Goal: Task Accomplishment & Management: Complete application form

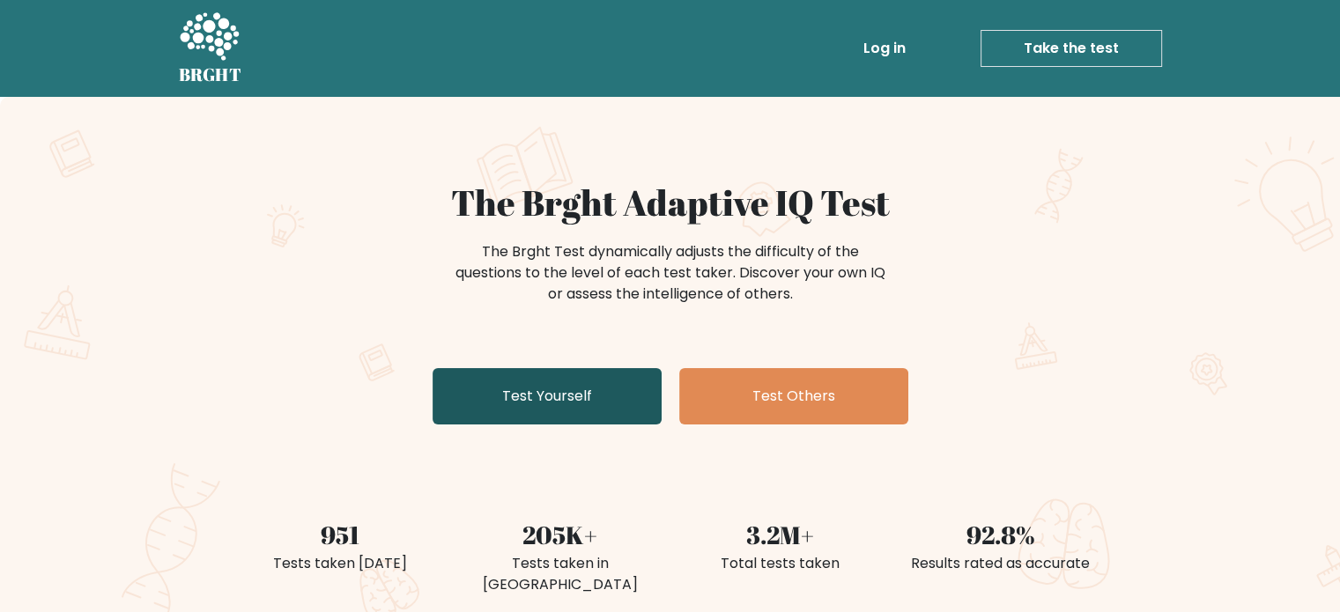
click at [560, 402] on link "Test Yourself" at bounding box center [547, 396] width 229 height 56
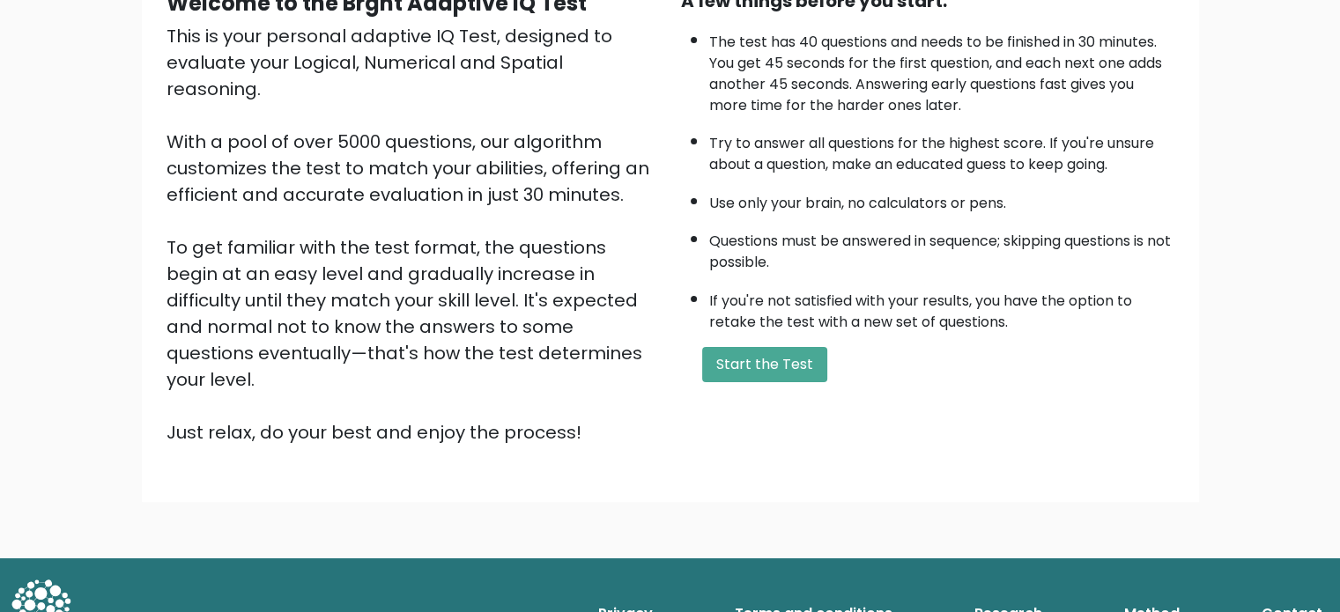
scroll to position [194, 0]
click at [767, 363] on button "Start the Test" at bounding box center [764, 364] width 125 height 35
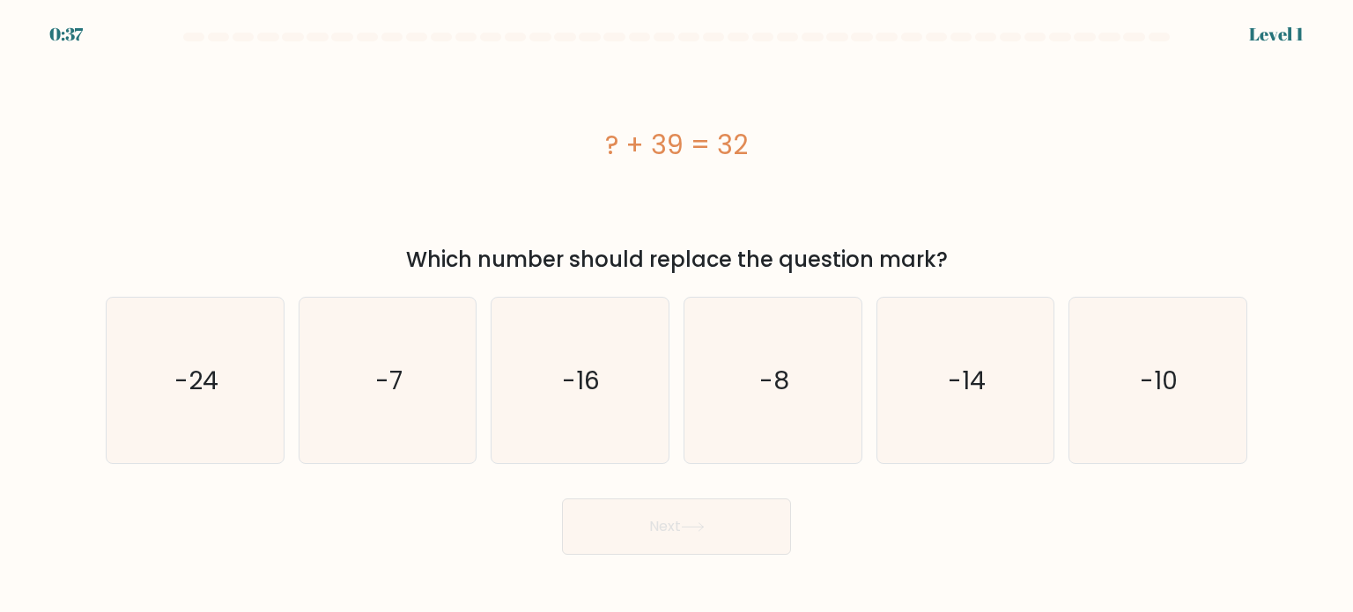
drag, startPoint x: 405, startPoint y: 260, endPoint x: 960, endPoint y: 263, distance: 555.0
click at [960, 263] on div "Which number should replace the question mark?" at bounding box center [676, 260] width 1121 height 32
drag, startPoint x: 607, startPoint y: 144, endPoint x: 765, endPoint y: 148, distance: 157.7
click at [765, 148] on div "? + 39 = 32" at bounding box center [677, 145] width 1142 height 40
copy div "? + 39 = 32"
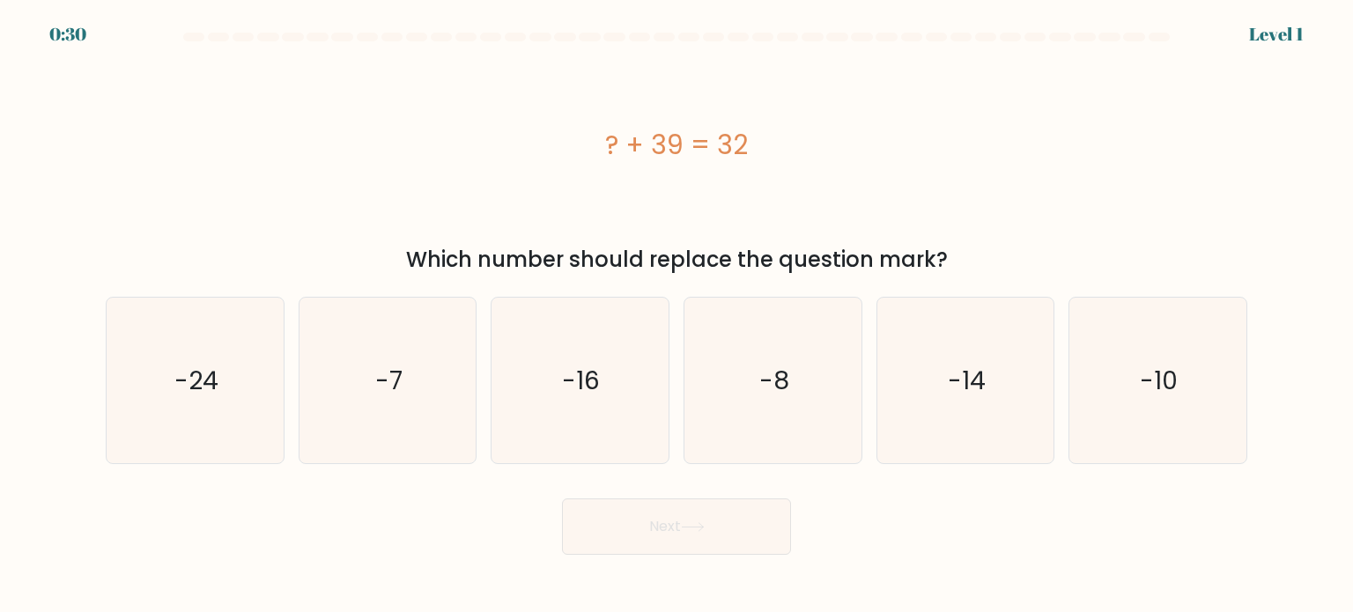
drag, startPoint x: 409, startPoint y: 256, endPoint x: 980, endPoint y: 263, distance: 570.9
click at [980, 263] on div "Which number should replace the question mark?" at bounding box center [676, 260] width 1121 height 32
copy div "Which number should replace the question mark?"
click at [388, 405] on icon "-7" at bounding box center [388, 381] width 166 height 166
click at [677, 315] on input "b. -7" at bounding box center [677, 311] width 1 height 9
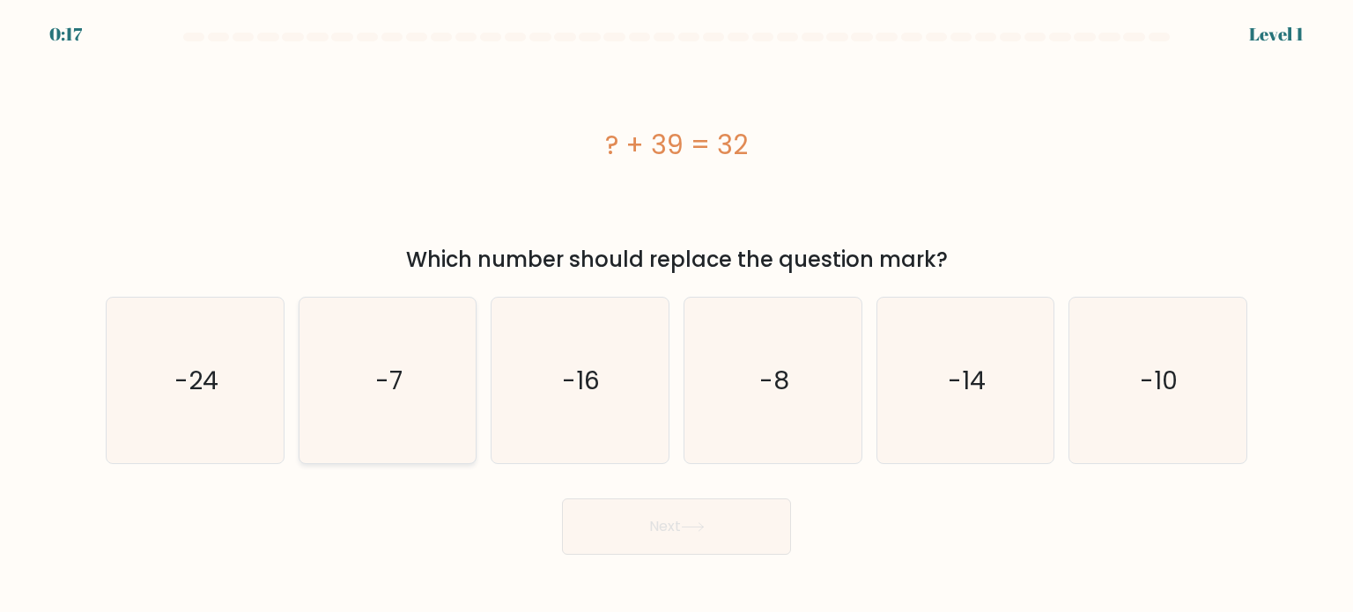
radio input "true"
click at [713, 529] on button "Next" at bounding box center [676, 527] width 229 height 56
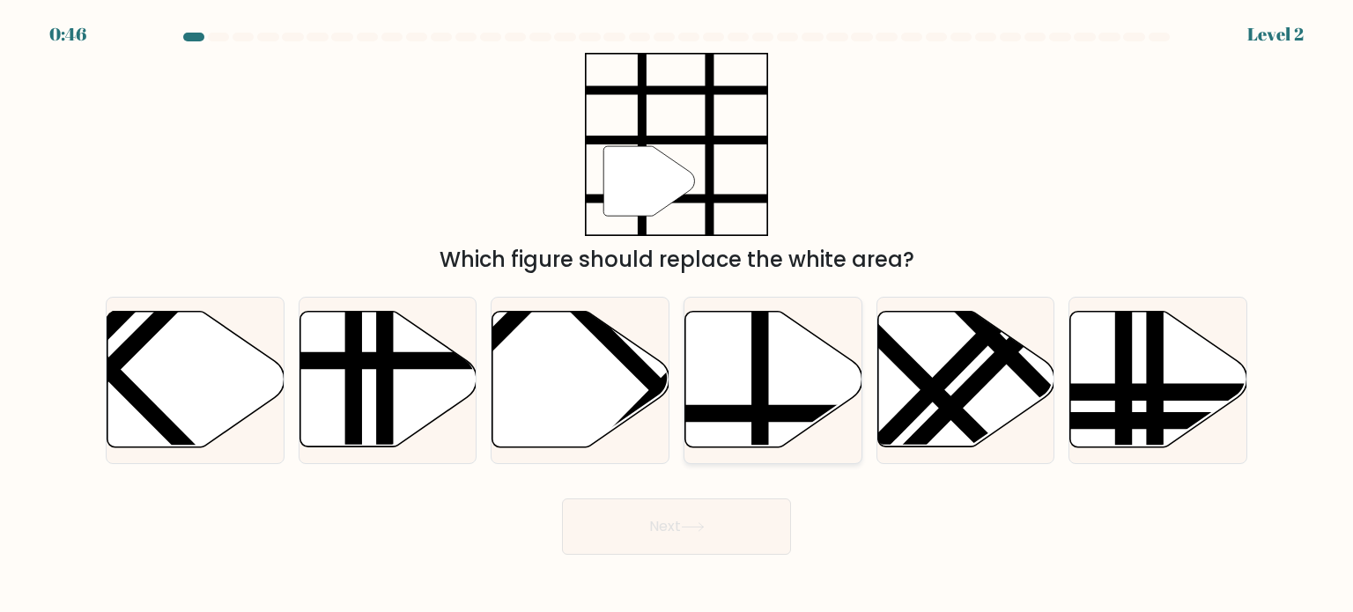
click at [774, 414] on line at bounding box center [827, 414] width 357 height 0
click at [677, 315] on input "d." at bounding box center [677, 311] width 1 height 9
radio input "true"
click at [744, 524] on button "Next" at bounding box center [676, 527] width 229 height 56
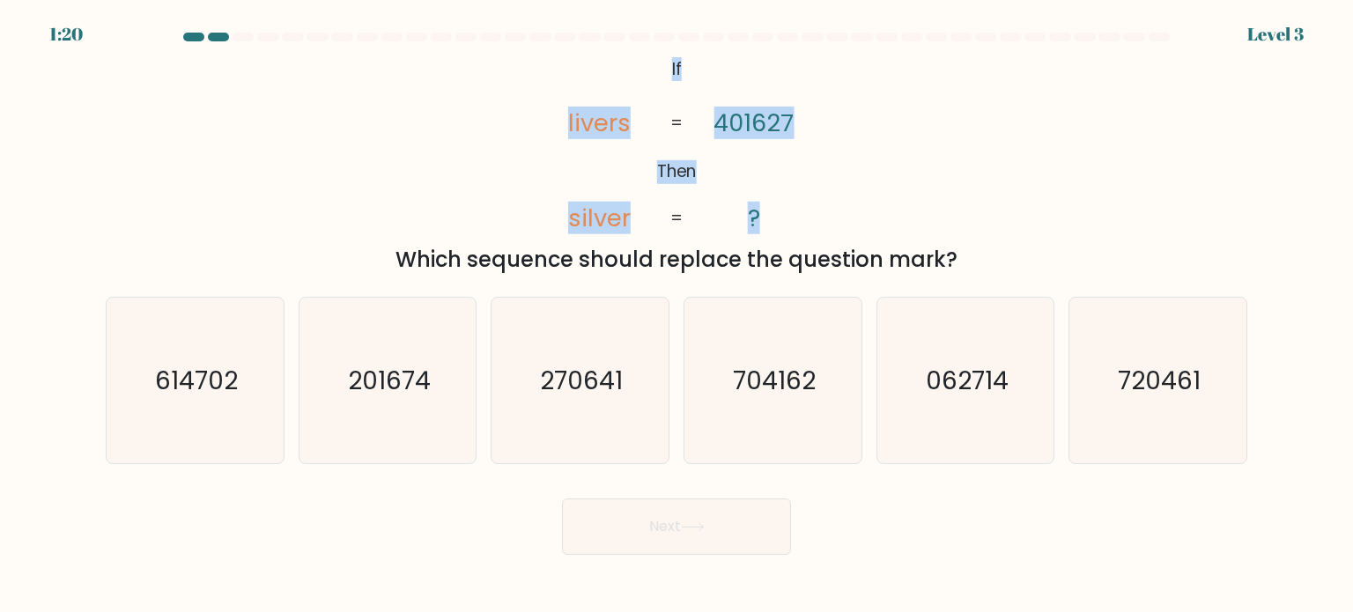
drag, startPoint x: 671, startPoint y: 63, endPoint x: 759, endPoint y: 226, distance: 184.1
click at [759, 226] on icon "@import url('https://fonts.googleapis.com/css?family=Abril+Fatface:400,100,100i…" at bounding box center [677, 145] width 298 height 184
copy icon "If Then livers silver 401627 ?"
drag, startPoint x: 397, startPoint y: 256, endPoint x: 1003, endPoint y: 267, distance: 605.3
click at [1003, 267] on div "Which sequence should replace the question mark?" at bounding box center [676, 260] width 1121 height 32
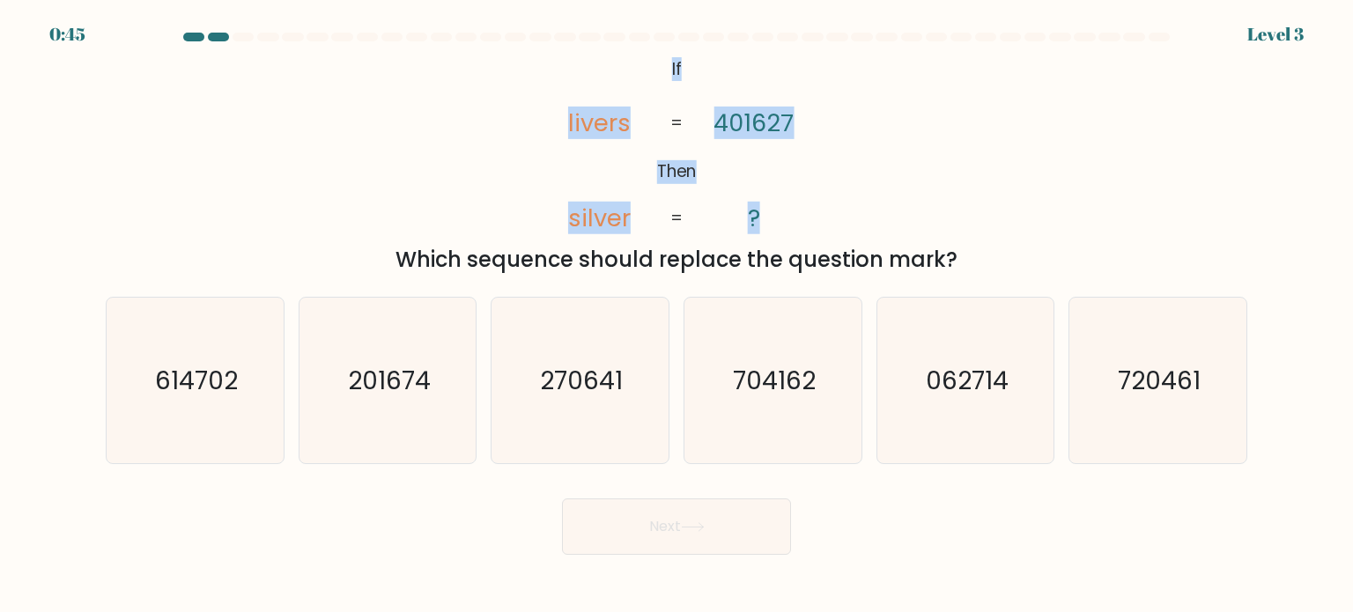
copy div "Which sequence should replace the question mark?"
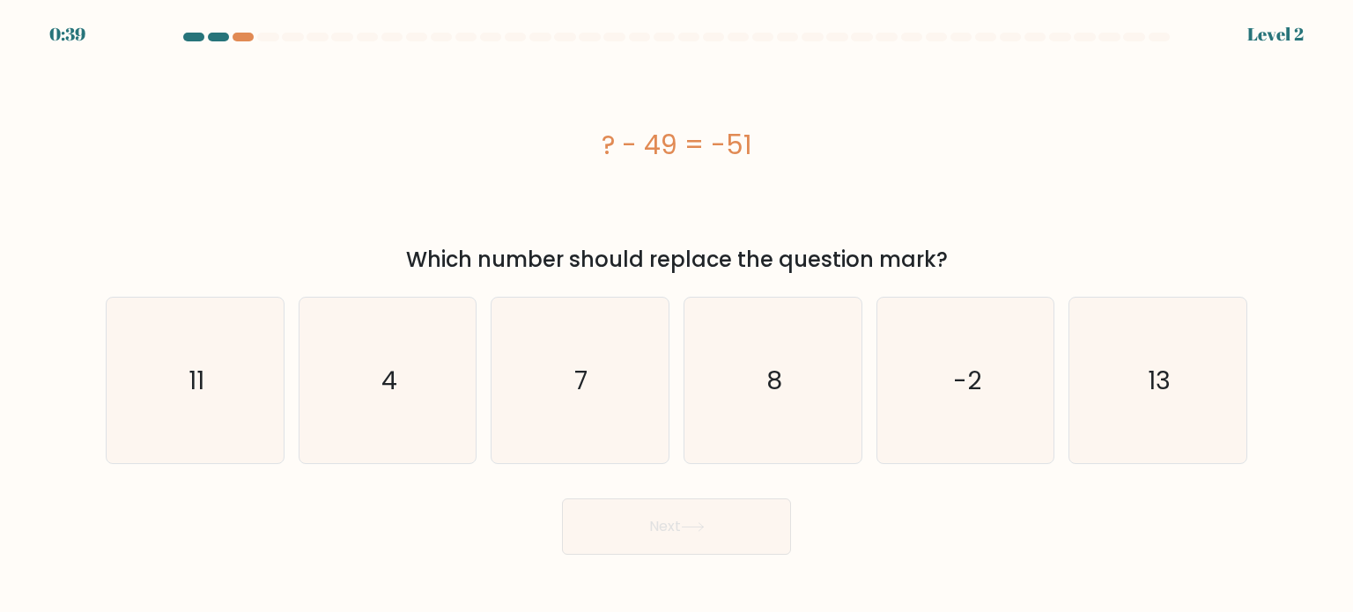
drag, startPoint x: 603, startPoint y: 137, endPoint x: 767, endPoint y: 144, distance: 164.0
click at [767, 144] on div "? - 49 = -51" at bounding box center [677, 145] width 1142 height 40
copy div "? - 49 = -51"
drag, startPoint x: 402, startPoint y: 256, endPoint x: 970, endPoint y: 262, distance: 568.2
click at [970, 262] on div "Which number should replace the question mark?" at bounding box center [676, 260] width 1121 height 32
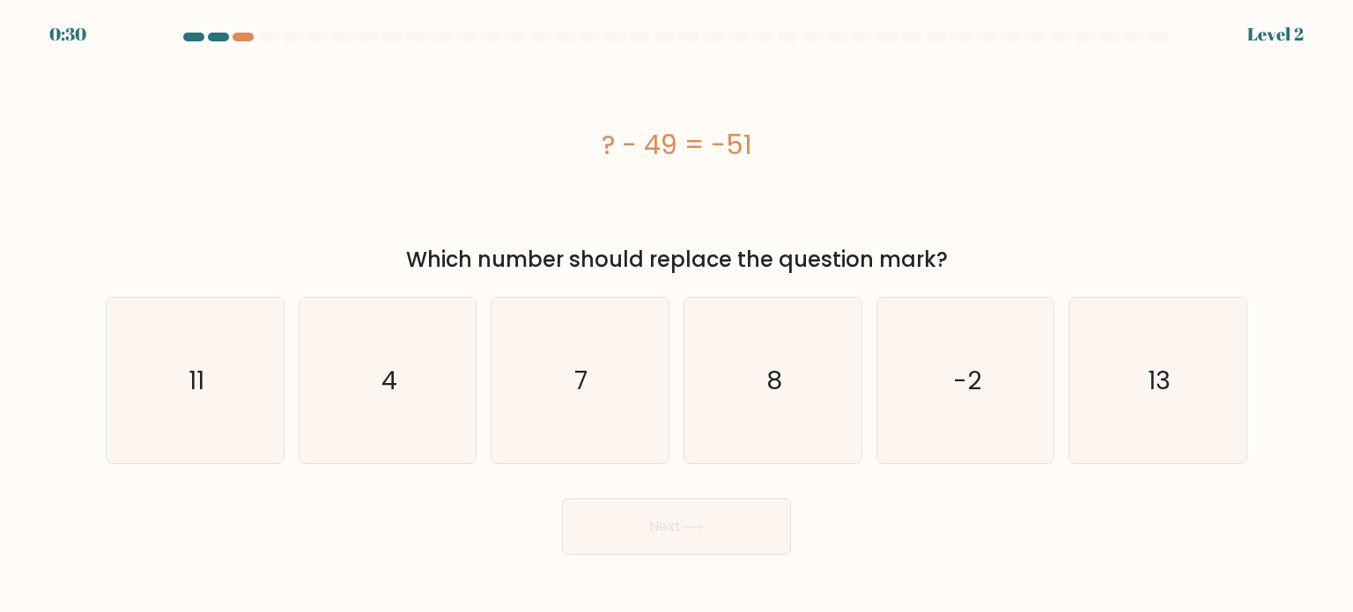
copy div "Which number should replace the question mark?"
drag, startPoint x: 593, startPoint y: 141, endPoint x: 772, endPoint y: 153, distance: 179.3
click at [772, 153] on div "? - 49 = -51" at bounding box center [677, 145] width 1142 height 40
copy div "? - 49 = -51"
click at [162, 161] on div "? - 49 = -51" at bounding box center [677, 145] width 1142 height 40
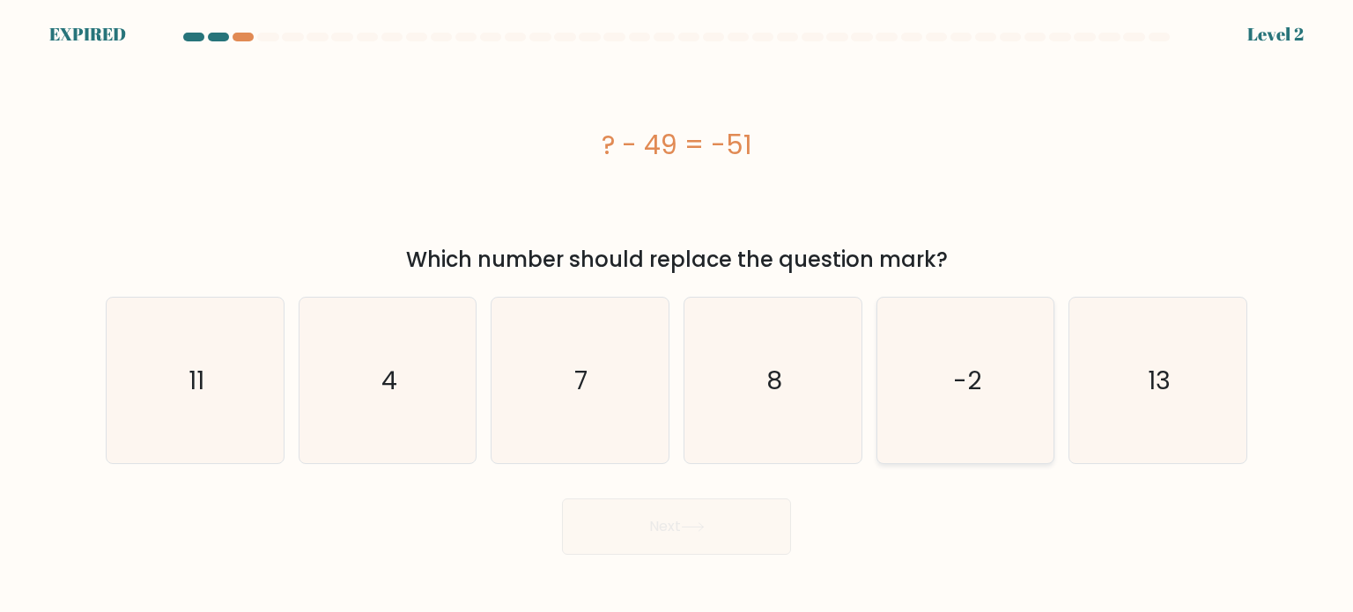
click at [962, 408] on icon "-2" at bounding box center [966, 381] width 166 height 166
click at [677, 315] on input "e. -2" at bounding box center [677, 311] width 1 height 9
radio input "true"
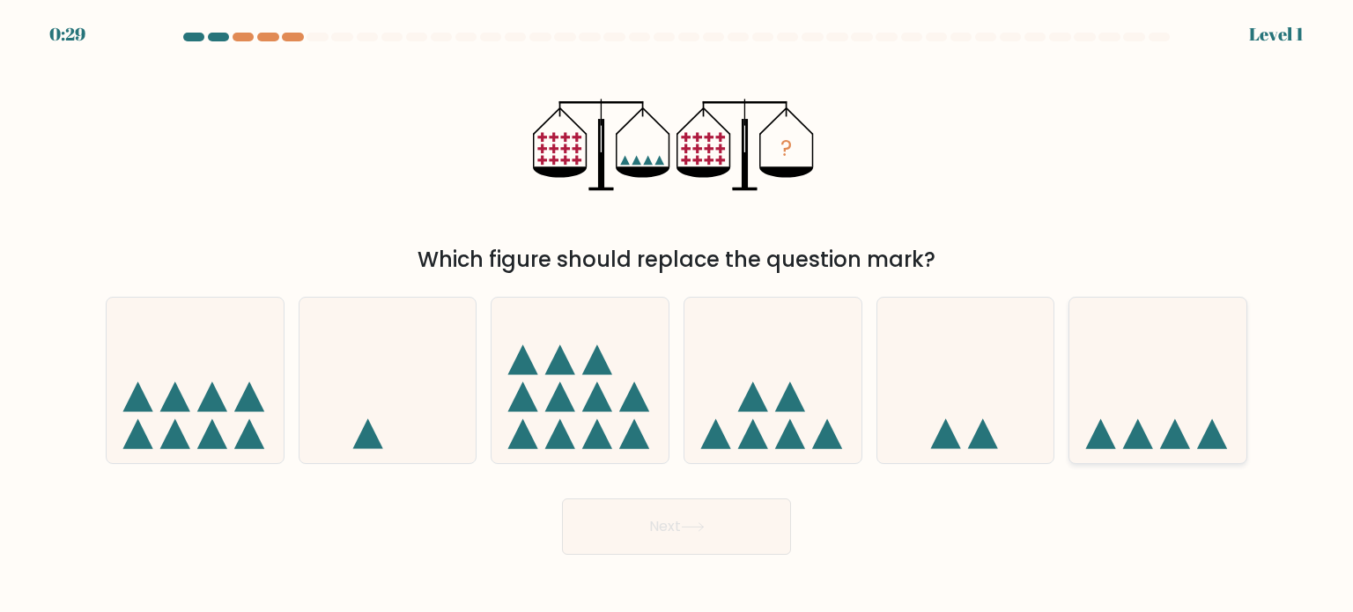
click at [1166, 393] on icon at bounding box center [1157, 380] width 177 height 146
click at [677, 315] on input "f." at bounding box center [677, 311] width 1 height 9
radio input "true"
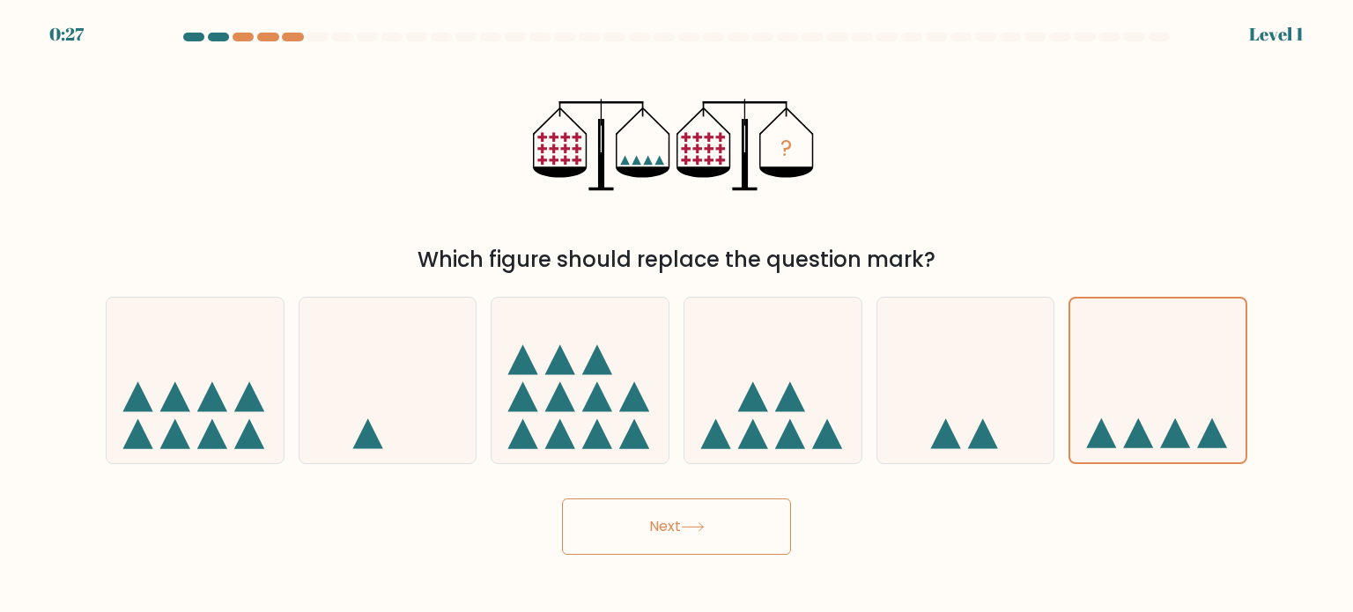
click at [705, 522] on button "Next" at bounding box center [676, 527] width 229 height 56
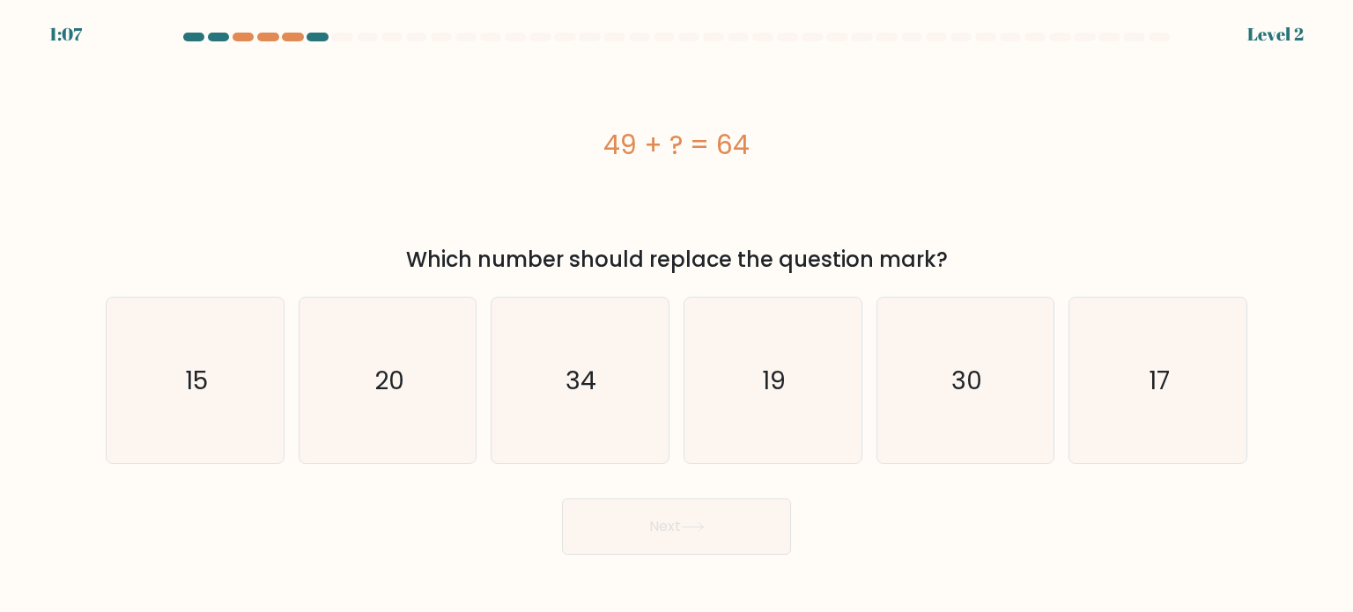
drag, startPoint x: 603, startPoint y: 140, endPoint x: 768, endPoint y: 147, distance: 164.9
click at [768, 147] on div "49 + ? = 64" at bounding box center [677, 145] width 1142 height 40
copy div "49 + ? = 64"
drag, startPoint x: 408, startPoint y: 260, endPoint x: 960, endPoint y: 265, distance: 552.4
click at [960, 265] on div "Which number should replace the question mark?" at bounding box center [676, 260] width 1121 height 32
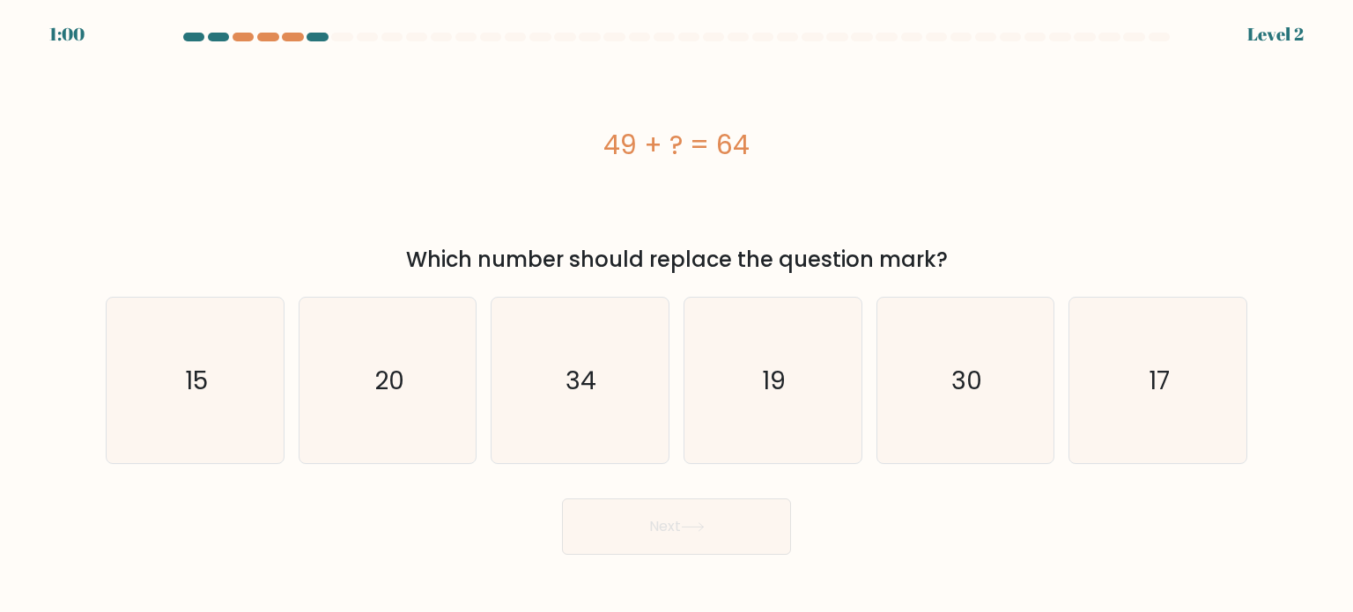
copy div "Which number should replace the question mark?"
click at [204, 412] on icon "15" at bounding box center [195, 381] width 166 height 166
click at [677, 315] on input "a. 15" at bounding box center [677, 311] width 1 height 9
radio input "true"
click at [703, 528] on icon at bounding box center [692, 527] width 21 height 8
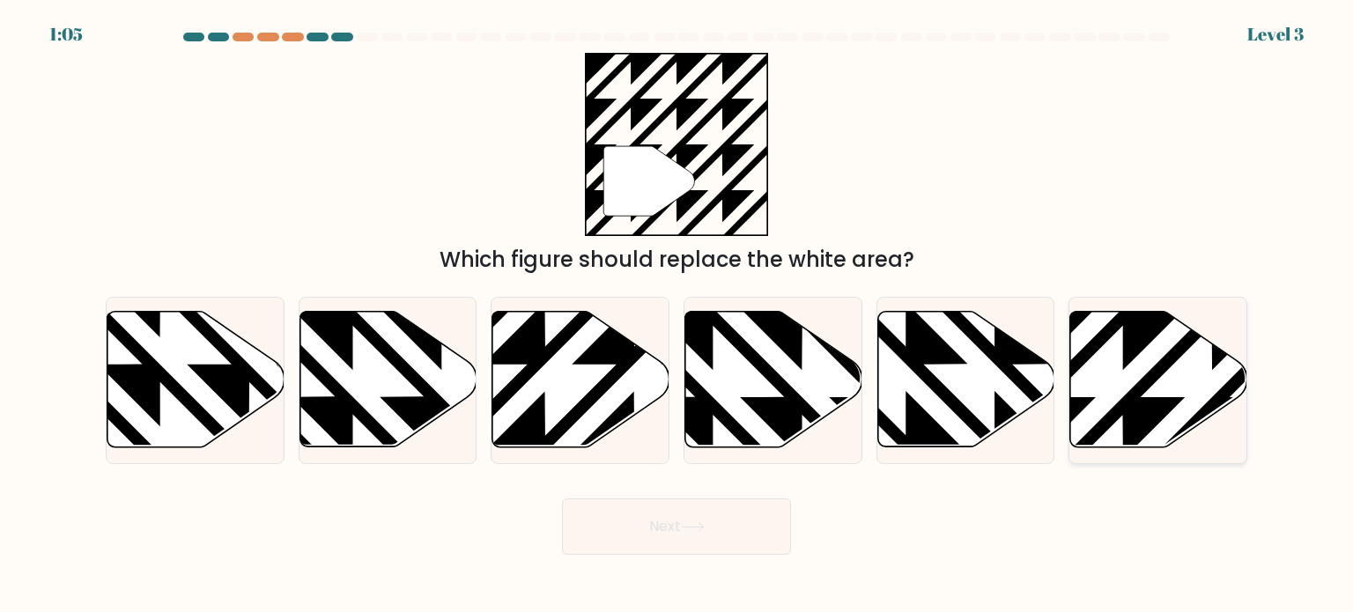
click at [1194, 394] on icon at bounding box center [1158, 380] width 177 height 136
click at [677, 315] on input "f." at bounding box center [677, 311] width 1 height 9
radio input "true"
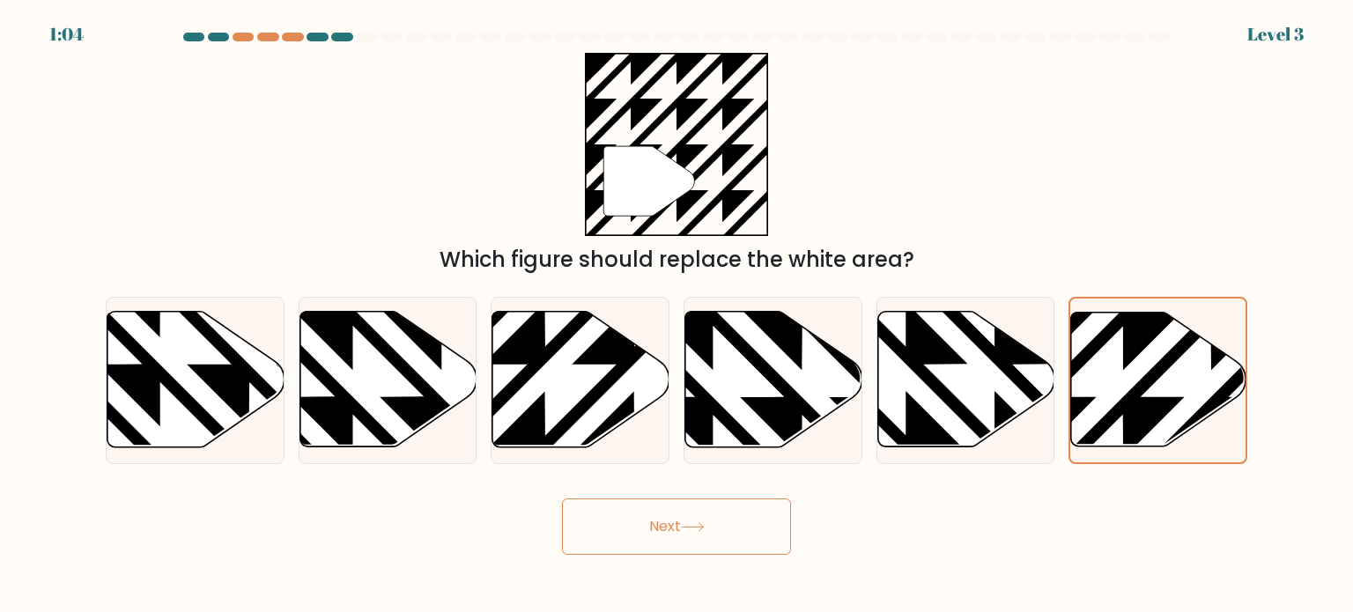
click at [669, 538] on button "Next" at bounding box center [676, 527] width 229 height 56
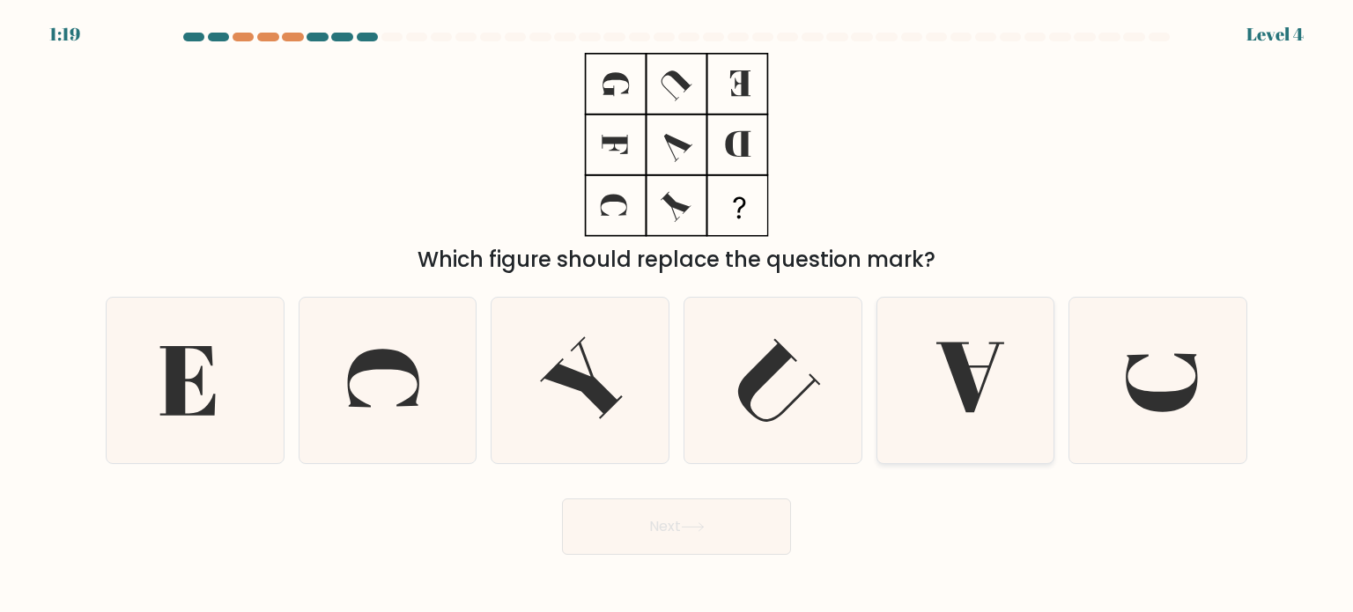
click at [973, 375] on icon at bounding box center [966, 381] width 166 height 166
click at [677, 315] on input "e." at bounding box center [677, 311] width 1 height 9
radio input "true"
click at [691, 531] on icon at bounding box center [693, 527] width 24 height 10
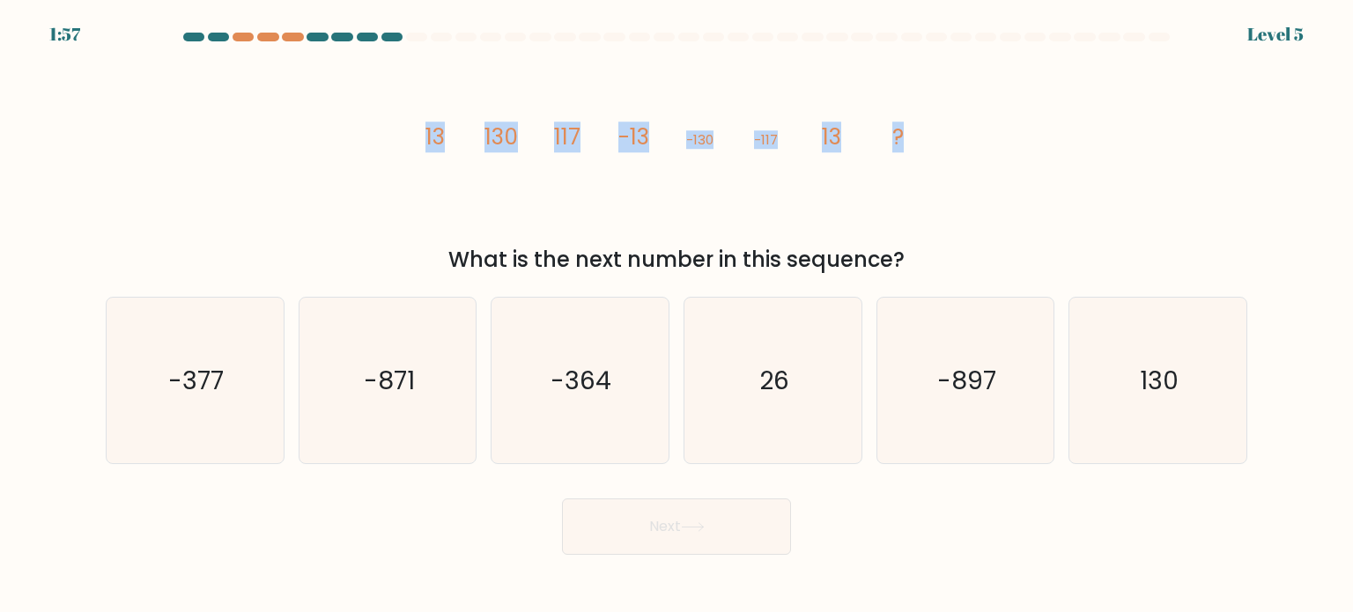
drag, startPoint x: 419, startPoint y: 143, endPoint x: 906, endPoint y: 123, distance: 486.7
click at [906, 123] on icon "image/svg+xml 13 130 117 -13 -130 -117 13 ?" at bounding box center [676, 145] width 529 height 184
copy g "13 130 117 -13 -130 -117 13 ?"
drag, startPoint x: 670, startPoint y: 270, endPoint x: 944, endPoint y: 272, distance: 274.9
click at [944, 272] on div "What is the next number in this sequence?" at bounding box center [676, 260] width 1121 height 32
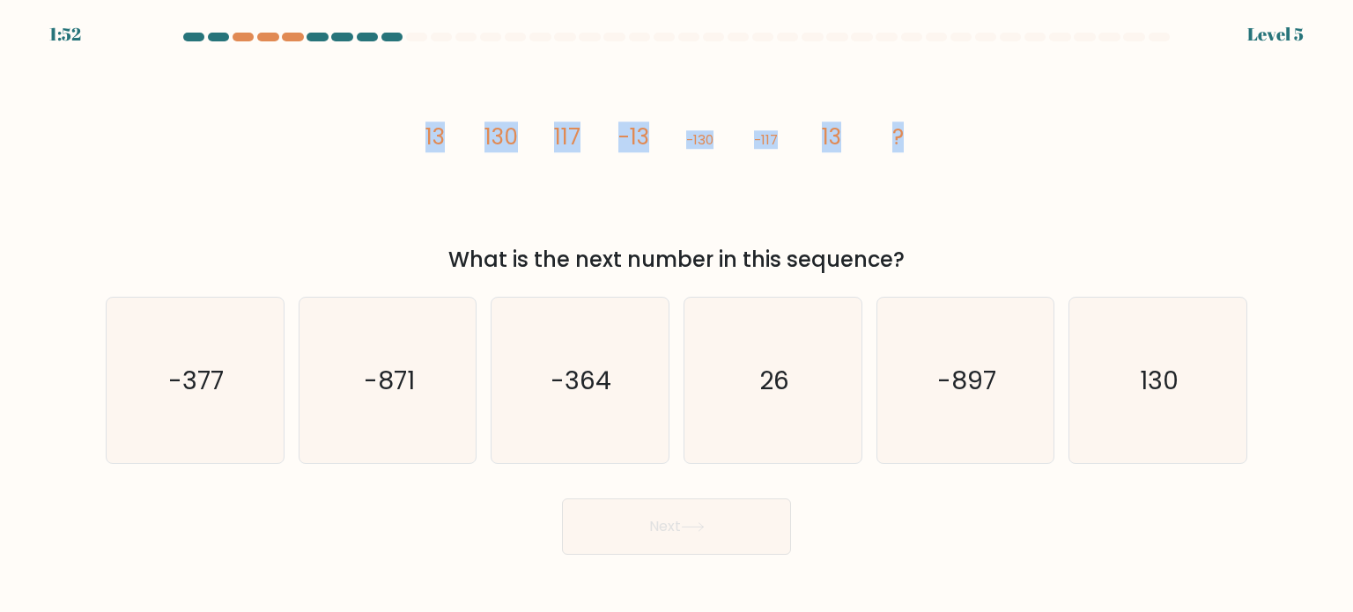
copy div "What is the next number in this sequence?"
click at [1182, 362] on icon "130" at bounding box center [1158, 381] width 166 height 166
click at [677, 315] on input "f. 130" at bounding box center [677, 311] width 1 height 9
radio input "true"
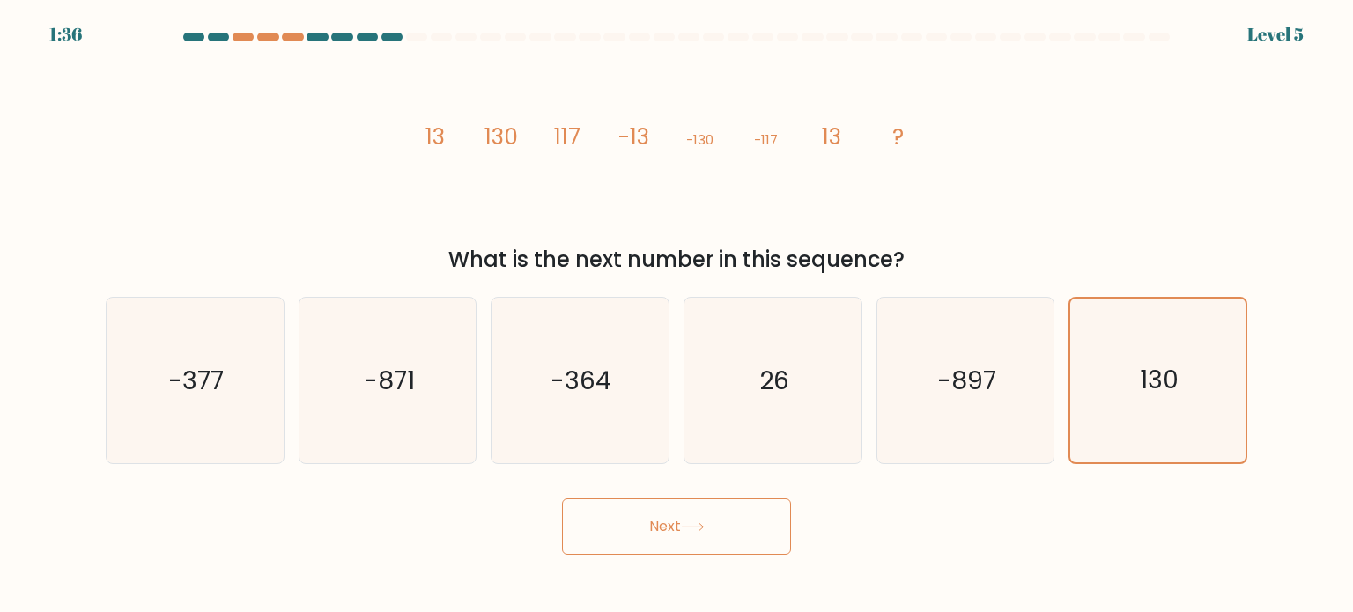
click at [730, 521] on button "Next" at bounding box center [676, 527] width 229 height 56
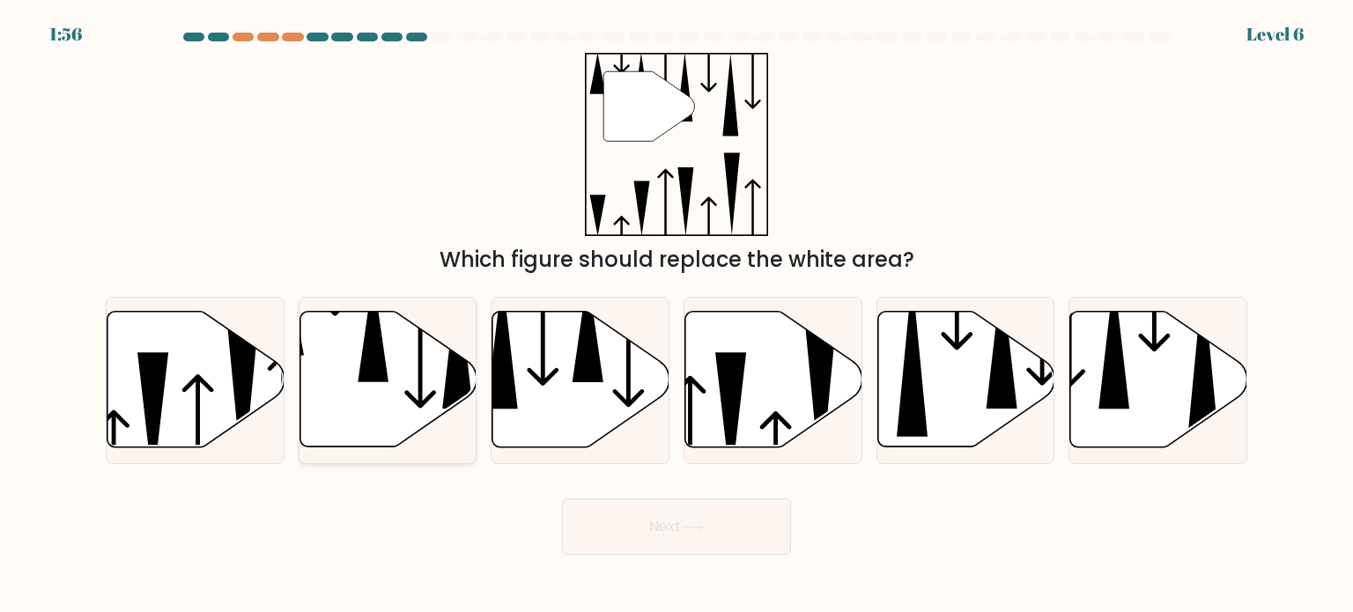
click at [350, 363] on icon at bounding box center [388, 380] width 177 height 136
click at [677, 315] on input "b." at bounding box center [677, 311] width 1 height 9
radio input "true"
click at [770, 520] on button "Next" at bounding box center [676, 527] width 229 height 56
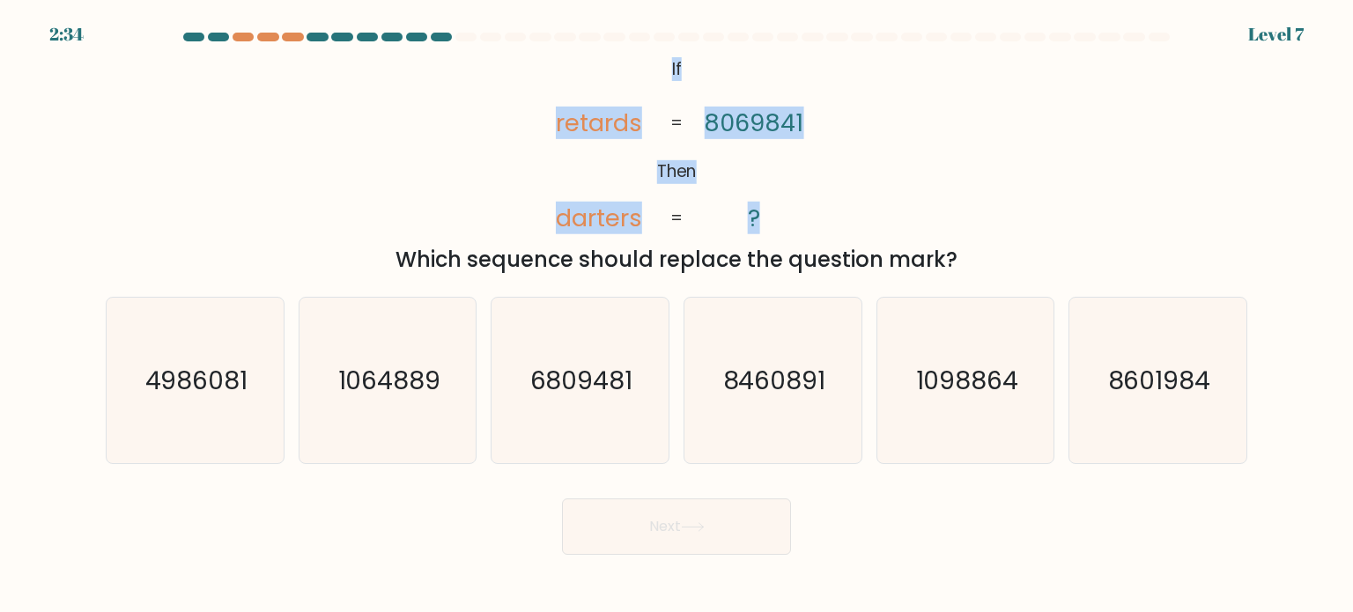
drag, startPoint x: 667, startPoint y: 66, endPoint x: 765, endPoint y: 235, distance: 195.4
click at [765, 235] on icon "@import url('https://fonts.googleapis.com/css?family=Abril+Fatface:400,100,100i…" at bounding box center [677, 145] width 298 height 184
copy icon "If Then retards darters 8069841 ?"
drag, startPoint x: 402, startPoint y: 256, endPoint x: 992, endPoint y: 270, distance: 590.4
click at [992, 270] on div "Which sequence should replace the question mark?" at bounding box center [676, 260] width 1121 height 32
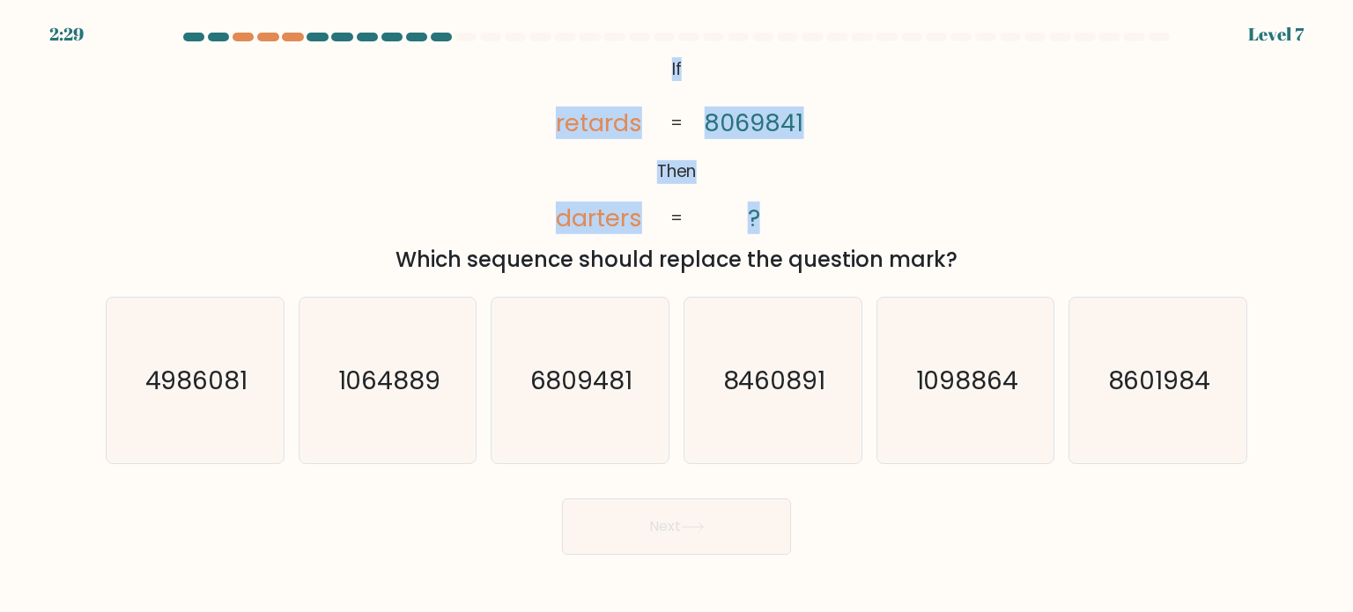
copy div "Which sequence should replace the question mark?"
drag, startPoint x: 671, startPoint y: 66, endPoint x: 766, endPoint y: 211, distance: 173.7
click at [766, 211] on icon "@import url('https://fonts.googleapis.com/css?family=Abril+Fatface:400,100,100i…" at bounding box center [677, 145] width 298 height 184
copy icon "If Then retards darters 8069841 ?"
click at [655, 80] on icon "@import url('https://fonts.googleapis.com/css?family=Abril+Fatface:400,100,100i…" at bounding box center [677, 145] width 298 height 184
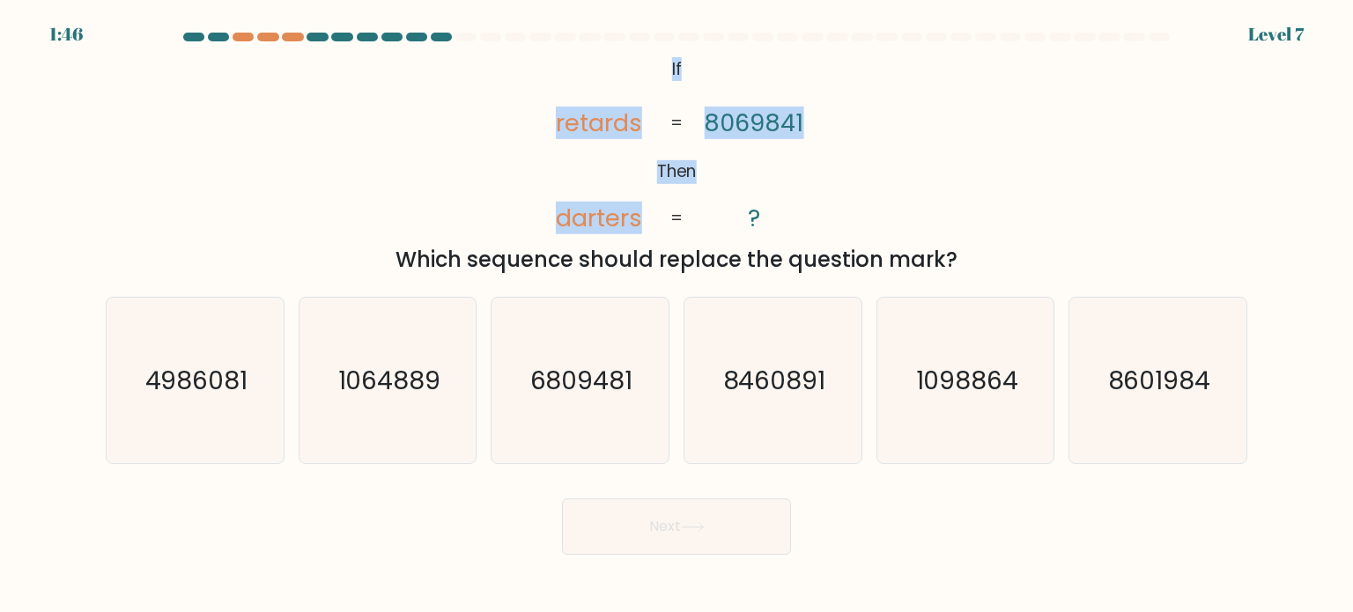
drag, startPoint x: 666, startPoint y: 71, endPoint x: 810, endPoint y: 119, distance: 152.1
click at [810, 119] on icon "@import url('https://fonts.googleapis.com/css?family=Abril+Fatface:400,100,100i…" at bounding box center [677, 145] width 298 height 184
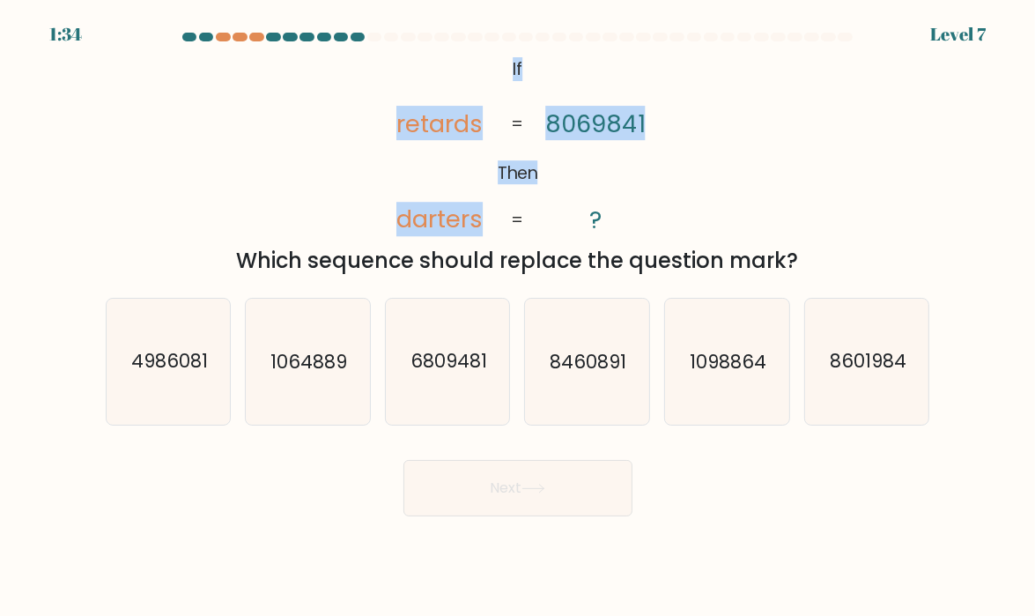
click at [337, 143] on div "@import url('https://fonts.googleapis.com/css?family=Abril+Fatface:400,100,100i…" at bounding box center [518, 165] width 846 height 224
drag, startPoint x: 506, startPoint y: 73, endPoint x: 659, endPoint y: 189, distance: 192.4
click at [659, 189] on icon "@import url('https://fonts.googleapis.com/css?family=Abril+Fatface:400,100,100i…" at bounding box center [517, 145] width 300 height 185
copy icon "If Then retards darters 8069841"
click at [800, 163] on div "@import url('https://fonts.googleapis.com/css?family=Abril+Fatface:400,100,100i…" at bounding box center [518, 165] width 846 height 224
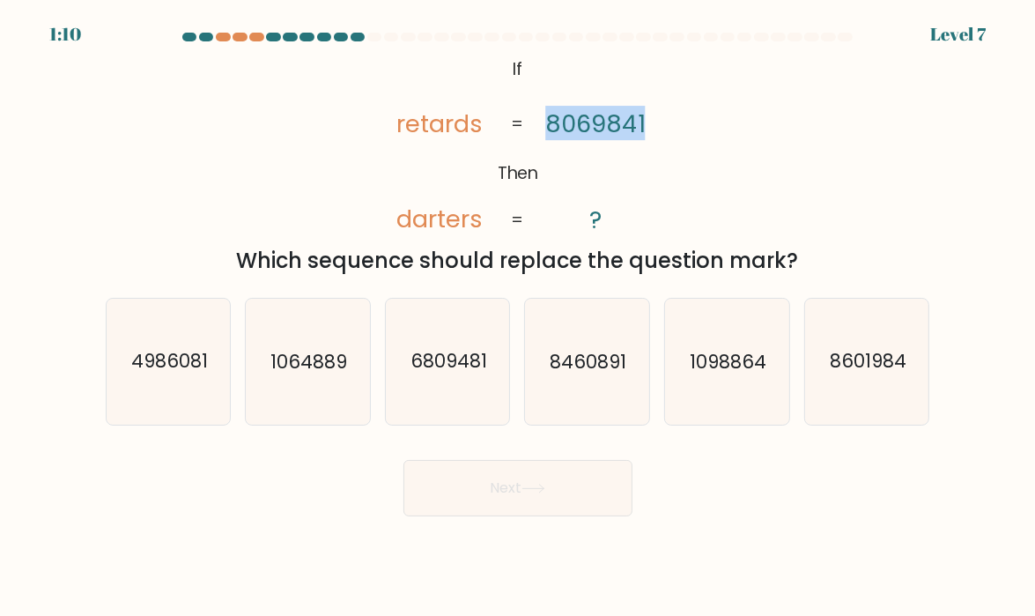
drag, startPoint x: 546, startPoint y: 126, endPoint x: 662, endPoint y: 157, distance: 119.5
click at [662, 157] on icon "@import url('https://fonts.googleapis.com/css?family=Abril+Fatface:400,100,100i…" at bounding box center [517, 145] width 300 height 185
copy tspan "8069841"
drag, startPoint x: 400, startPoint y: 221, endPoint x: 522, endPoint y: 221, distance: 122.5
click at [522, 221] on icon "@import url('https://fonts.googleapis.com/css?family=Abril+Fatface:400,100,100i…" at bounding box center [517, 145] width 300 height 185
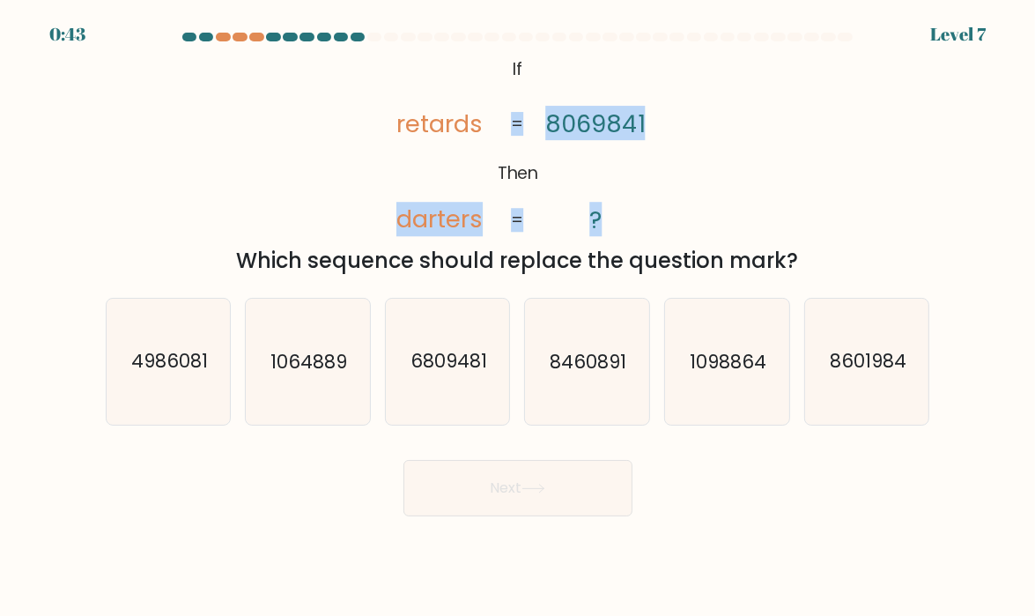
drag, startPoint x: 247, startPoint y: 261, endPoint x: 806, endPoint y: 259, distance: 559.4
click at [806, 259] on div "Which sequence should replace the question mark?" at bounding box center [517, 261] width 803 height 32
copy div "Which sequence should replace the question mark?"
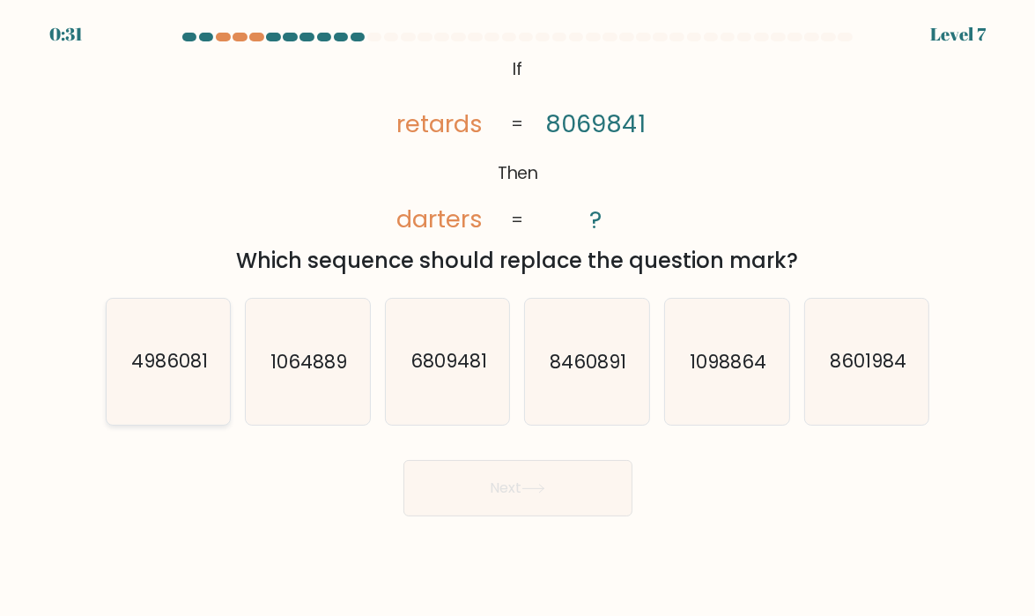
click at [177, 376] on icon "4986081" at bounding box center [169, 362] width 124 height 124
click at [518, 317] on input "a. 4986081" at bounding box center [518, 312] width 1 height 9
radio input "true"
click at [531, 497] on button "Next" at bounding box center [517, 488] width 229 height 56
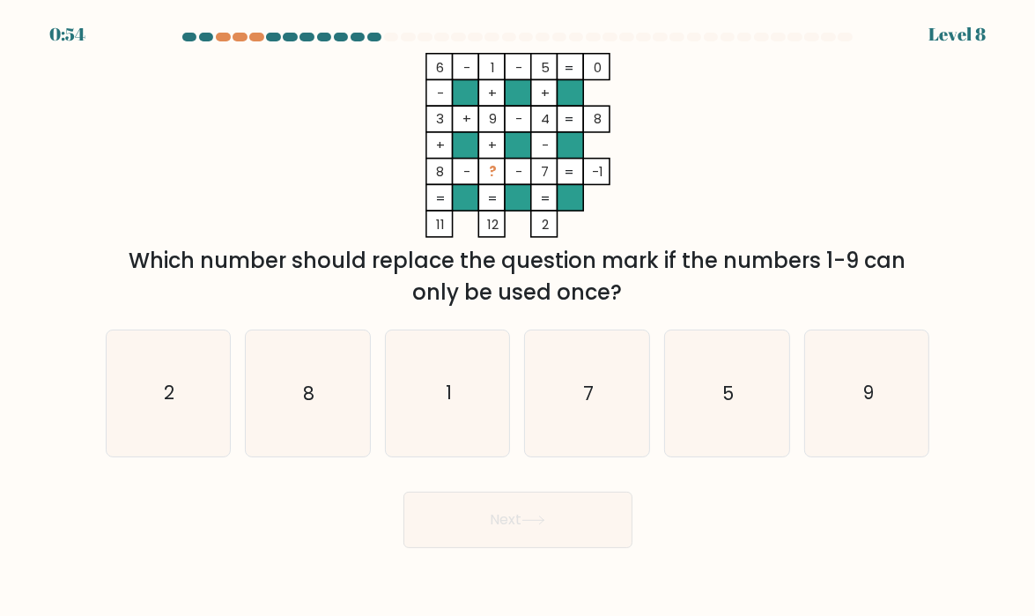
drag, startPoint x: 433, startPoint y: 170, endPoint x: 621, endPoint y: 178, distance: 187.8
click at [621, 178] on icon "6 - 1 - 5 0 - + + 3 + 9 - 4 8 + + - 8 - ? - 7 = -1 = = = = 11 12 2 =" at bounding box center [518, 145] width 529 height 185
click at [724, 127] on icon "6 - 1 - 5 0 - + + 3 + 9 - 4 8 + + - 8 - ? - 7 = -1 = = = = 11 12 2 =" at bounding box center [518, 145] width 529 height 185
click at [424, 394] on icon "1" at bounding box center [448, 393] width 124 height 124
click at [518, 317] on input "c. 1" at bounding box center [518, 312] width 1 height 9
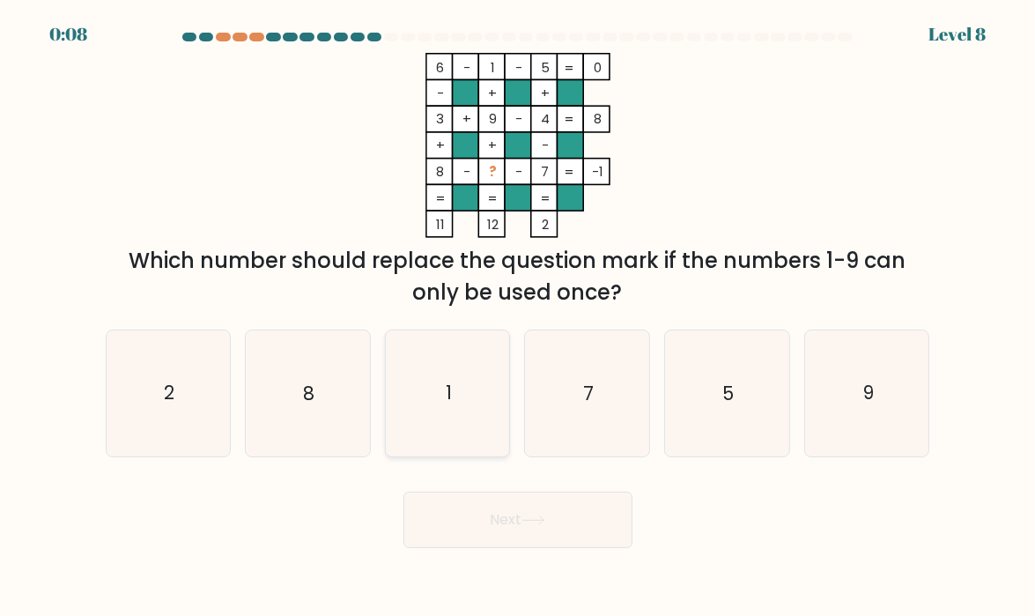
radio input "true"
click at [544, 529] on button "Next" at bounding box center [517, 520] width 229 height 56
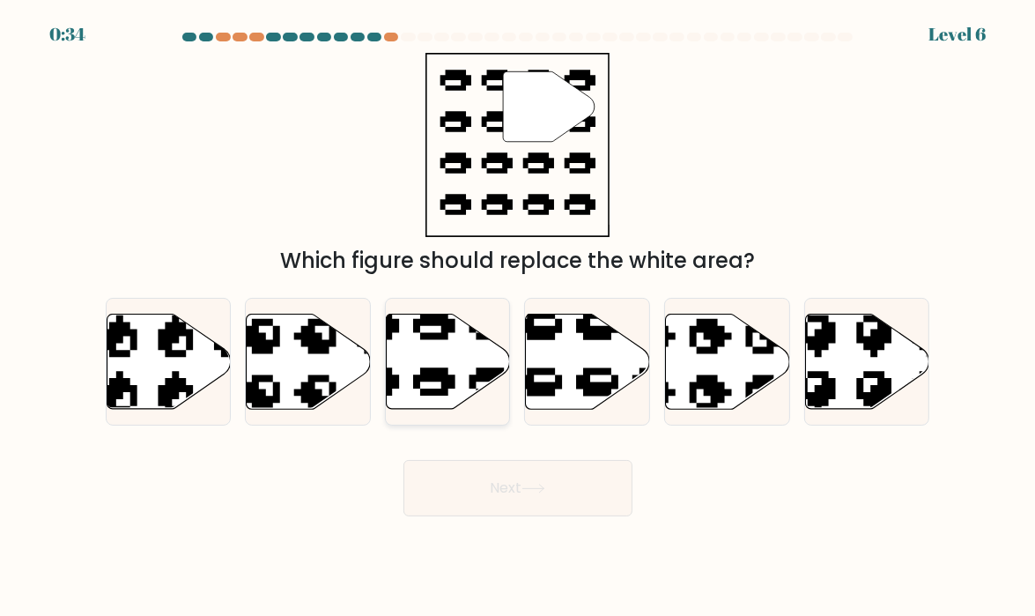
click at [446, 377] on icon at bounding box center [405, 409] width 211 height 196
click at [518, 317] on input "c." at bounding box center [518, 312] width 1 height 9
radio input "true"
click at [500, 490] on button "Next" at bounding box center [517, 488] width 229 height 56
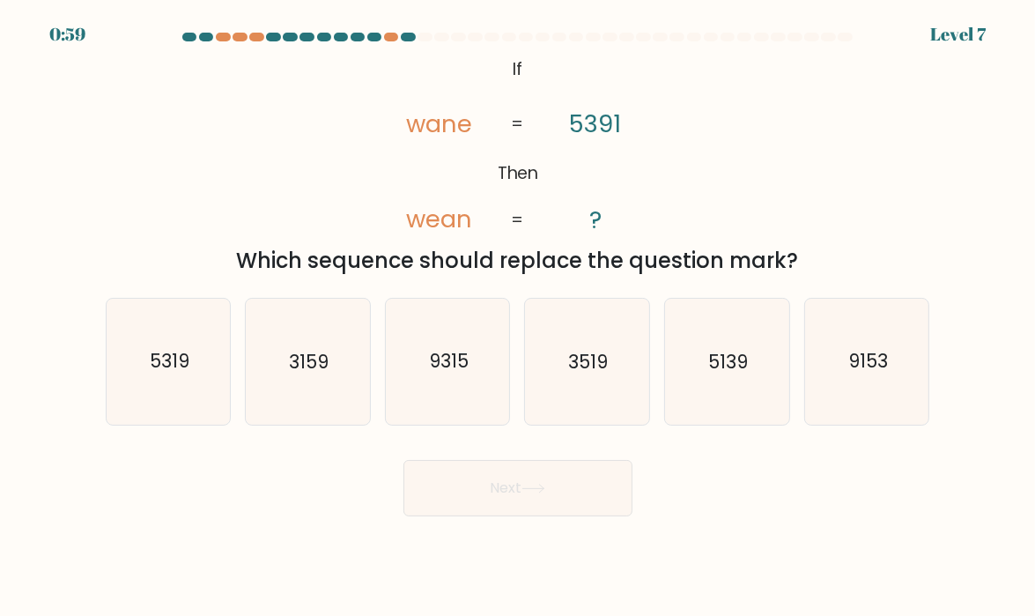
drag, startPoint x: 240, startPoint y: 260, endPoint x: 815, endPoint y: 257, distance: 575.3
click at [815, 257] on div "Which sequence should replace the question mark?" at bounding box center [517, 261] width 803 height 32
click at [268, 182] on div "@import url('https://fonts.googleapis.com/css?family=Abril+Fatface:400,100,100i…" at bounding box center [518, 165] width 846 height 224
click at [176, 399] on icon "5319" at bounding box center [169, 362] width 124 height 124
click at [518, 317] on input "a. 5319" at bounding box center [518, 312] width 1 height 9
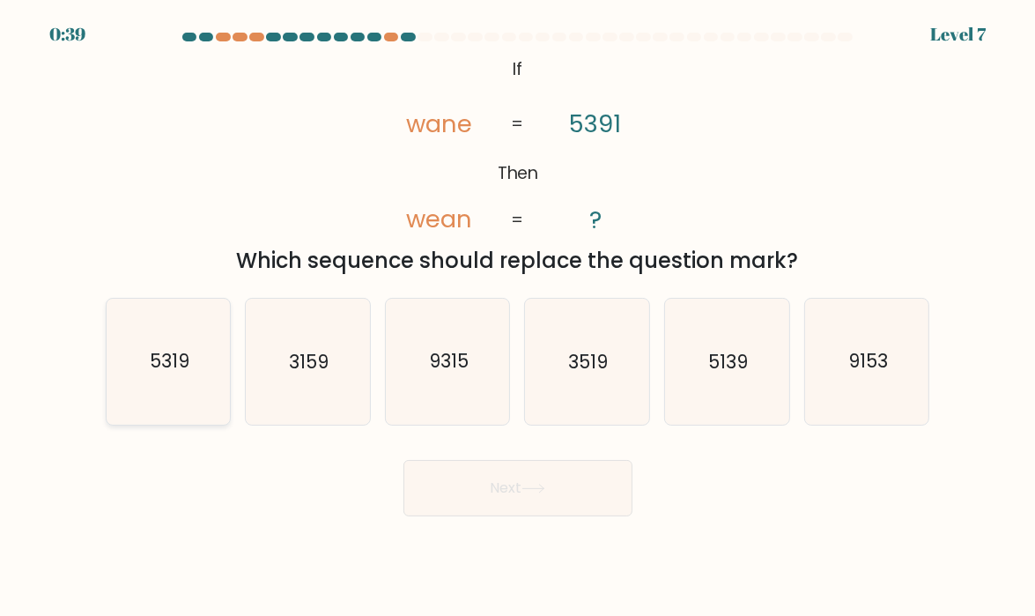
radio input "true"
click at [728, 387] on icon "5139" at bounding box center [727, 362] width 124 height 124
click at [519, 317] on input "e. 5139" at bounding box center [518, 312] width 1 height 9
radio input "true"
click at [578, 498] on button "Next" at bounding box center [517, 488] width 229 height 56
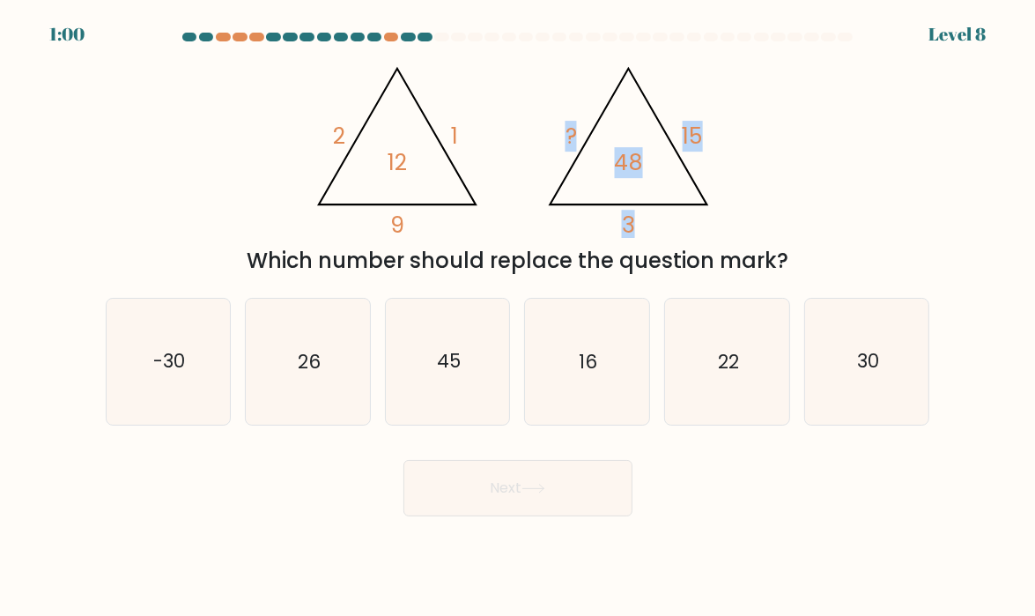
drag, startPoint x: 564, startPoint y: 127, endPoint x: 662, endPoint y: 176, distance: 110.3
click at [662, 176] on icon "@import url('https://fonts.googleapis.com/css?family=Abril+Fatface:400,100,100i…" at bounding box center [517, 145] width 425 height 185
drag, startPoint x: 234, startPoint y: 264, endPoint x: 827, endPoint y: 265, distance: 592.9
click at [827, 265] on div "Which number should replace the question mark?" at bounding box center [517, 261] width 803 height 32
click at [202, 188] on div "@import url('https://fonts.googleapis.com/css?family=Abril+Fatface:400,100,100i…" at bounding box center [518, 165] width 846 height 224
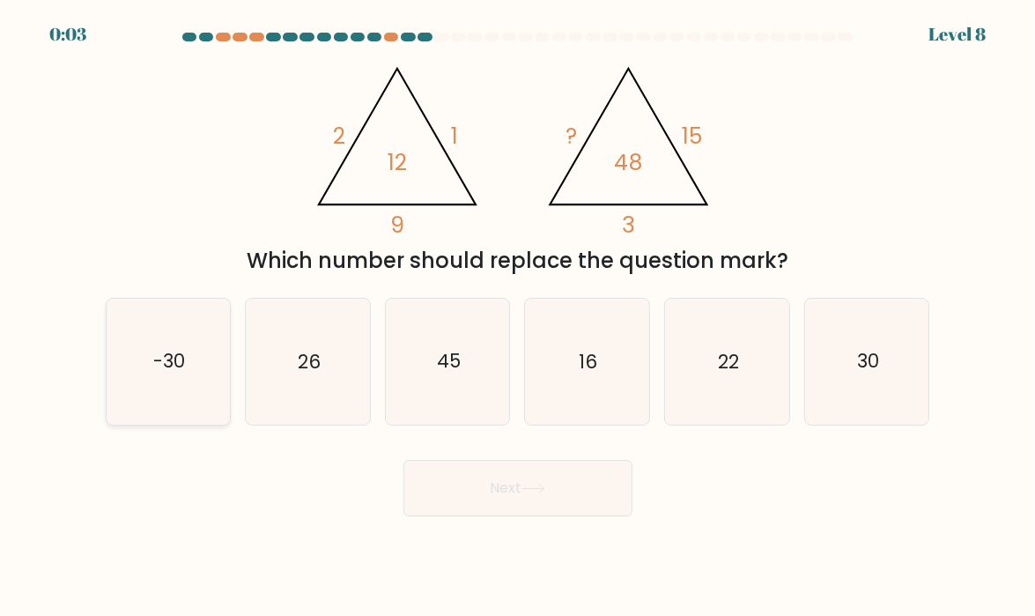
click at [170, 374] on text "-30" at bounding box center [169, 362] width 32 height 26
click at [518, 317] on input "a. -30" at bounding box center [518, 312] width 1 height 9
radio input "true"
click at [588, 492] on button "Next" at bounding box center [517, 488] width 229 height 56
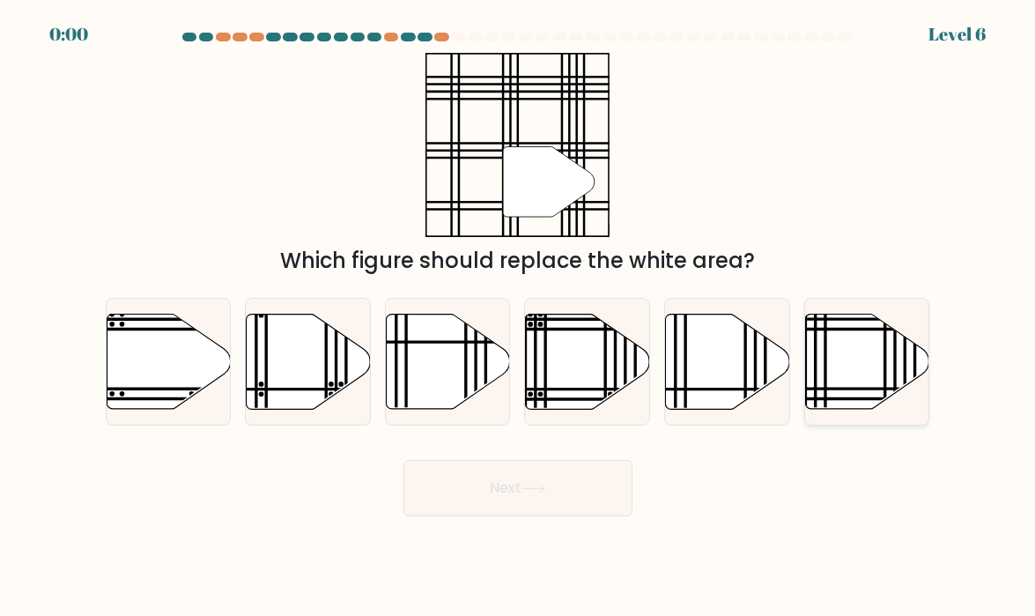
click at [871, 360] on icon at bounding box center [867, 361] width 124 height 95
click at [519, 317] on input "f." at bounding box center [518, 312] width 1 height 9
radio input "true"
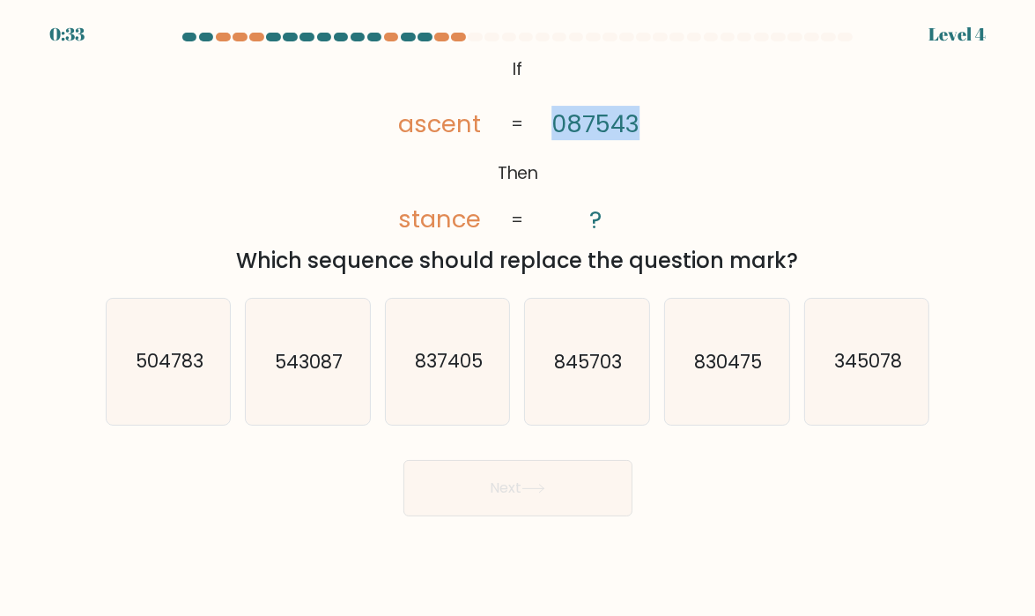
drag, startPoint x: 553, startPoint y: 121, endPoint x: 640, endPoint y: 122, distance: 86.4
click at [640, 122] on icon "@import url('[URL][DOMAIN_NAME]); If Then ascent stance 087543 ? = =" at bounding box center [517, 145] width 300 height 185
copy tspan "087543"
drag, startPoint x: 496, startPoint y: 263, endPoint x: 813, endPoint y: 266, distance: 317.2
click at [813, 266] on div "Which sequence should replace the question mark?" at bounding box center [517, 261] width 803 height 32
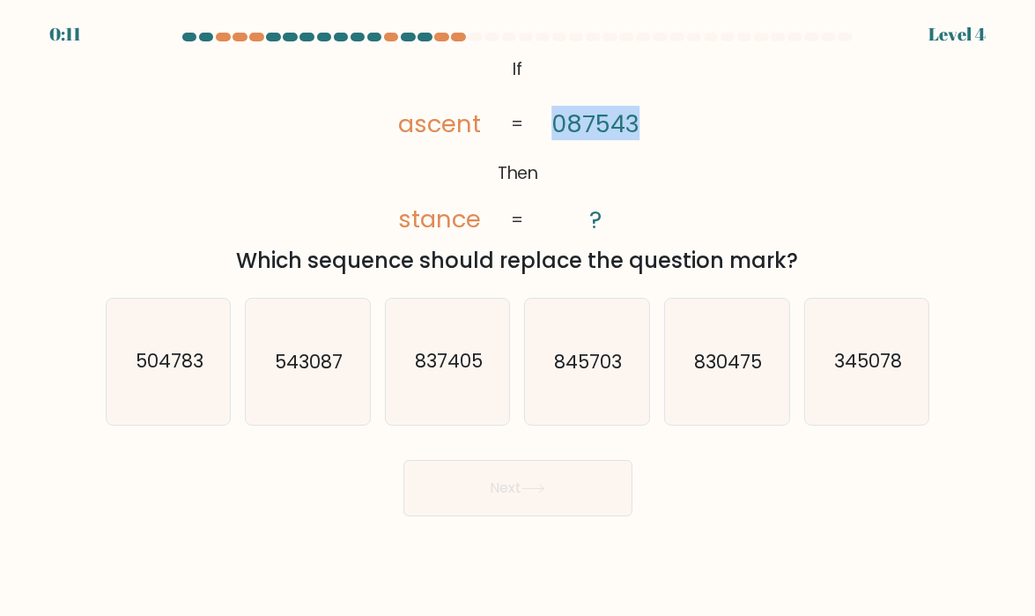
copy div "Which sequence should replace the question mark?"
click at [70, 157] on form "If ?" at bounding box center [517, 275] width 1035 height 484
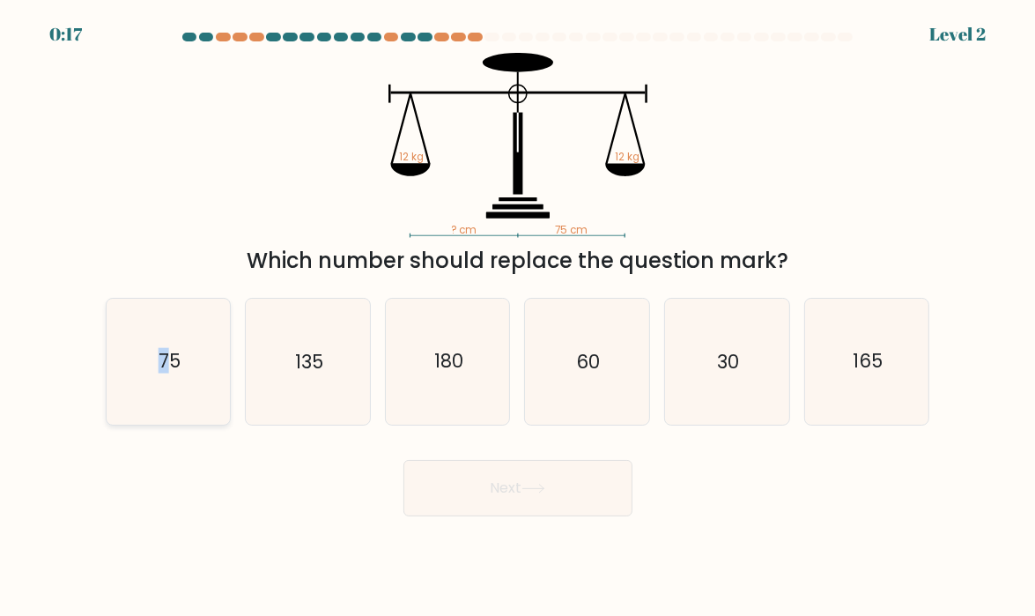
click at [165, 379] on icon "75" at bounding box center [169, 362] width 124 height 124
click at [559, 500] on button "Next" at bounding box center [517, 488] width 229 height 56
click at [187, 366] on icon "75" at bounding box center [169, 362] width 124 height 124
click at [518, 317] on input "a. 75" at bounding box center [518, 312] width 1 height 9
radio input "true"
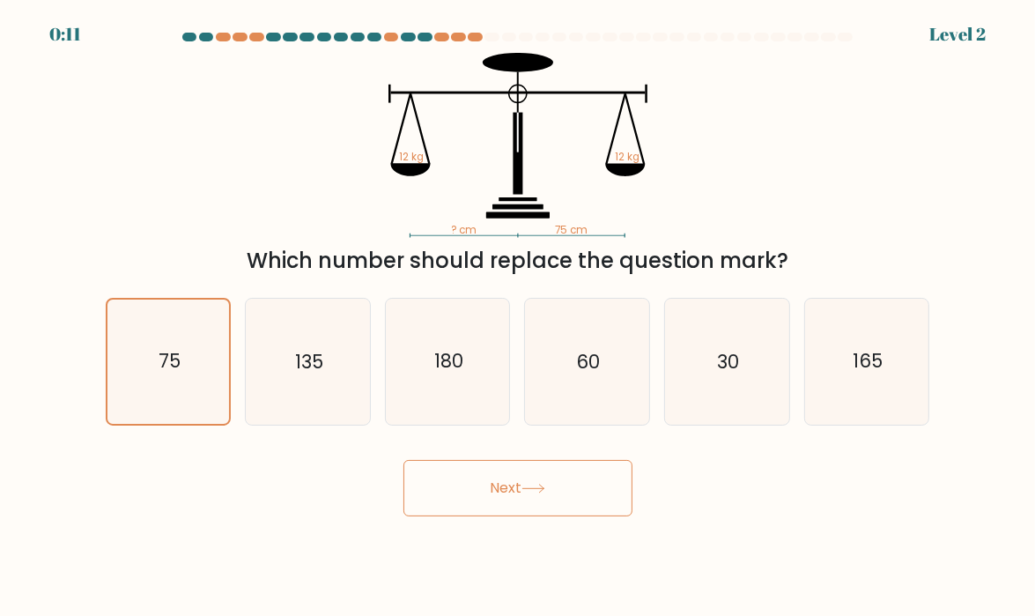
click at [571, 496] on button "Next" at bounding box center [517, 488] width 229 height 56
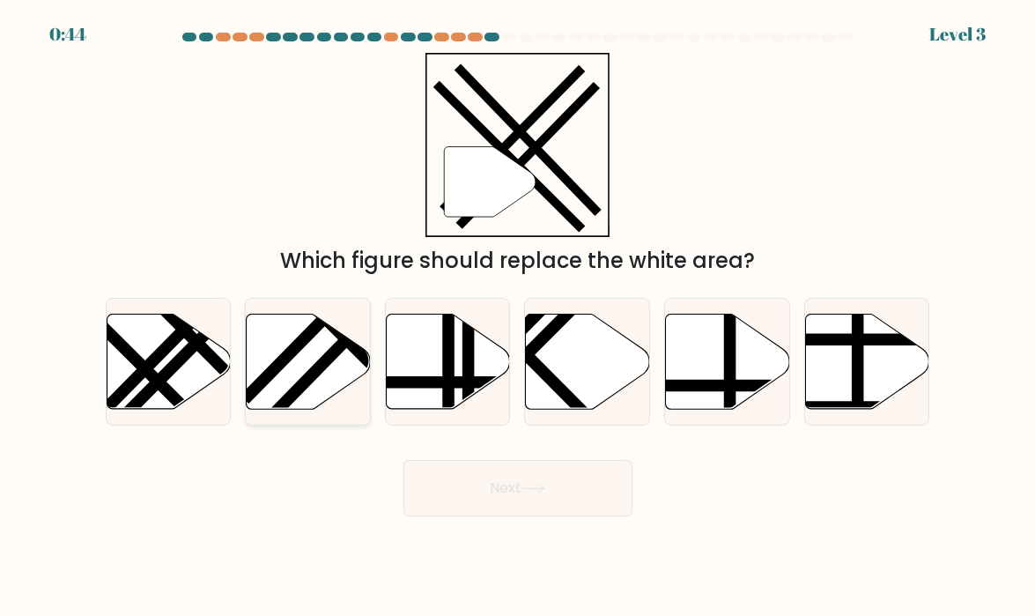
click at [324, 360] on line at bounding box center [360, 325] width 187 height 191
click at [518, 317] on input "b." at bounding box center [518, 312] width 1 height 9
radio input "true"
click at [500, 468] on button "Next" at bounding box center [517, 488] width 229 height 56
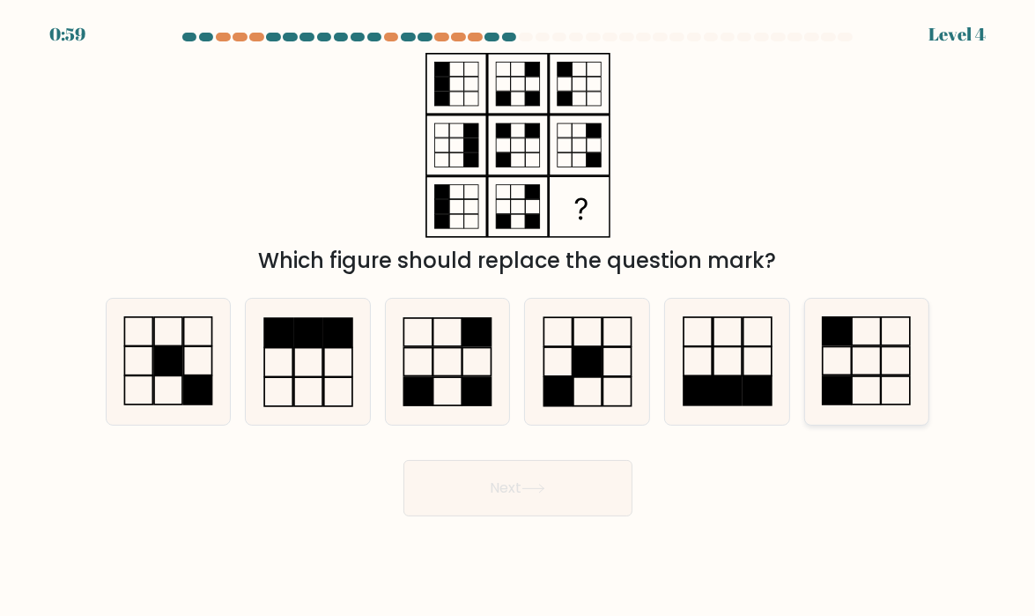
click at [868, 362] on icon at bounding box center [867, 362] width 124 height 124
click at [519, 317] on input "f." at bounding box center [518, 312] width 1 height 9
radio input "true"
click at [532, 482] on button "Next" at bounding box center [517, 488] width 229 height 56
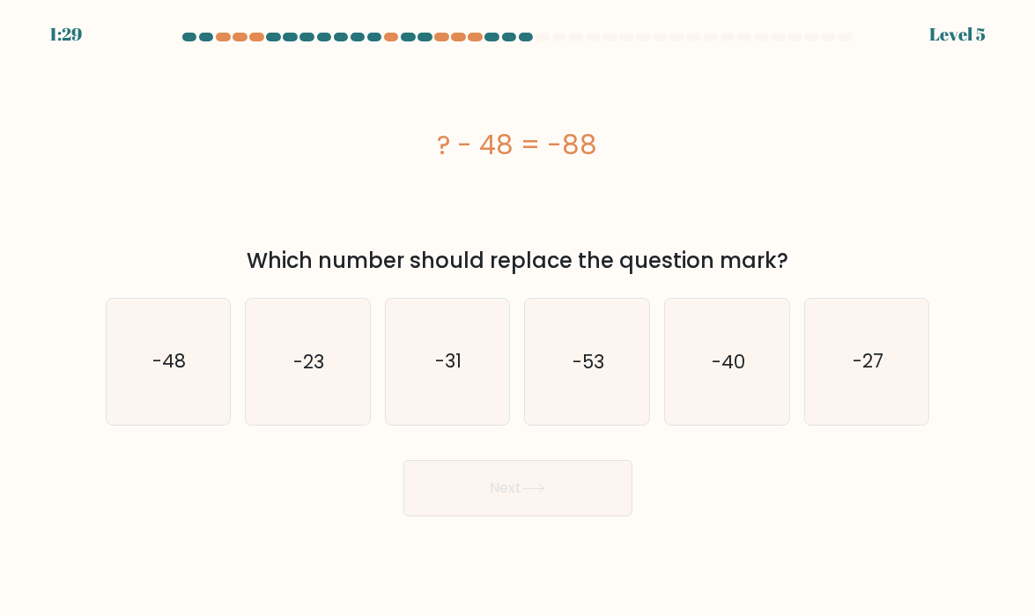
drag, startPoint x: 430, startPoint y: 139, endPoint x: 598, endPoint y: 137, distance: 168.3
click at [598, 137] on div "? - 48 = -88" at bounding box center [518, 145] width 825 height 40
copy div "? - 48 = -88"
drag, startPoint x: 245, startPoint y: 253, endPoint x: 819, endPoint y: 264, distance: 574.5
click at [819, 264] on div "Which number should replace the question mark?" at bounding box center [517, 261] width 803 height 32
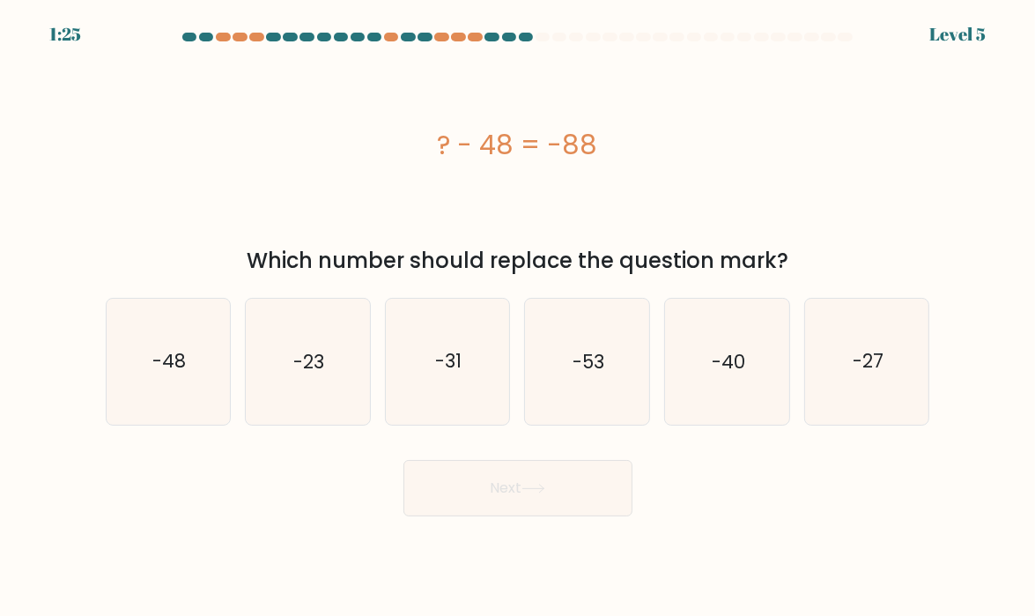
copy div "Which number should replace the question mark?"
click at [722, 352] on text "-40" at bounding box center [728, 362] width 33 height 26
click at [519, 317] on input "e. -40" at bounding box center [518, 312] width 1 height 9
radio input "true"
click at [593, 502] on button "Next" at bounding box center [517, 488] width 229 height 56
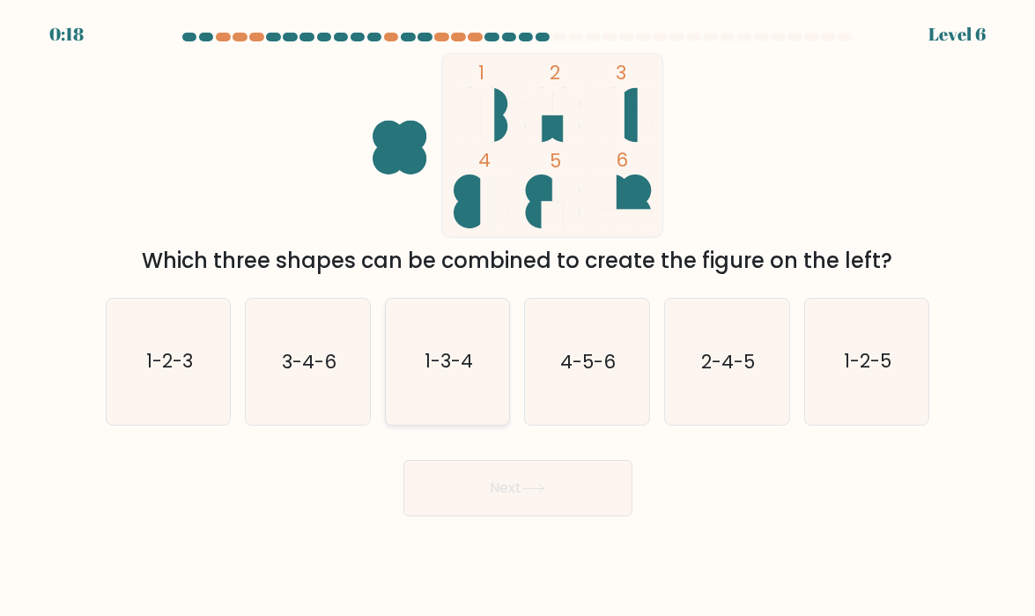
click at [454, 379] on icon "1-3-4" at bounding box center [448, 362] width 124 height 124
click at [518, 317] on input "c. 1-3-4" at bounding box center [518, 312] width 1 height 9
radio input "true"
click at [519, 490] on button "Next" at bounding box center [517, 488] width 229 height 56
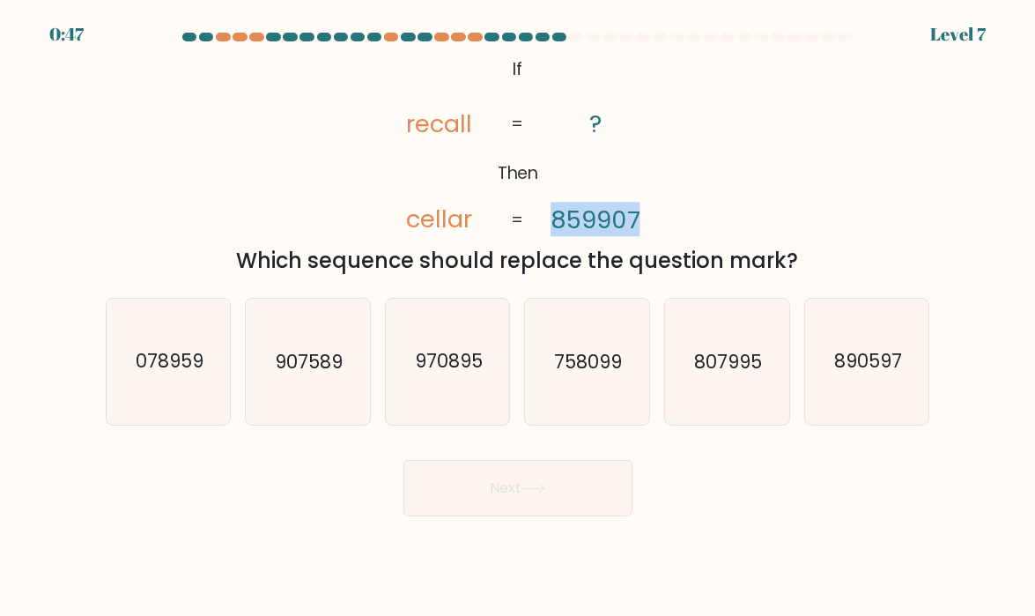
drag, startPoint x: 551, startPoint y: 218, endPoint x: 648, endPoint y: 211, distance: 97.1
click at [648, 211] on icon "@import url('https://fonts.googleapis.com/css?family=Abril+Fatface:400,100,100i…" at bounding box center [517, 145] width 300 height 185
copy tspan "859907"
drag, startPoint x: 239, startPoint y: 267, endPoint x: 841, endPoint y: 242, distance: 603.1
click at [841, 242] on div "@import url('https://fonts.googleapis.com/css?family=Abril+Fatface:400,100,100i…" at bounding box center [518, 165] width 846 height 224
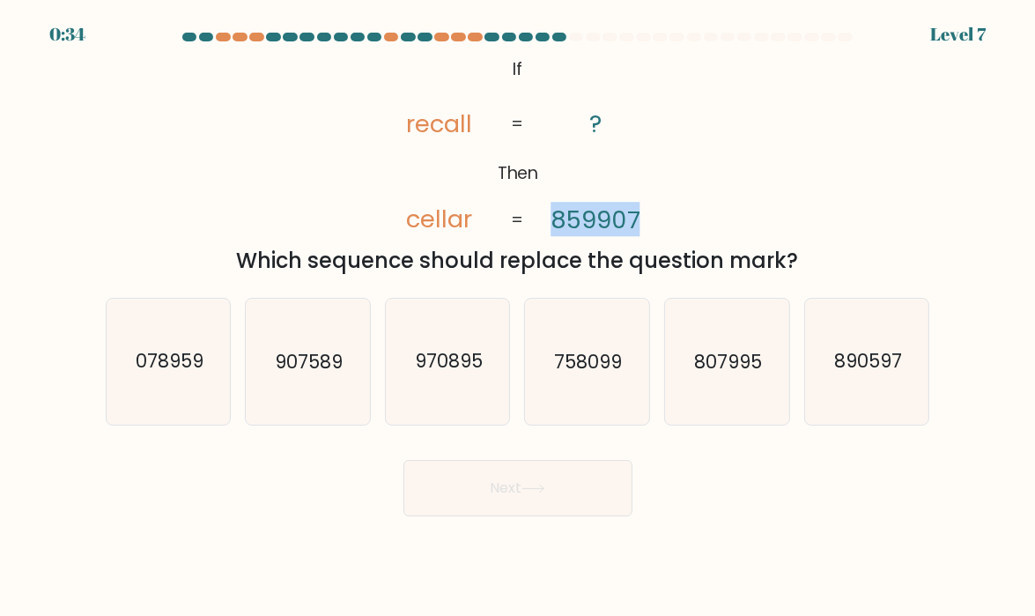
copy div "Which sequence should replace the question mark?"
click at [190, 172] on div "@import url('https://fonts.googleapis.com/css?family=Abril+Fatface:400,100,100i…" at bounding box center [518, 165] width 846 height 224
click at [592, 387] on icon "758099" at bounding box center [587, 362] width 124 height 124
click at [519, 317] on input "d. 758099" at bounding box center [518, 312] width 1 height 9
radio input "true"
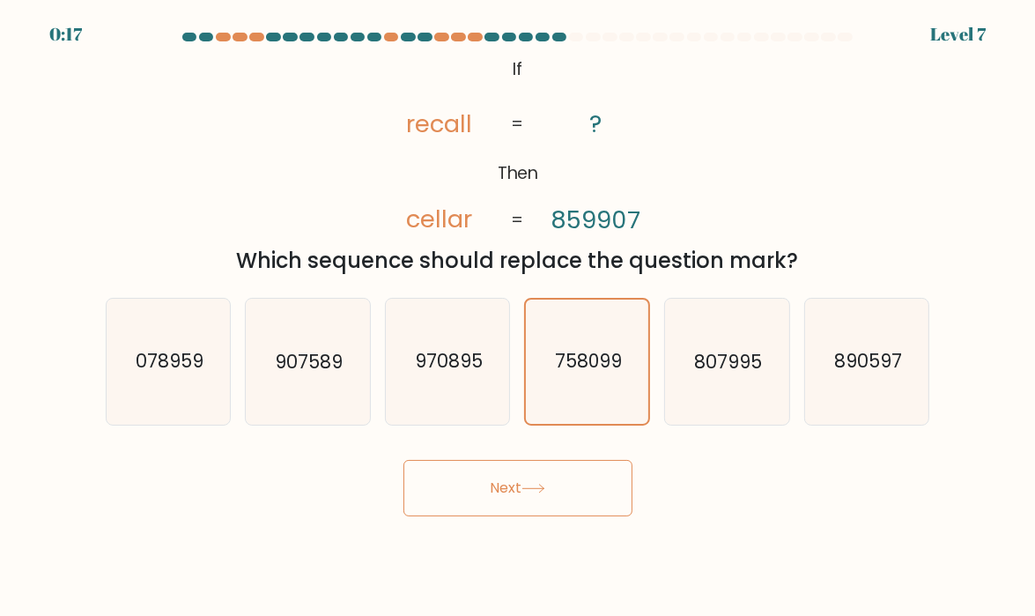
click at [569, 496] on button "Next" at bounding box center [517, 488] width 229 height 56
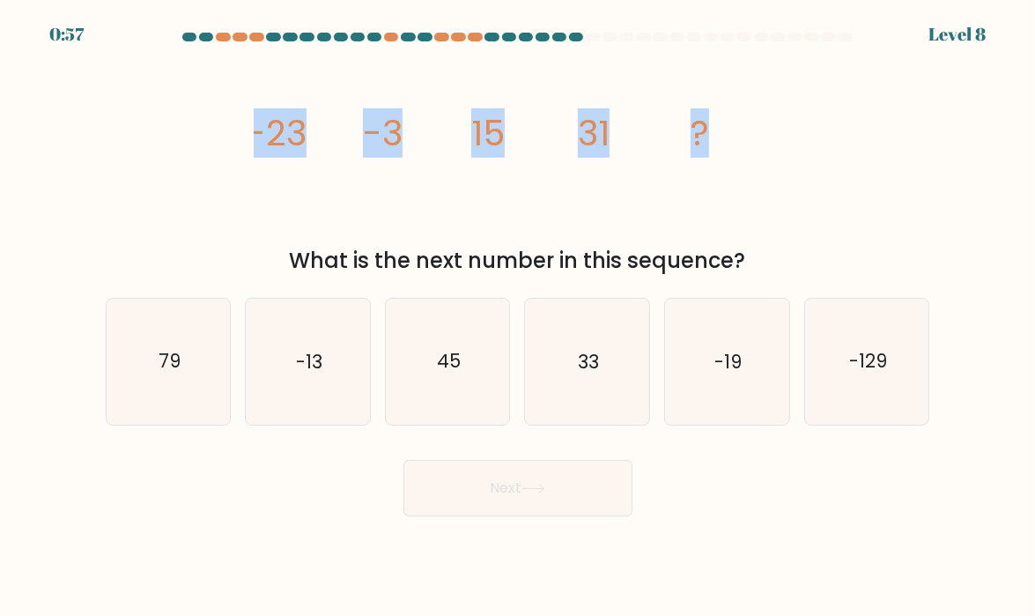
drag, startPoint x: 249, startPoint y: 130, endPoint x: 708, endPoint y: 148, distance: 459.4
click at [708, 148] on div "image/svg+xml -23 -3 15 31 ? What is the next number in this sequence?" at bounding box center [518, 165] width 846 height 224
copy g "-23 -3 15 31 ?"
drag, startPoint x: 295, startPoint y: 251, endPoint x: 778, endPoint y: 267, distance: 483.0
click at [778, 267] on div "What is the next number in this sequence?" at bounding box center [517, 261] width 803 height 32
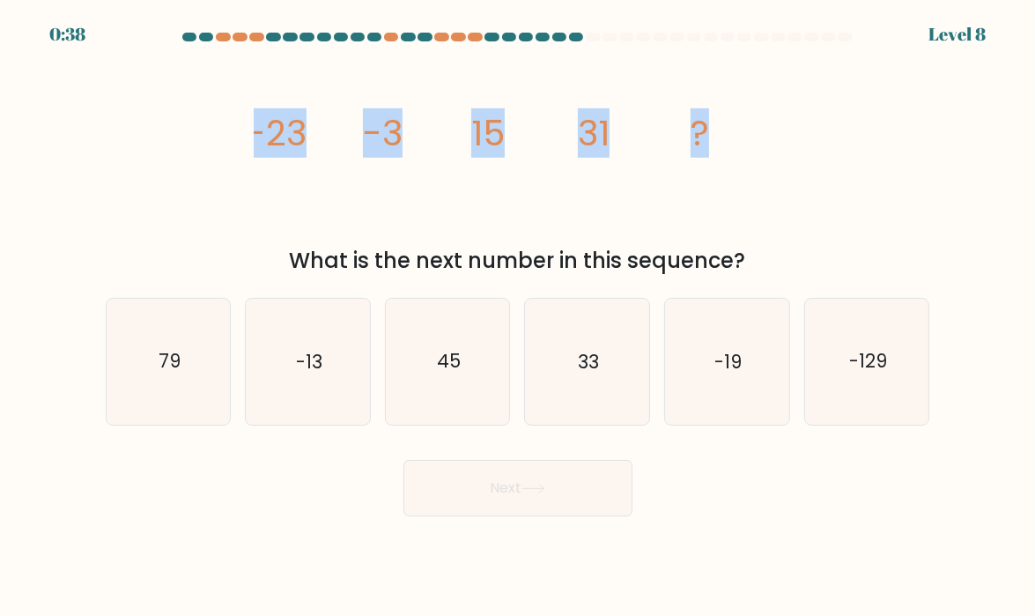
copy div "What is the next number in this sequence?"
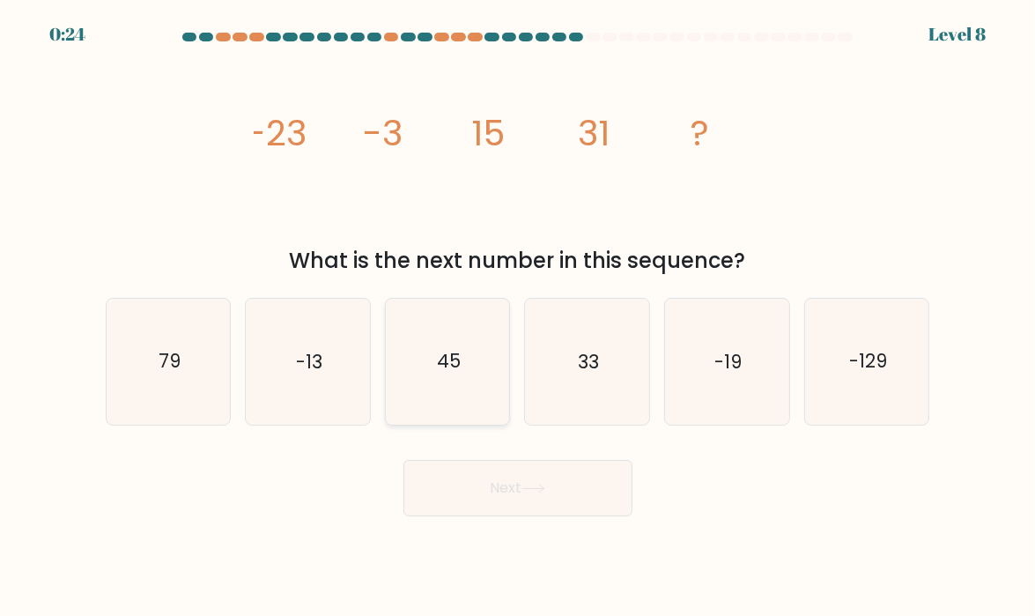
click at [446, 378] on icon "45" at bounding box center [448, 362] width 124 height 124
click at [518, 317] on input "c. 45" at bounding box center [518, 312] width 1 height 9
radio input "true"
click at [542, 488] on icon at bounding box center [534, 489] width 24 height 10
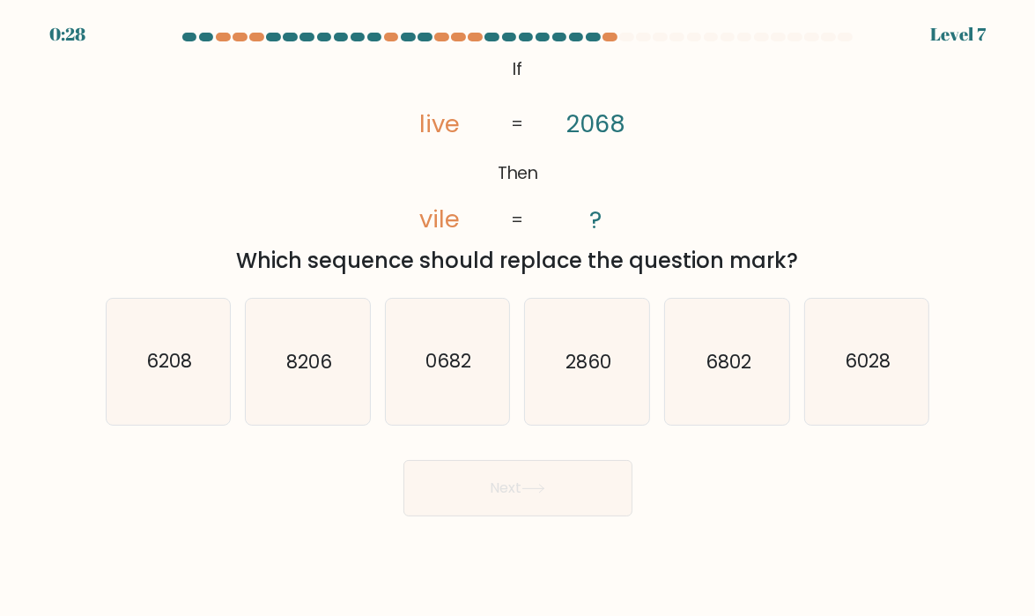
drag, startPoint x: 237, startPoint y: 249, endPoint x: 820, endPoint y: 257, distance: 583.2
click at [820, 257] on div "Which sequence should replace the question mark?" at bounding box center [517, 261] width 803 height 32
copy div "Which sequence should replace the question mark?"
click at [204, 187] on div "@import url('[URL][DOMAIN_NAME]); If Then live vile 2068 ? = = Which sequence s…" at bounding box center [518, 165] width 846 height 224
click at [884, 366] on text "6028" at bounding box center [869, 362] width 46 height 26
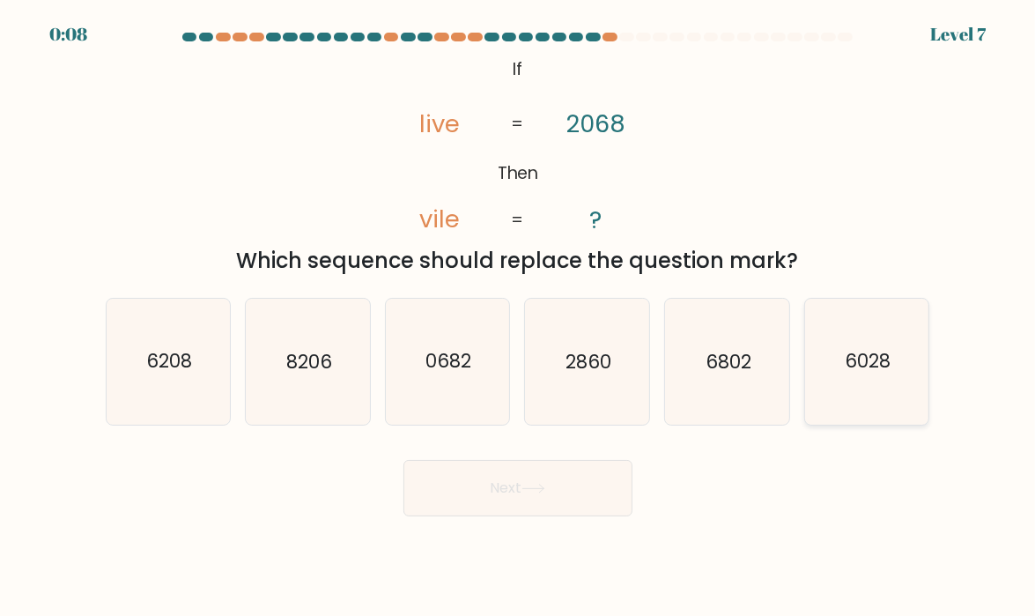
click at [519, 317] on input "f. 6028" at bounding box center [518, 312] width 1 height 9
radio input "true"
click at [522, 500] on button "Next" at bounding box center [517, 488] width 229 height 56
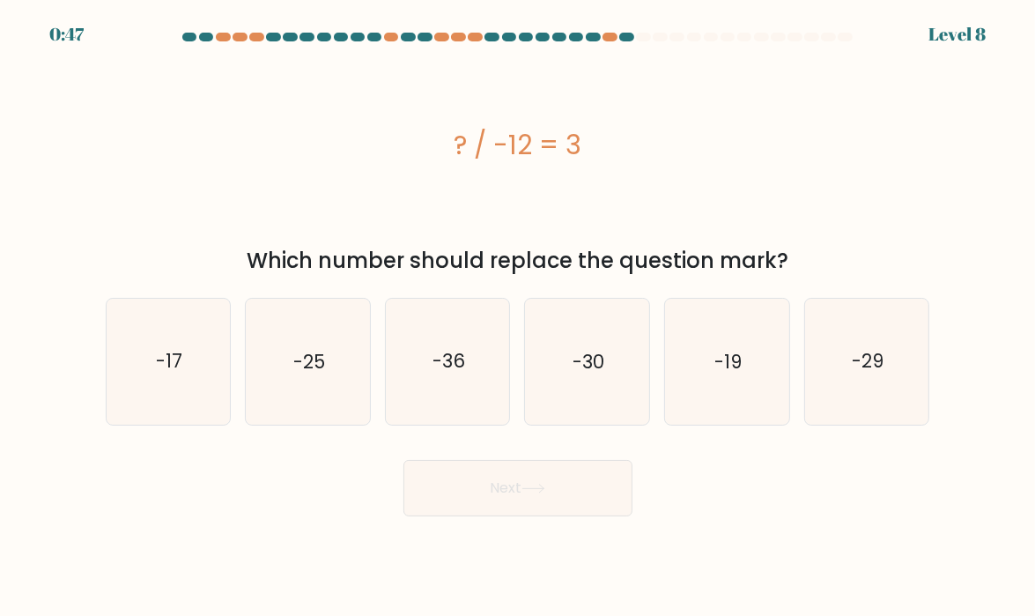
drag, startPoint x: 458, startPoint y: 145, endPoint x: 588, endPoint y: 146, distance: 129.5
click at [588, 146] on div "? / -12 = 3" at bounding box center [518, 145] width 825 height 40
copy div "? / -12 = 3"
drag, startPoint x: 246, startPoint y: 255, endPoint x: 818, endPoint y: 255, distance: 572.6
click at [818, 255] on div "Which number should replace the question mark?" at bounding box center [517, 261] width 803 height 32
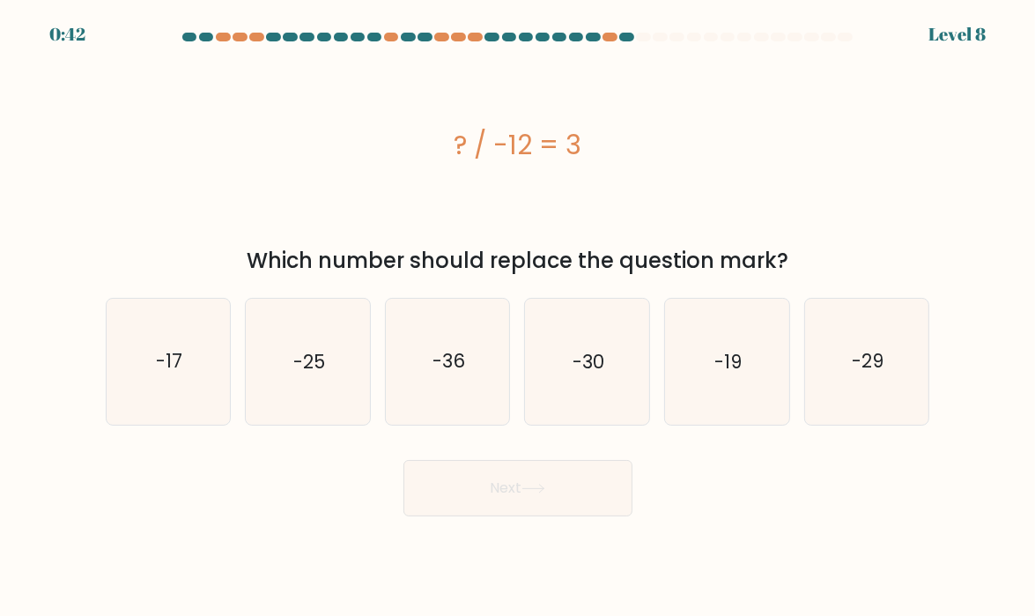
copy div "Which number should replace the question mark?"
click at [482, 350] on icon "-36" at bounding box center [448, 362] width 124 height 124
click at [518, 317] on input "c. -36" at bounding box center [518, 312] width 1 height 9
radio input "true"
click at [519, 503] on button "Next" at bounding box center [517, 488] width 229 height 56
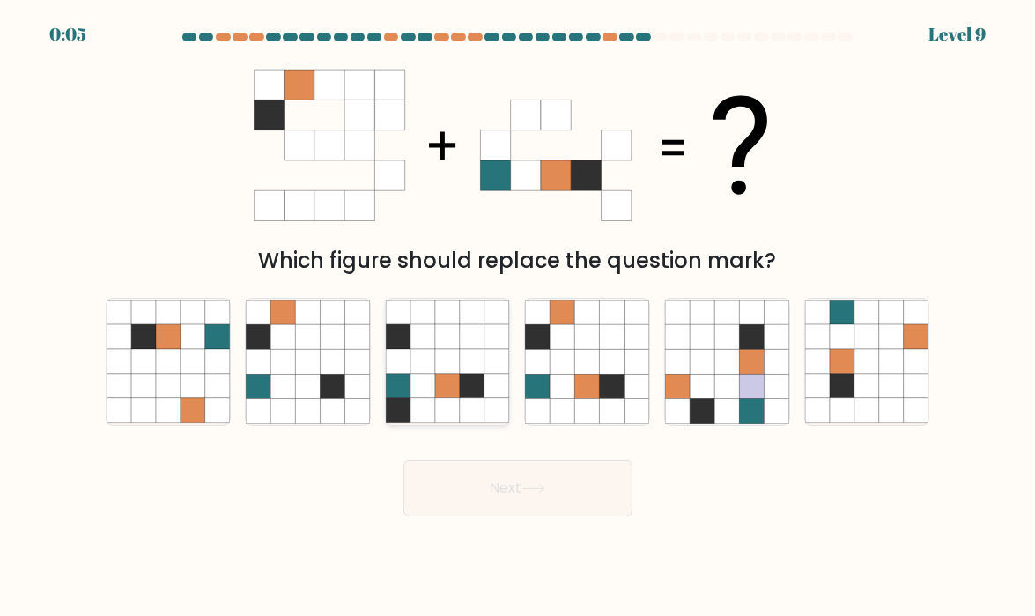
click at [452, 374] on icon at bounding box center [447, 386] width 25 height 25
click at [518, 317] on input "c." at bounding box center [518, 312] width 1 height 9
radio input "true"
click at [539, 502] on button "Next" at bounding box center [517, 488] width 229 height 56
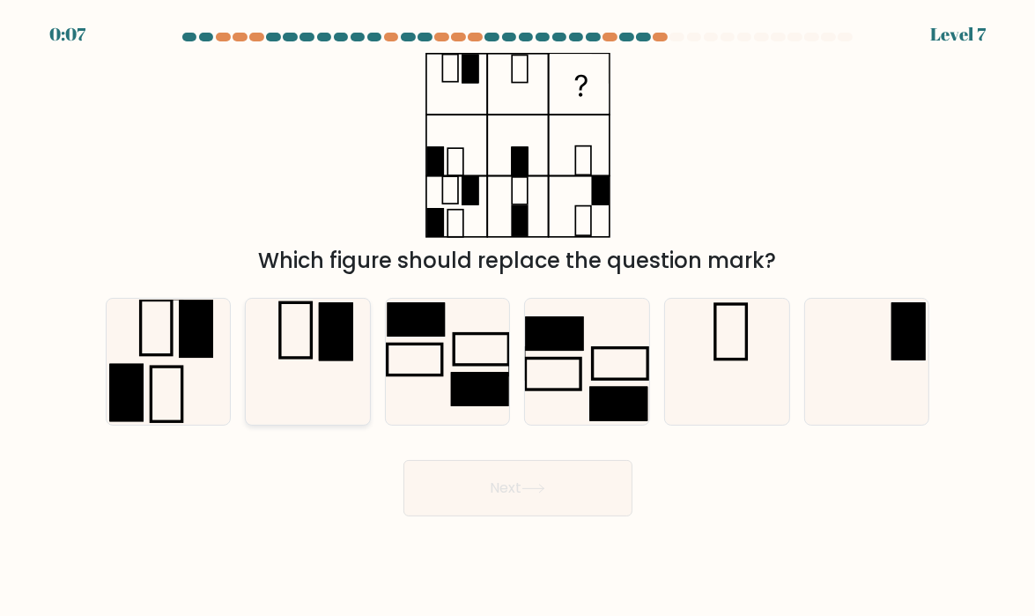
click at [324, 337] on rect at bounding box center [336, 332] width 34 height 58
click at [518, 317] on input "b." at bounding box center [518, 312] width 1 height 9
radio input "true"
click at [550, 481] on button "Next" at bounding box center [517, 488] width 229 height 56
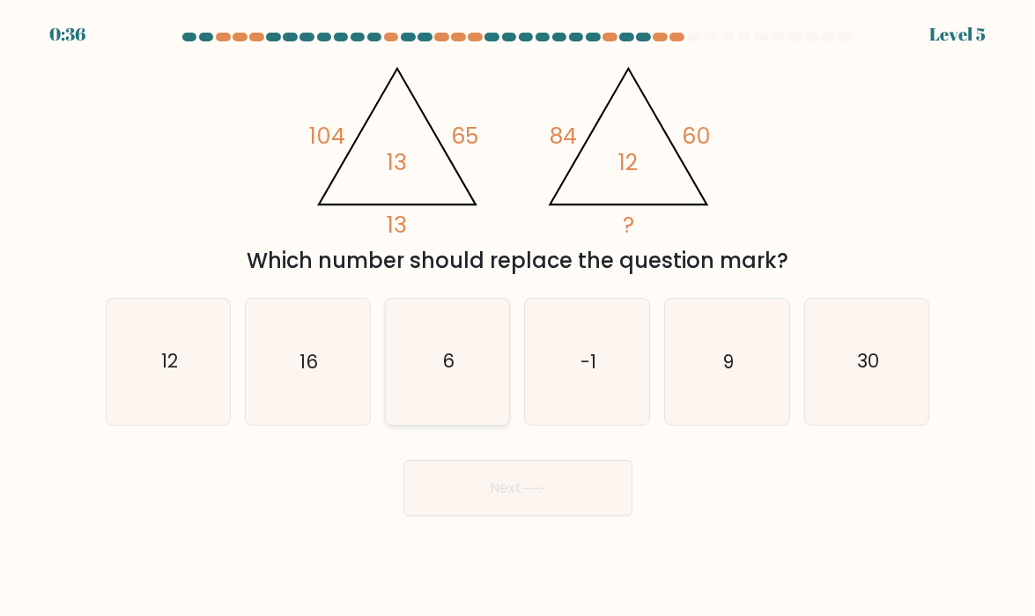
click at [451, 382] on icon "6" at bounding box center [448, 362] width 124 height 124
click at [518, 317] on input "c. 6" at bounding box center [518, 312] width 1 height 9
radio input "true"
click at [551, 500] on button "Next" at bounding box center [517, 488] width 229 height 56
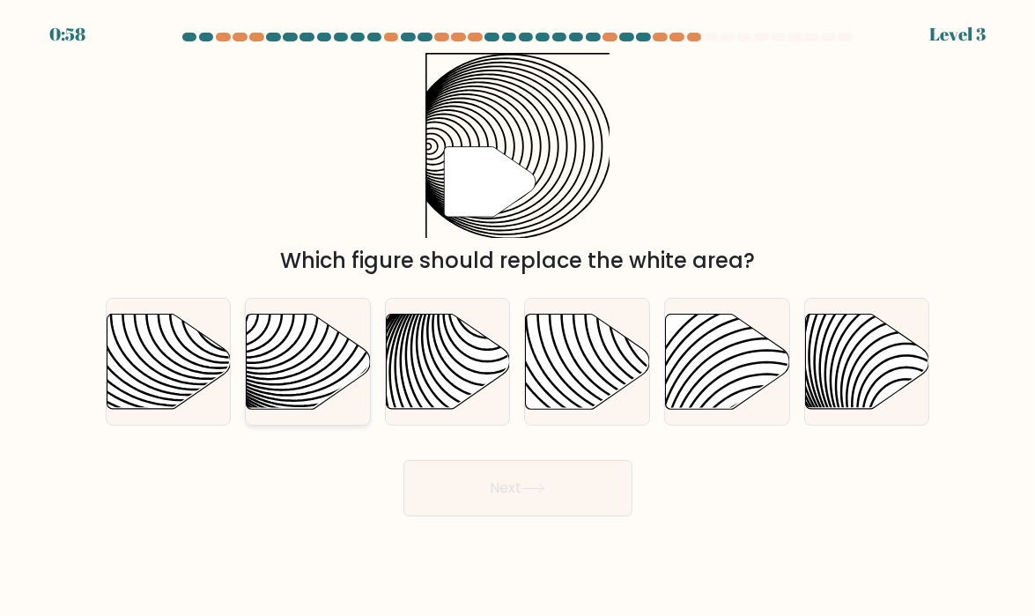
click at [278, 352] on icon at bounding box center [309, 361] width 124 height 95
click at [518, 317] on input "b." at bounding box center [518, 312] width 1 height 9
radio input "true"
click at [514, 500] on button "Next" at bounding box center [517, 488] width 229 height 56
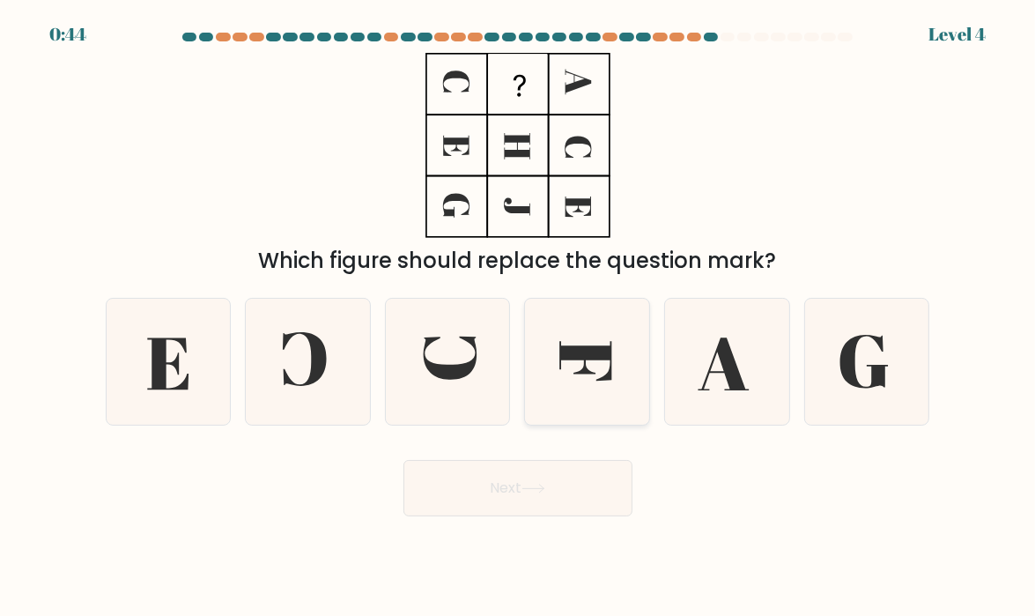
click at [596, 383] on icon at bounding box center [587, 362] width 124 height 124
click at [519, 317] on input "d." at bounding box center [518, 312] width 1 height 9
radio input "true"
click at [539, 486] on icon at bounding box center [534, 489] width 24 height 10
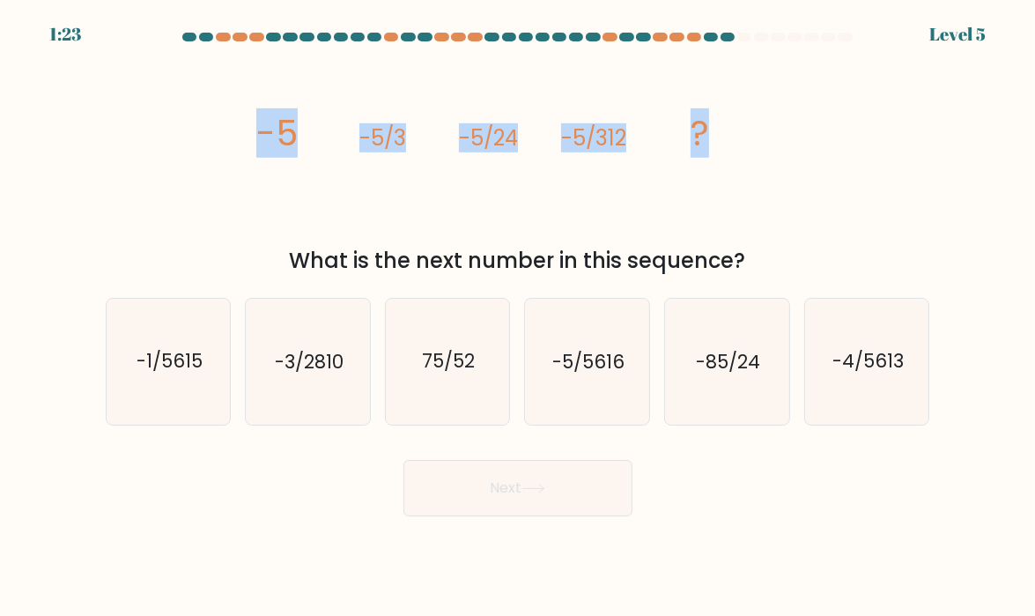
drag, startPoint x: 260, startPoint y: 133, endPoint x: 709, endPoint y: 147, distance: 449.5
click at [709, 147] on icon "image/svg+xml -5 -5/3 -5/24 -5/312 ?" at bounding box center [518, 145] width 529 height 185
copy g "-5 -5/3 -5/24 -5/312 ?"
drag, startPoint x: 292, startPoint y: 253, endPoint x: 781, endPoint y: 256, distance: 489.8
click at [781, 256] on div "What is the next number in this sequence?" at bounding box center [517, 261] width 803 height 32
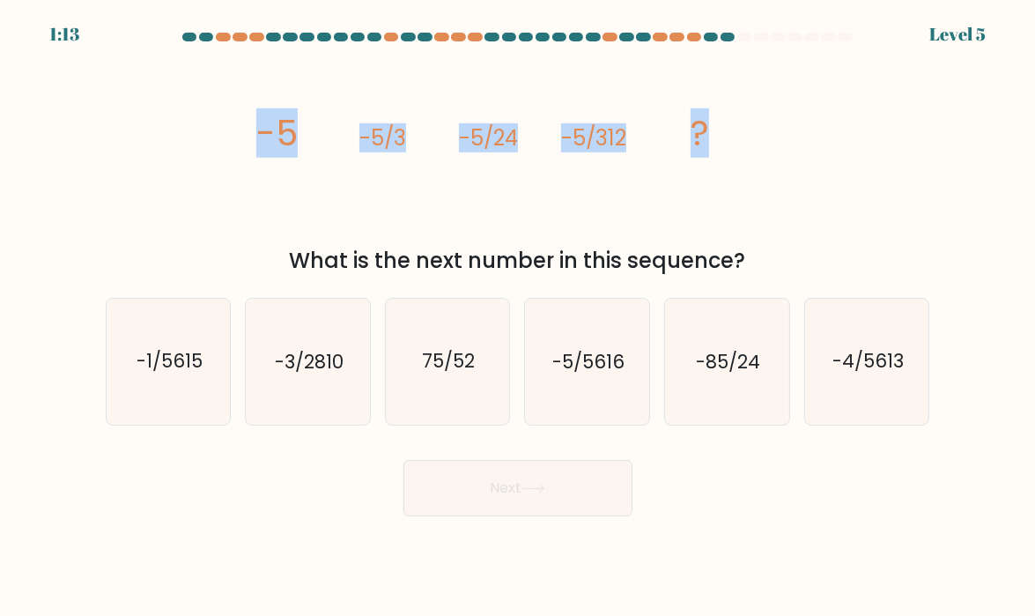
copy div "What is the next number in this sequence?"
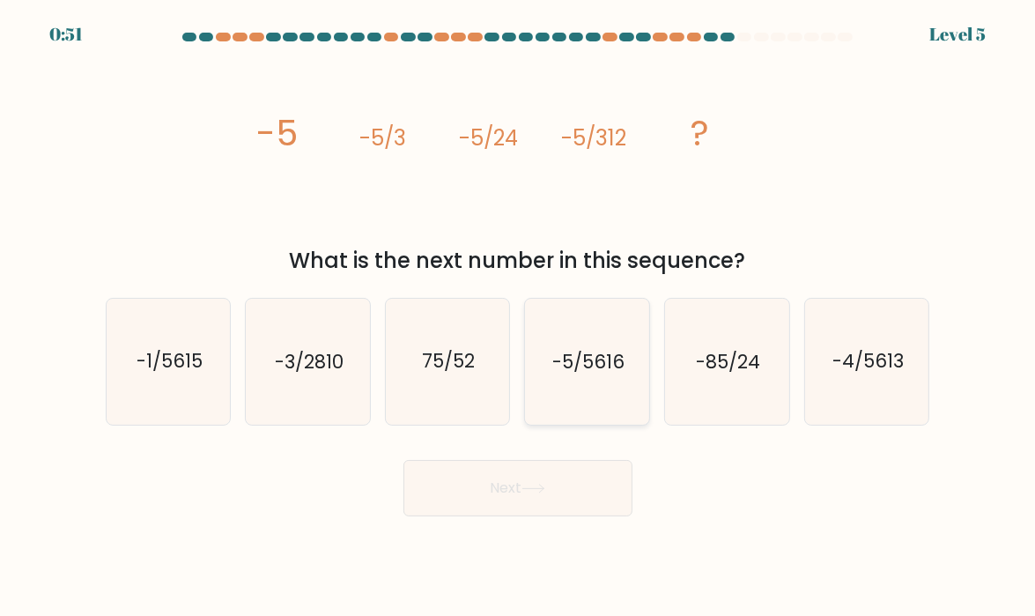
click at [590, 379] on icon "-5/5616" at bounding box center [587, 362] width 124 height 124
click at [519, 317] on input "d. -5/5616" at bounding box center [518, 312] width 1 height 9
radio input "true"
click at [553, 482] on button "Next" at bounding box center [517, 488] width 229 height 56
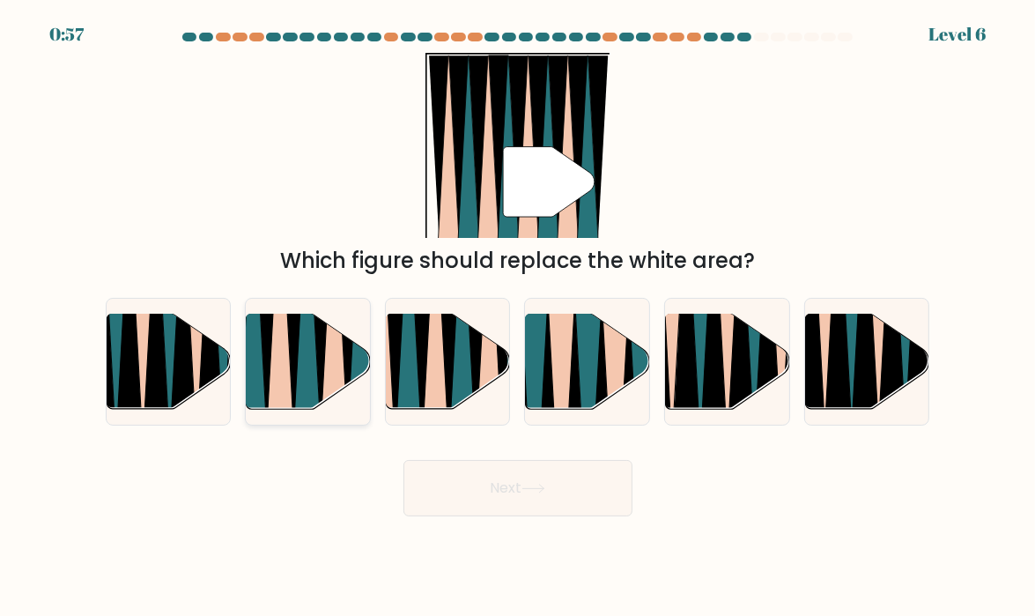
click at [282, 392] on icon at bounding box center [280, 314] width 28 height 248
click at [518, 317] on input "b." at bounding box center [518, 312] width 1 height 9
radio input "true"
click at [594, 492] on button "Next" at bounding box center [517, 488] width 229 height 56
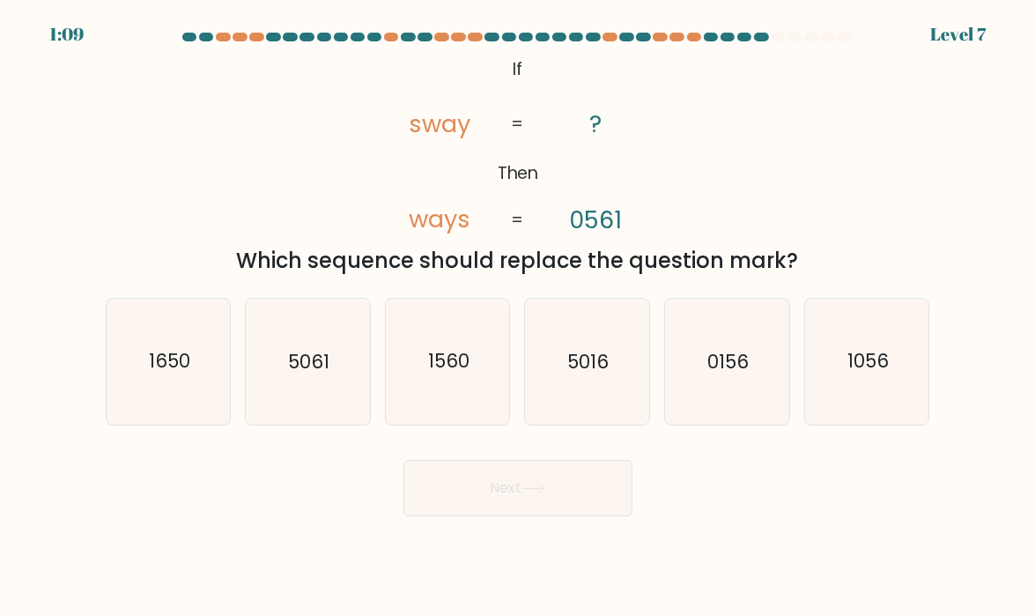
drag, startPoint x: 242, startPoint y: 256, endPoint x: 840, endPoint y: 263, distance: 598.2
click at [840, 263] on div "Which sequence should replace the question mark?" at bounding box center [517, 261] width 803 height 32
copy div "Which sequence should replace the question mark?"
click at [114, 143] on div "@import url('https://fonts.googleapis.com/css?family=Abril+Fatface:400,100,100i…" at bounding box center [518, 165] width 846 height 224
click at [899, 385] on icon "1056" at bounding box center [867, 362] width 124 height 124
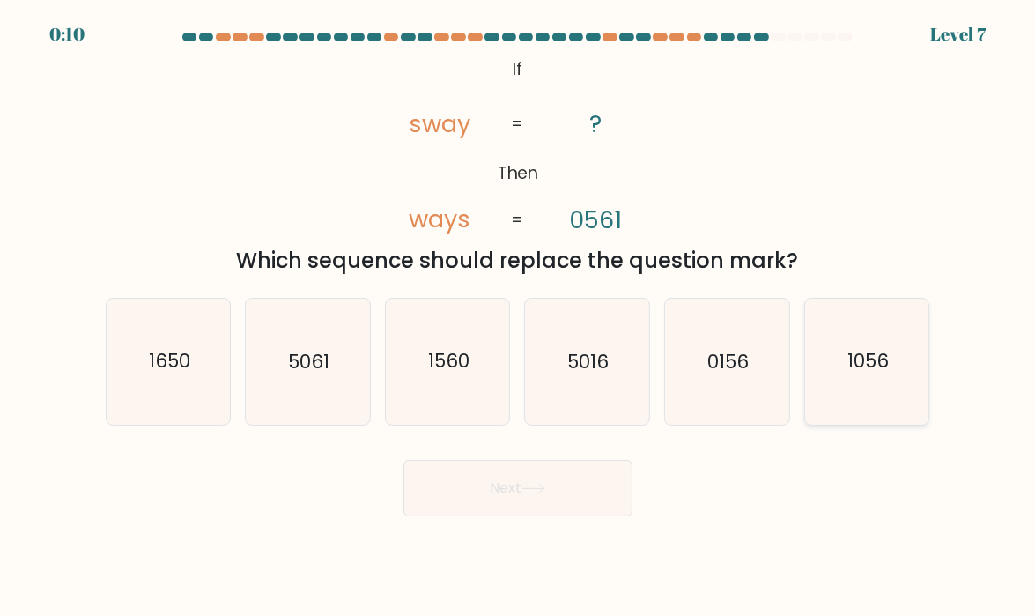
click at [519, 317] on input "f. 1056" at bounding box center [518, 312] width 1 height 9
radio input "true"
click at [507, 498] on button "Next" at bounding box center [517, 488] width 229 height 56
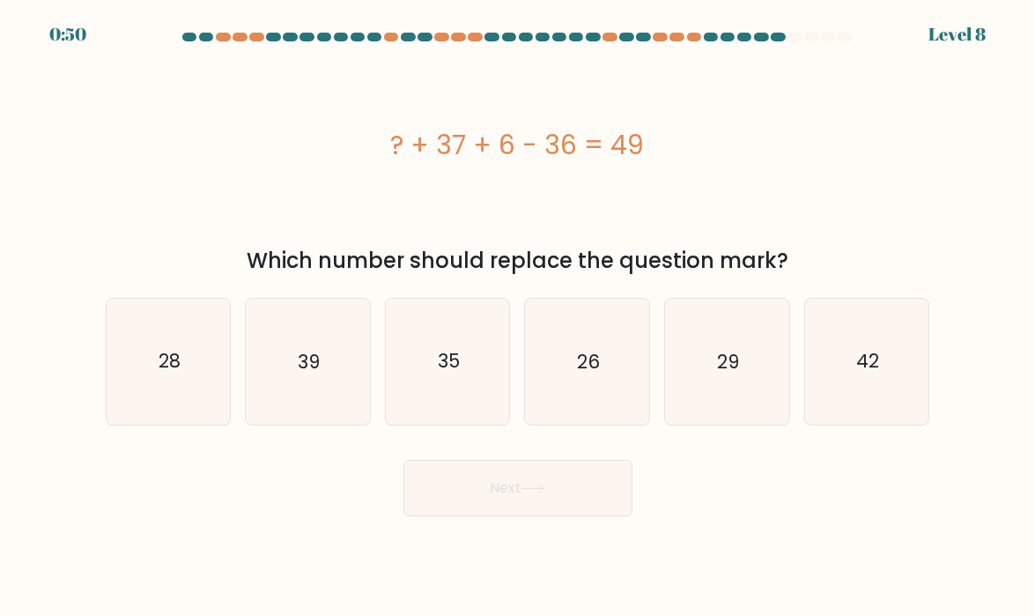
drag, startPoint x: 393, startPoint y: 140, endPoint x: 650, endPoint y: 142, distance: 257.2
click at [650, 142] on div "? + 37 + 6 - 36 = 49" at bounding box center [518, 145] width 825 height 40
copy div "? + 37 + 6 - 36 = 49"
drag, startPoint x: 249, startPoint y: 260, endPoint x: 818, endPoint y: 265, distance: 568.2
click at [818, 265] on div "Which number should replace the question mark?" at bounding box center [517, 261] width 803 height 32
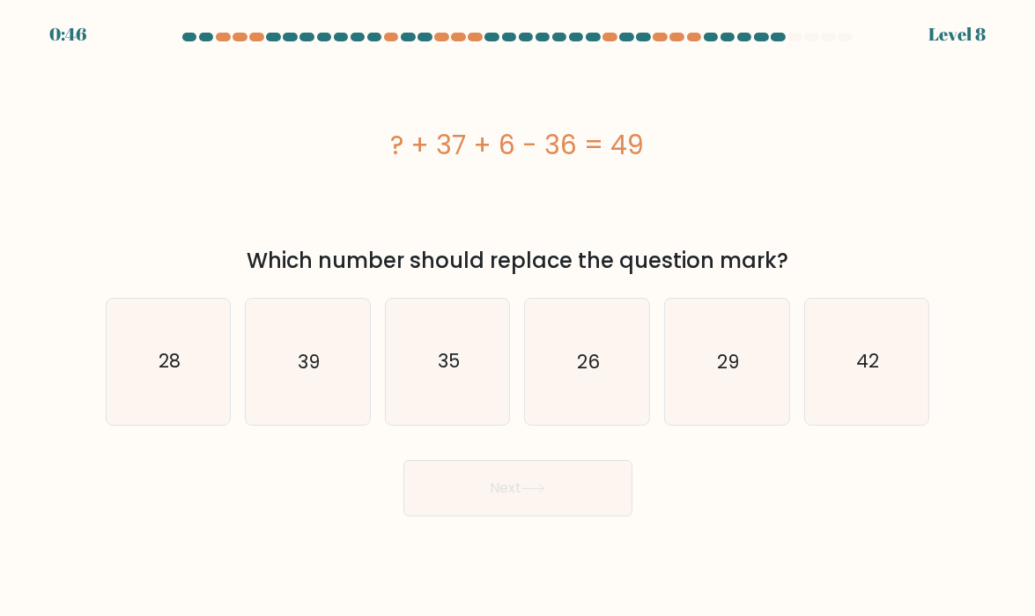
copy div "Which number should replace the question mark?"
drag, startPoint x: 955, startPoint y: 218, endPoint x: 956, endPoint y: 227, distance: 9.7
click at [956, 218] on form "a." at bounding box center [517, 275] width 1035 height 484
click at [876, 405] on icon "42" at bounding box center [867, 362] width 124 height 124
click at [519, 317] on input "f. 42" at bounding box center [518, 312] width 1 height 9
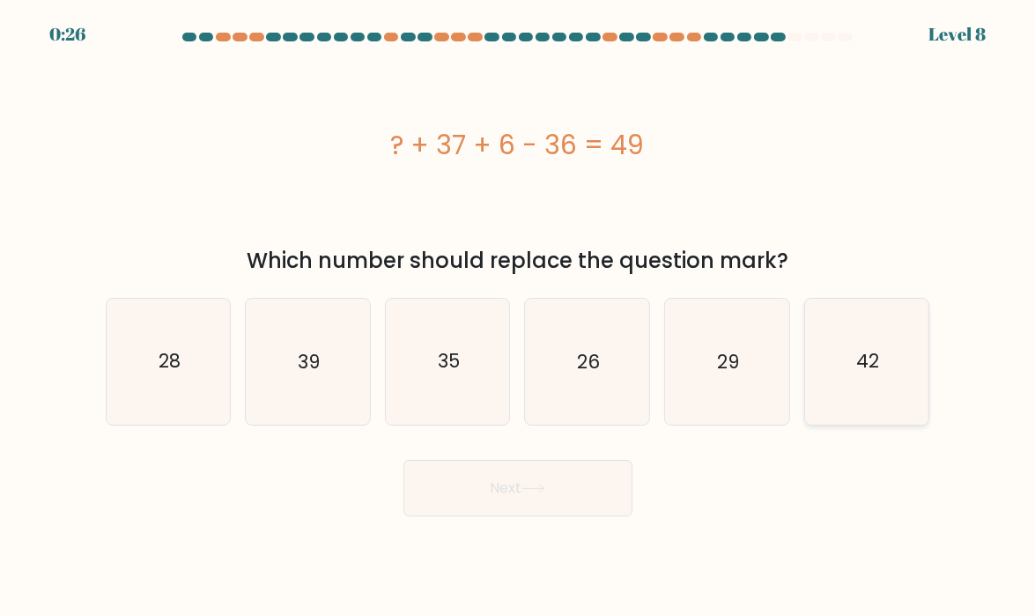
radio input "true"
click at [550, 506] on button "Next" at bounding box center [517, 488] width 229 height 56
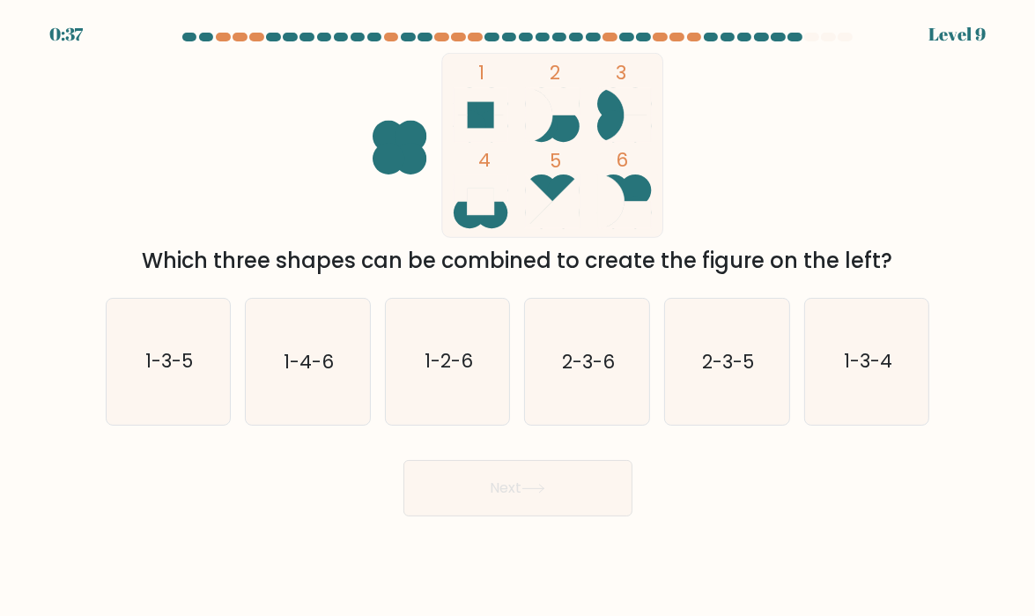
drag, startPoint x: 610, startPoint y: 369, endPoint x: 553, endPoint y: 527, distance: 167.5
click at [609, 368] on text "2-3-6" at bounding box center [588, 362] width 53 height 26
click at [519, 317] on input "d. 2-3-6" at bounding box center [518, 312] width 1 height 9
radio input "true"
click at [540, 492] on icon at bounding box center [534, 489] width 24 height 10
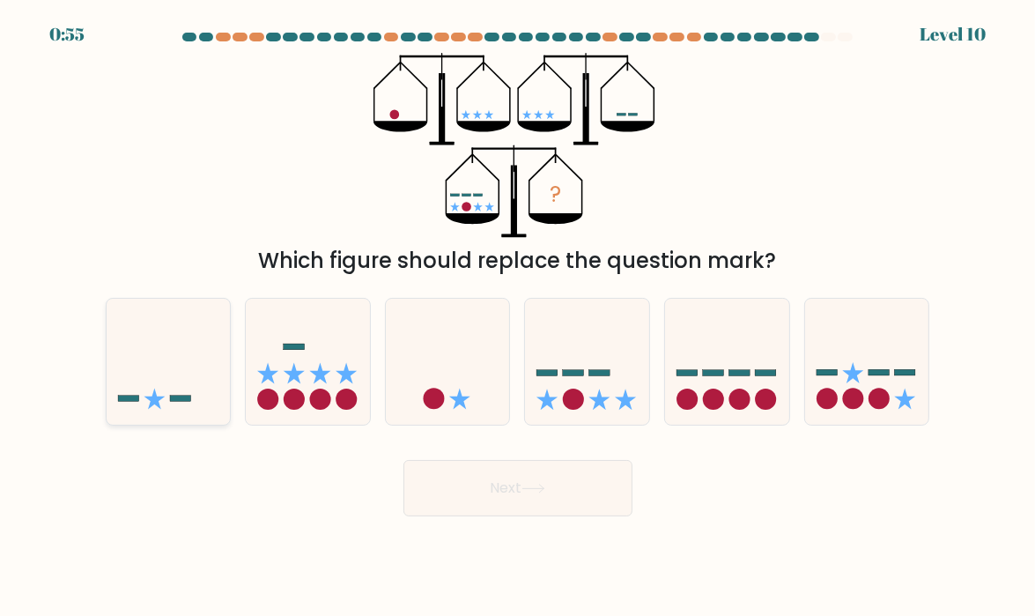
click at [162, 369] on icon at bounding box center [169, 361] width 124 height 103
click at [518, 317] on input "a." at bounding box center [518, 312] width 1 height 9
radio input "true"
click at [617, 351] on icon at bounding box center [587, 361] width 124 height 103
click at [519, 317] on input "d." at bounding box center [518, 312] width 1 height 9
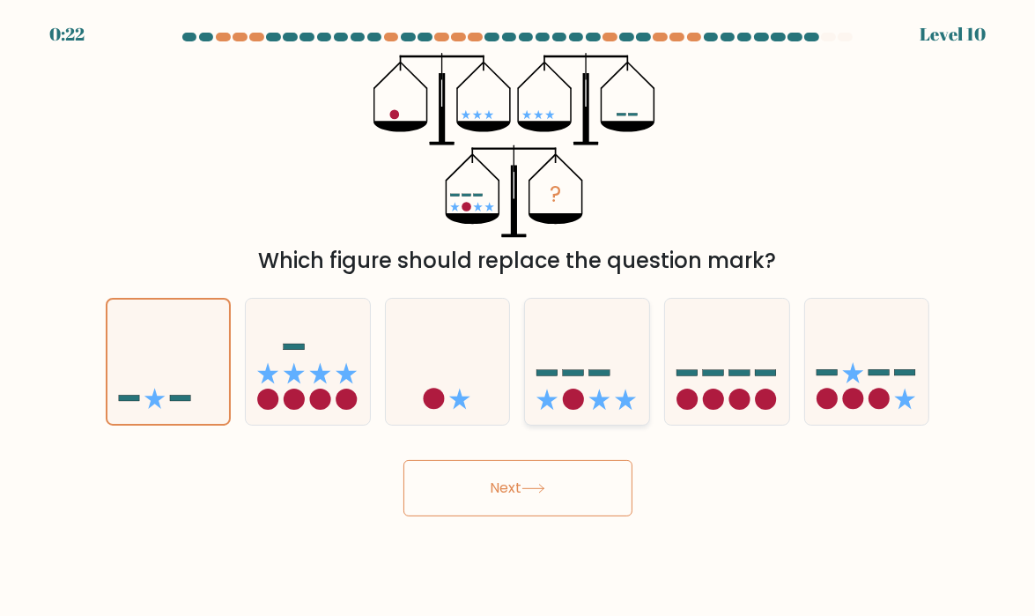
radio input "true"
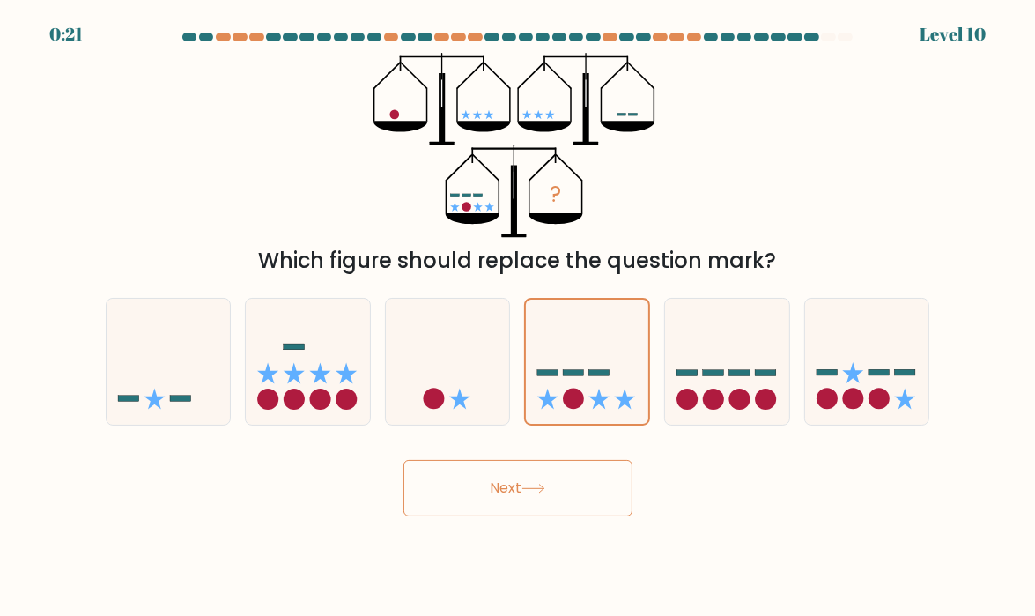
click at [593, 493] on button "Next" at bounding box center [517, 488] width 229 height 56
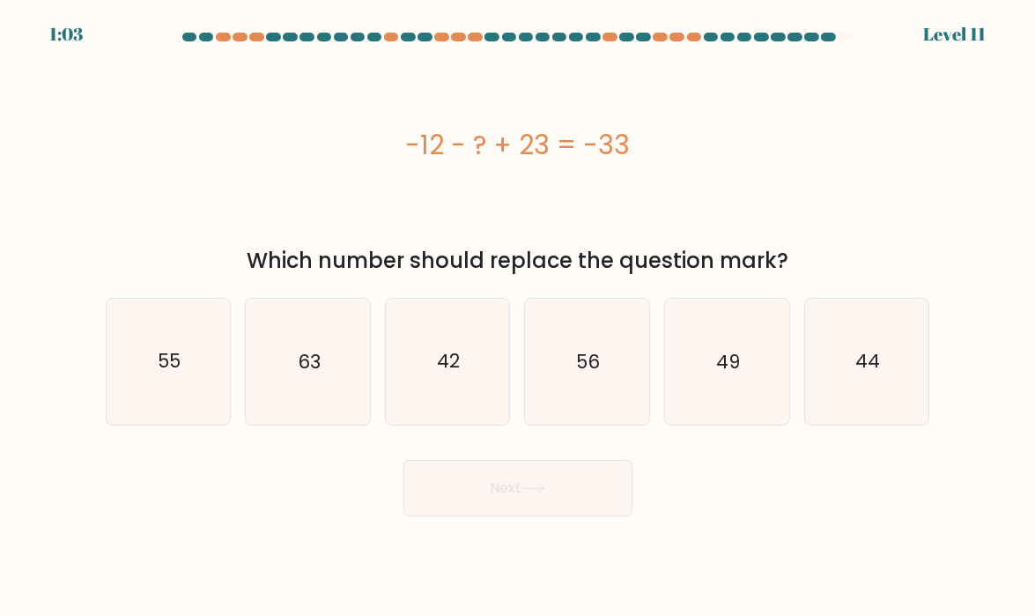
drag, startPoint x: 398, startPoint y: 138, endPoint x: 636, endPoint y: 140, distance: 237.9
click at [636, 140] on div "-12 - ? + 23 = -33" at bounding box center [518, 145] width 825 height 40
copy div "-12 - ? + 23 = -33"
drag, startPoint x: 255, startPoint y: 256, endPoint x: 865, endPoint y: 238, distance: 609.9
click at [865, 238] on div "-12 - ? + 23 = -33 Which number should replace the question mark?" at bounding box center [518, 165] width 846 height 224
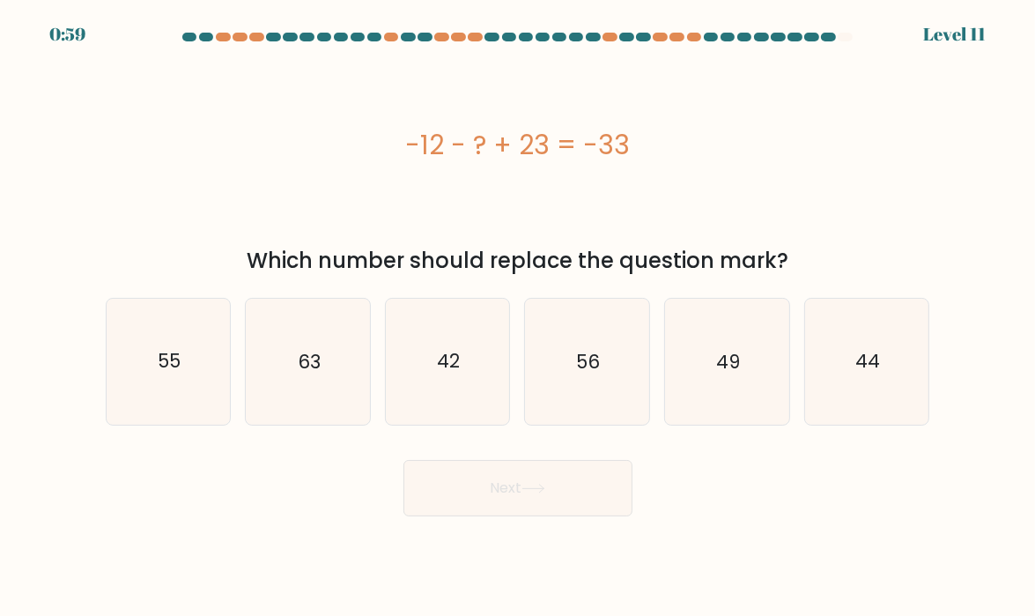
copy div "Which number should replace the question mark?"
click at [966, 237] on form "a." at bounding box center [517, 275] width 1035 height 484
drag, startPoint x: 855, startPoint y: 357, endPoint x: 828, endPoint y: 393, distance: 45.3
click at [857, 354] on icon "44" at bounding box center [867, 362] width 124 height 124
click at [519, 317] on input "f. 44" at bounding box center [518, 312] width 1 height 9
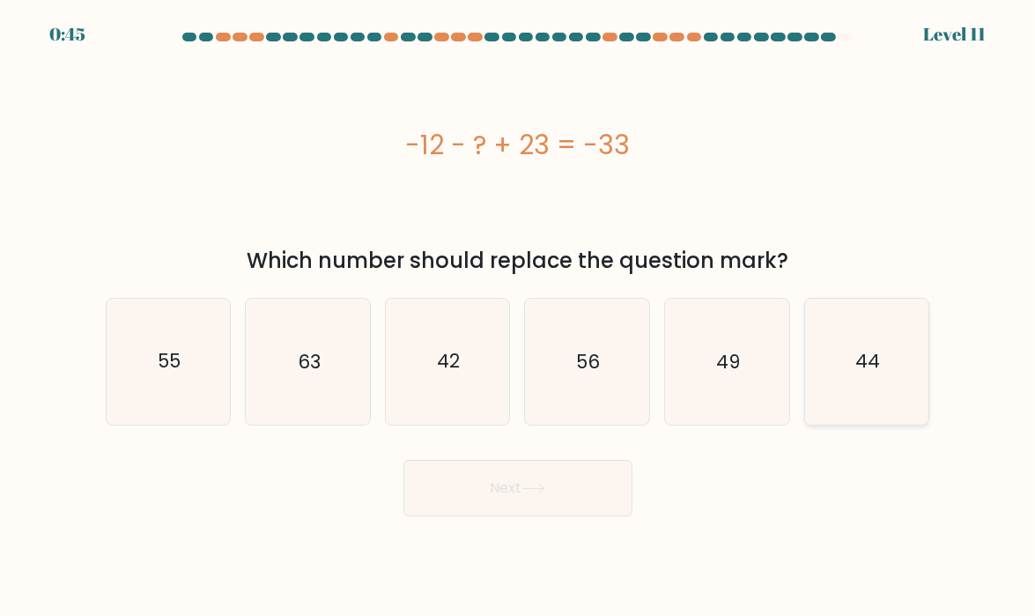
radio input "true"
click at [553, 503] on button "Next" at bounding box center [517, 488] width 229 height 56
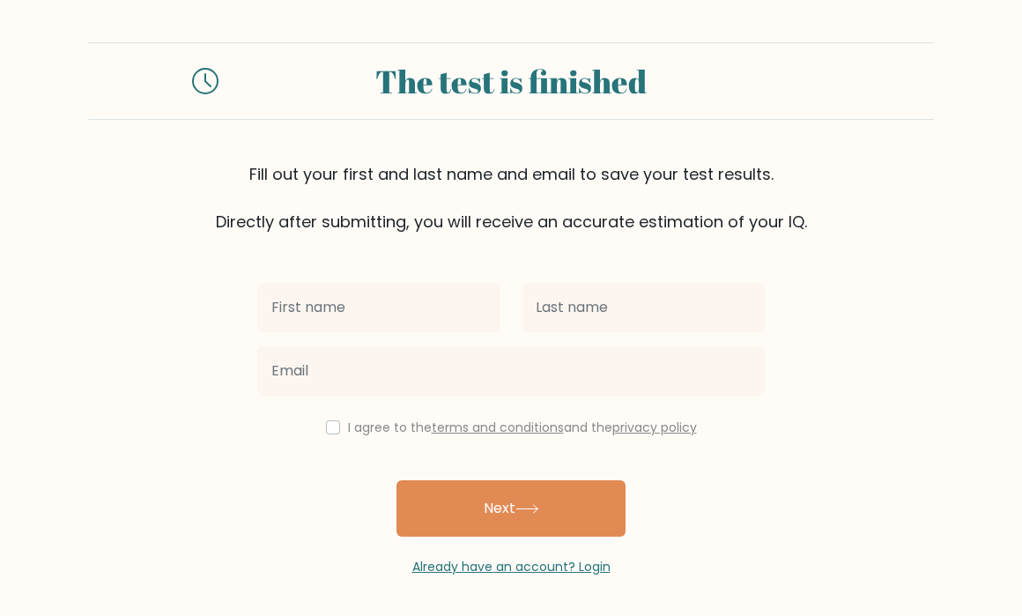
click at [366, 316] on input "text" at bounding box center [378, 307] width 243 height 49
type input "[PERSON_NAME]"
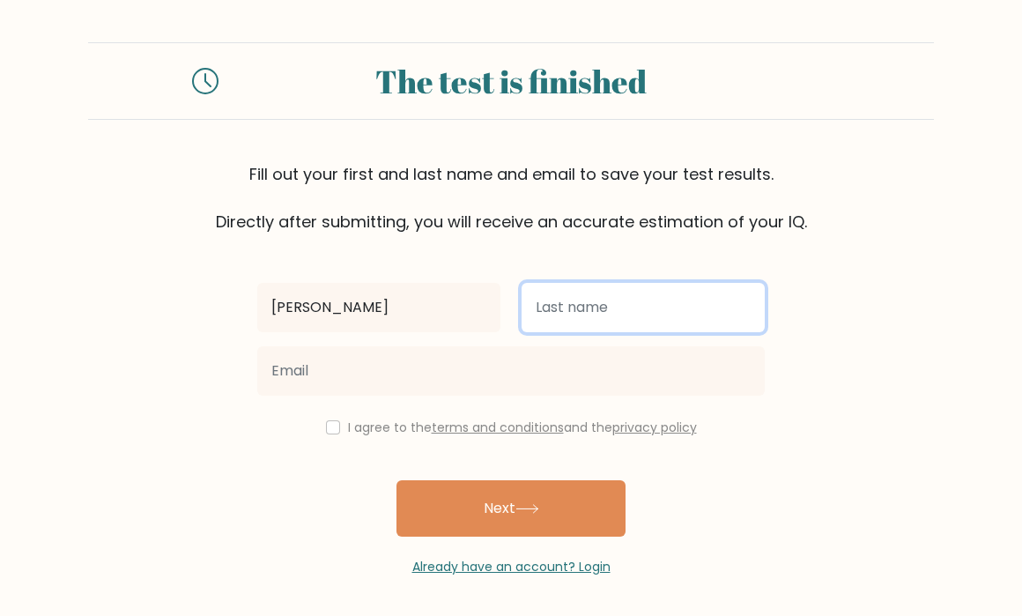
click at [624, 311] on input "text" at bounding box center [643, 307] width 243 height 49
type input "[PERSON_NAME]"
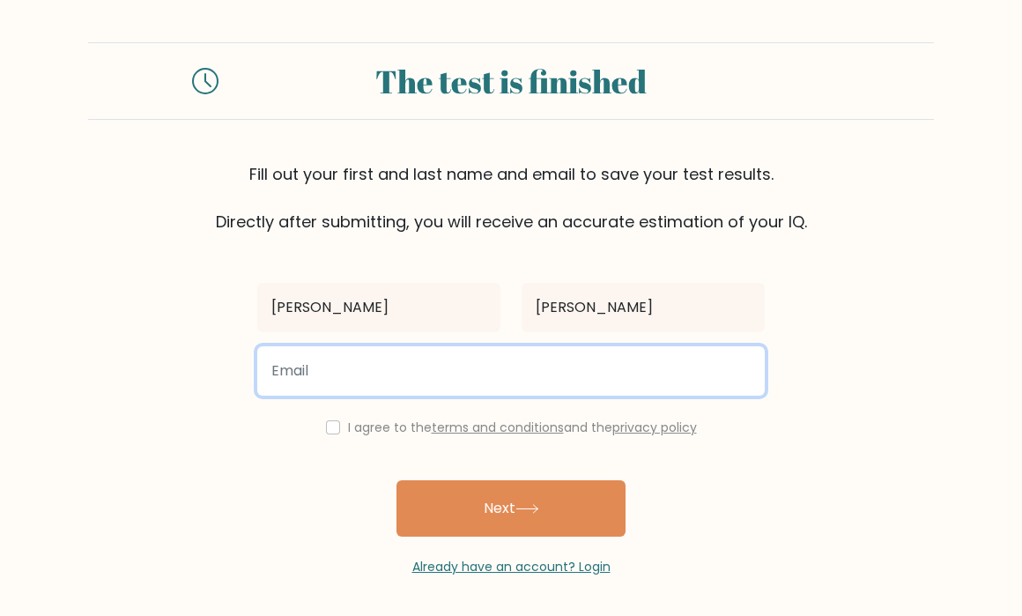
click at [377, 372] on input "email" at bounding box center [510, 370] width 507 height 49
type input "[EMAIL_ADDRESS][DOMAIN_NAME]"
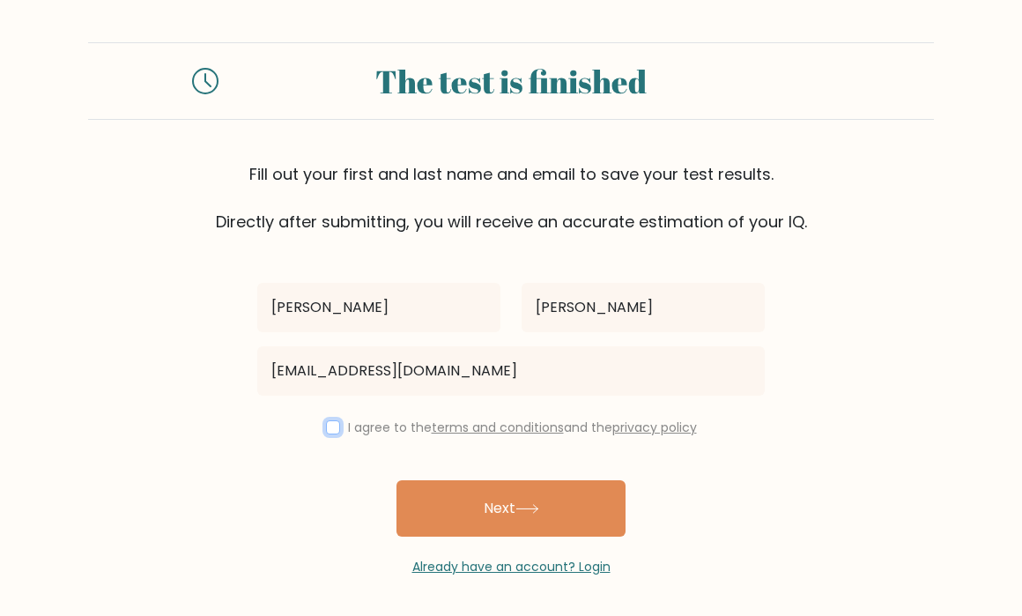
drag, startPoint x: 328, startPoint y: 431, endPoint x: 337, endPoint y: 440, distance: 12.5
click at [328, 430] on input "checkbox" at bounding box center [333, 427] width 14 height 14
checkbox input "true"
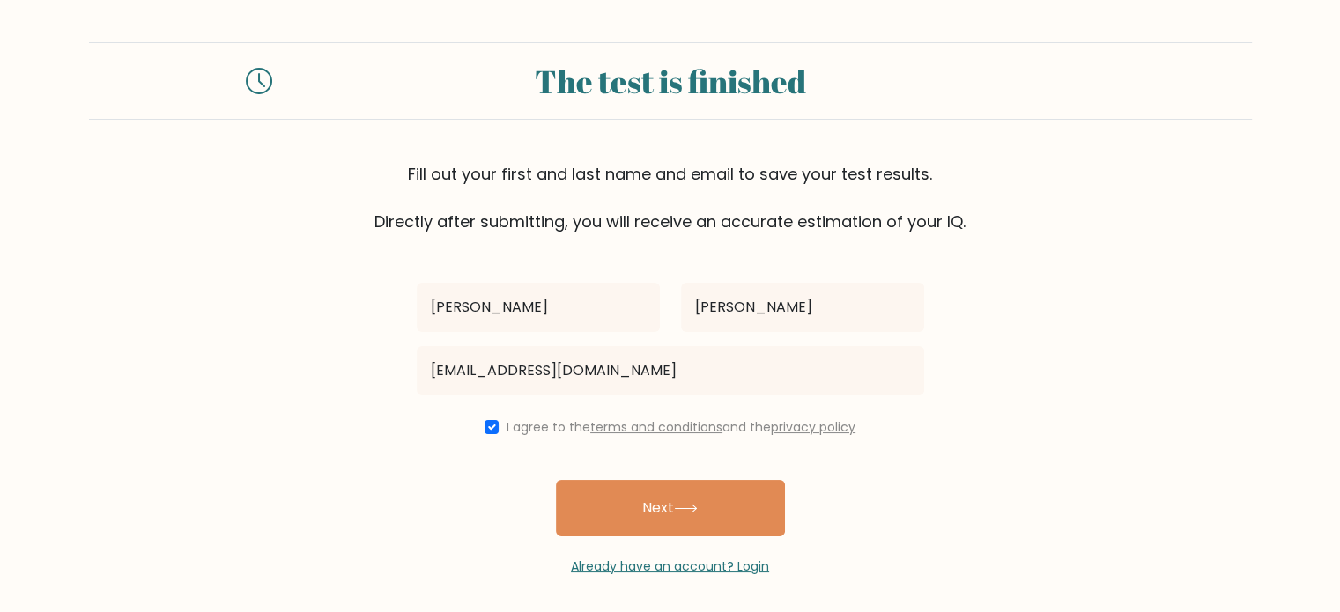
click at [680, 511] on icon at bounding box center [686, 509] width 24 height 10
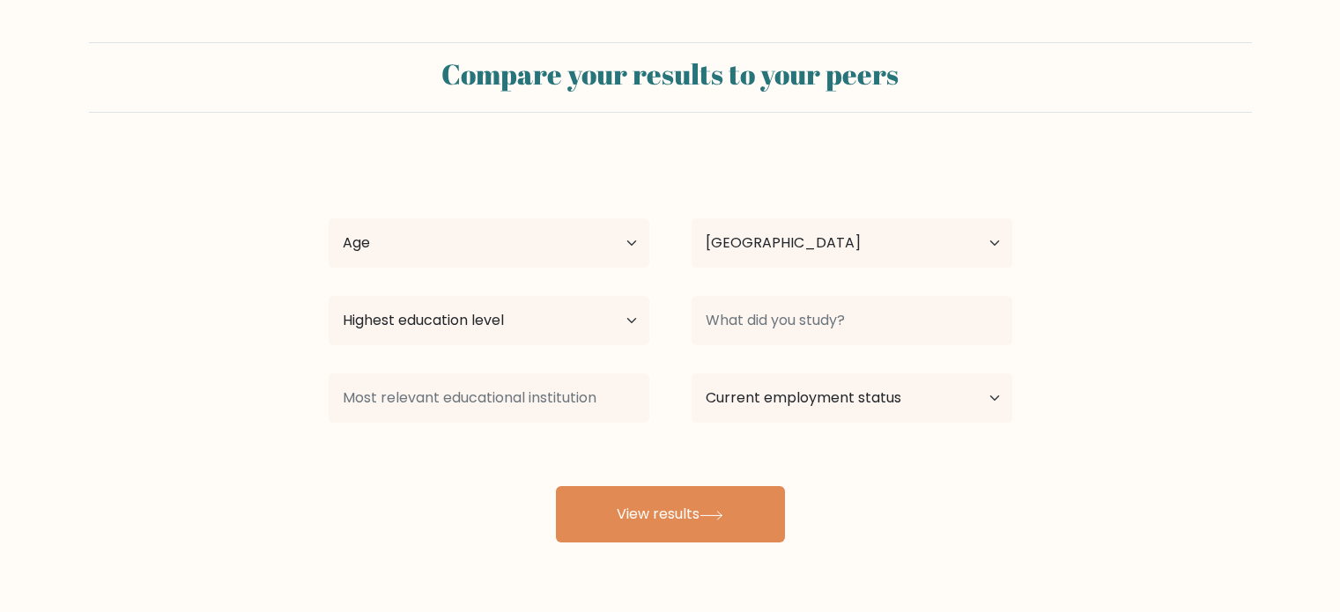
select select "PH"
click at [617, 248] on select "Age Under [DEMOGRAPHIC_DATA] [DEMOGRAPHIC_DATA] [DEMOGRAPHIC_DATA] [DEMOGRAPHIC…" at bounding box center [489, 242] width 321 height 49
select select "35_44"
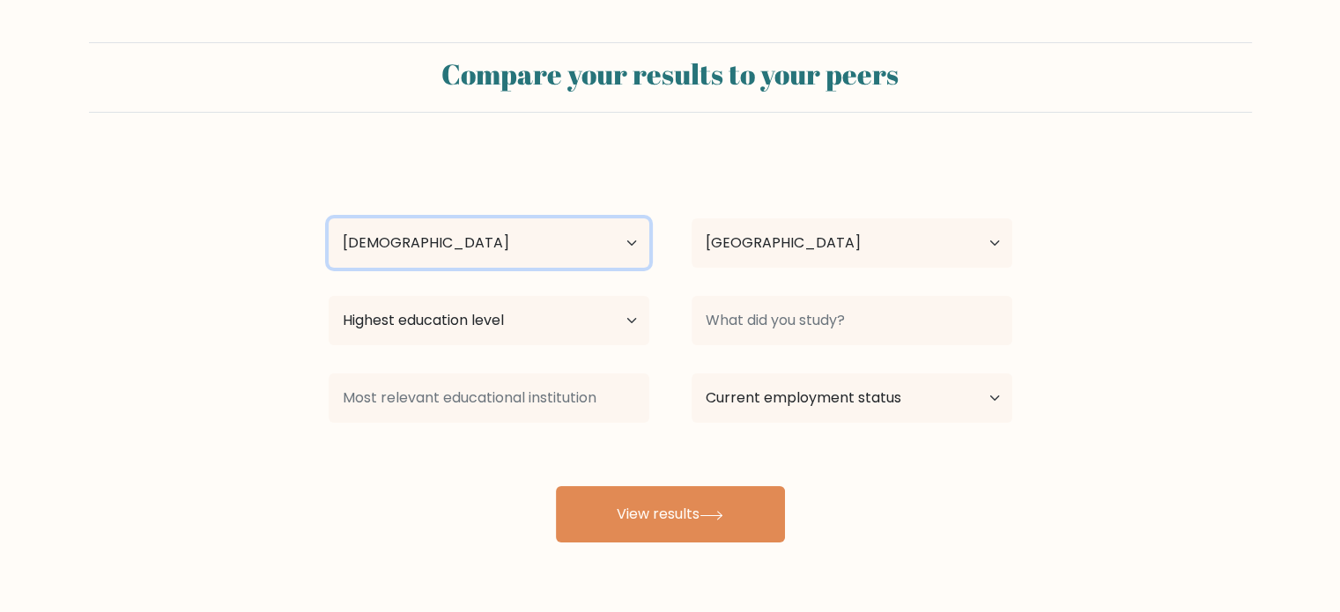
click at [329, 218] on select "Age Under 18 years old 18-24 years old 25-34 years old 35-44 years old 45-54 ye…" at bounding box center [489, 242] width 321 height 49
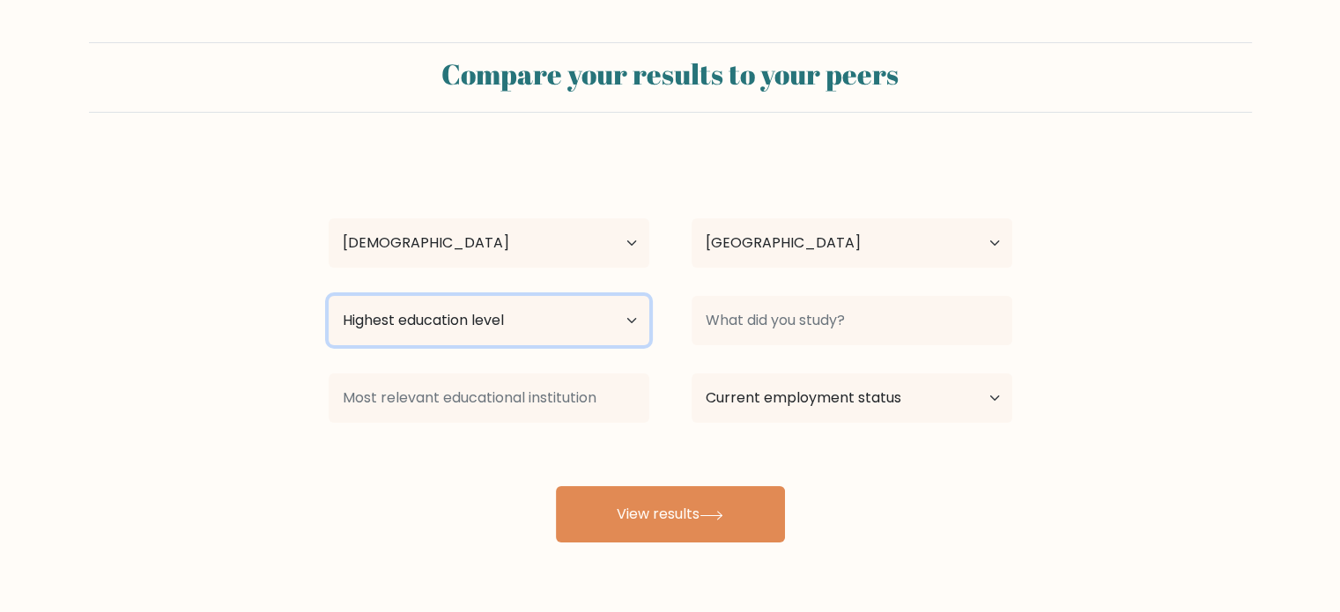
click at [633, 320] on select "Highest education level No schooling Primary Lower Secondary Upper Secondary Oc…" at bounding box center [489, 320] width 321 height 49
click at [215, 359] on form "Compare your results to your peers Sitty Shaiba Aron Age Under 18 years old 18-…" at bounding box center [670, 292] width 1340 height 500
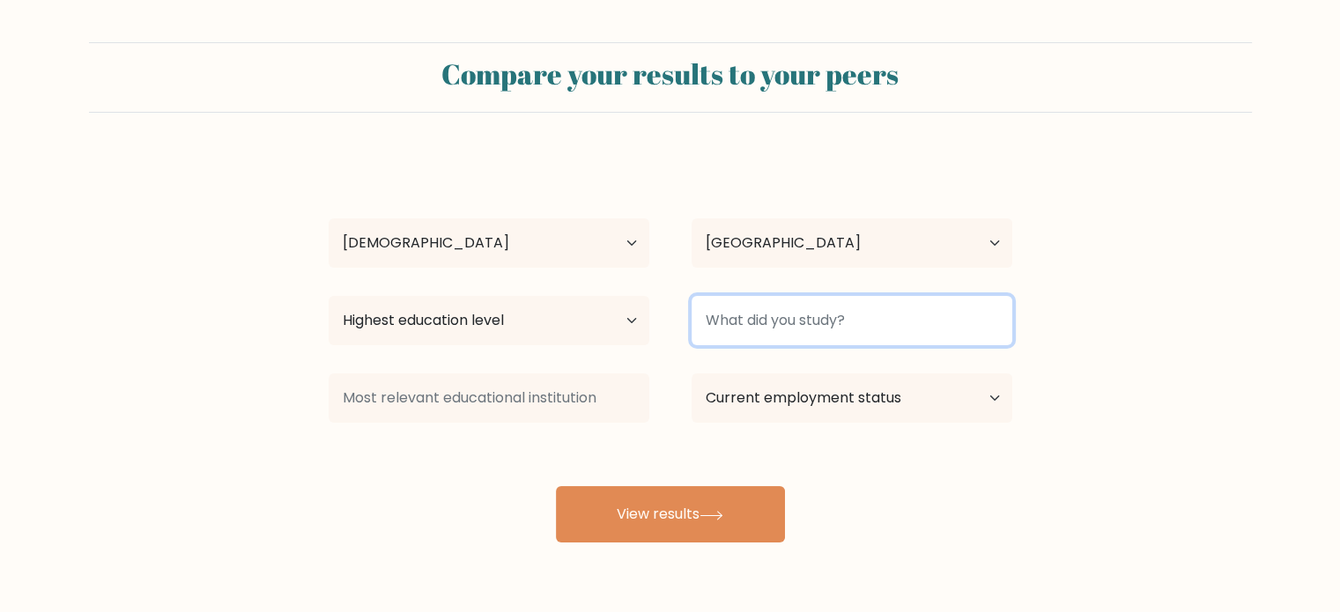
click at [957, 330] on input at bounding box center [852, 320] width 321 height 49
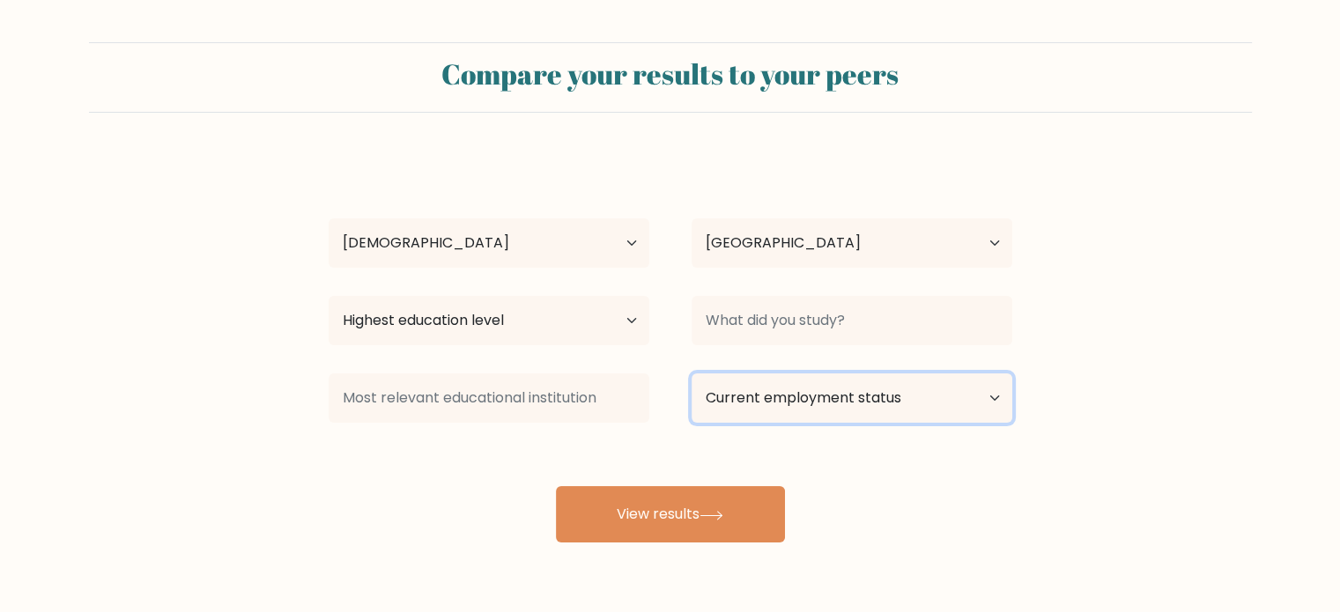
click at [993, 398] on select "Current employment status Employed Student Retired Other / prefer not to answer" at bounding box center [852, 398] width 321 height 49
select select "other"
click at [692, 374] on select "Current employment status Employed Student Retired Other / prefer not to answer" at bounding box center [852, 398] width 321 height 49
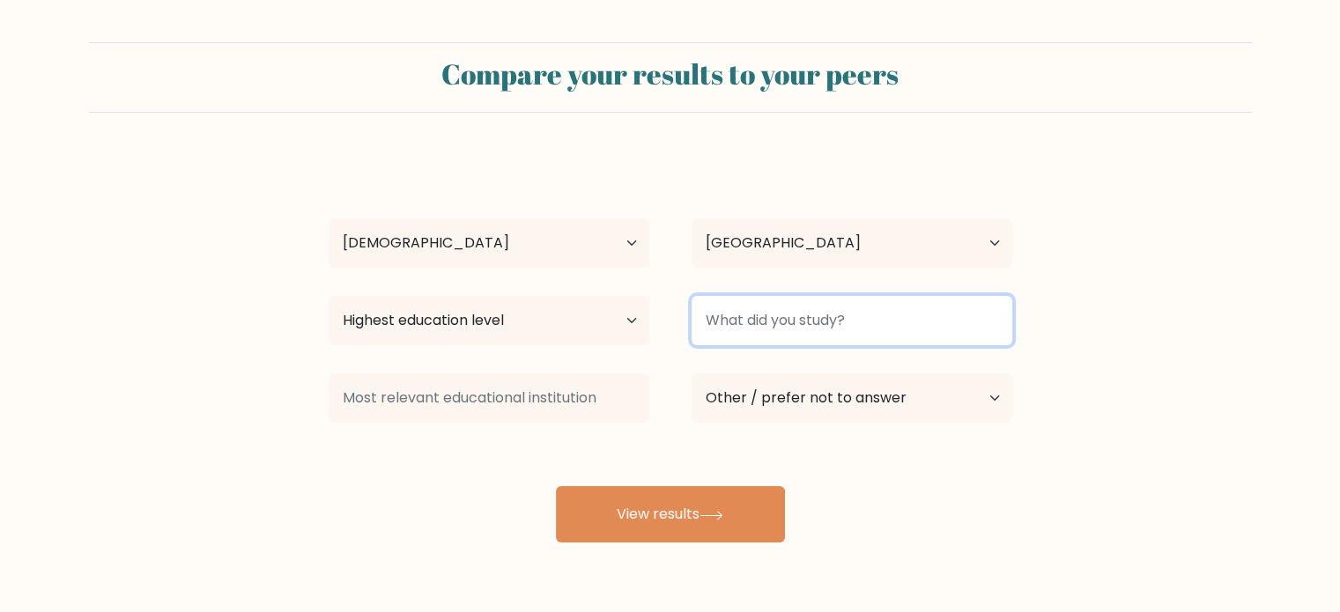
click at [951, 322] on input at bounding box center [852, 320] width 321 height 49
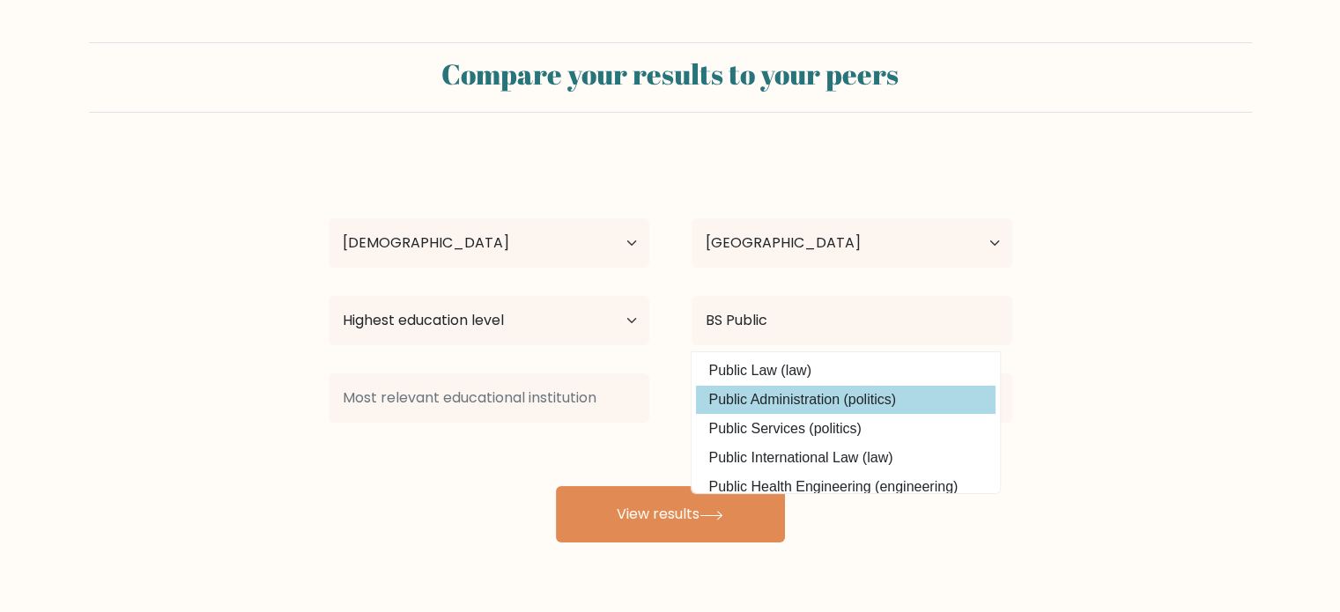
click at [833, 401] on option "Public Administration (politics)" at bounding box center [846, 400] width 300 height 28
type input "Public Administration"
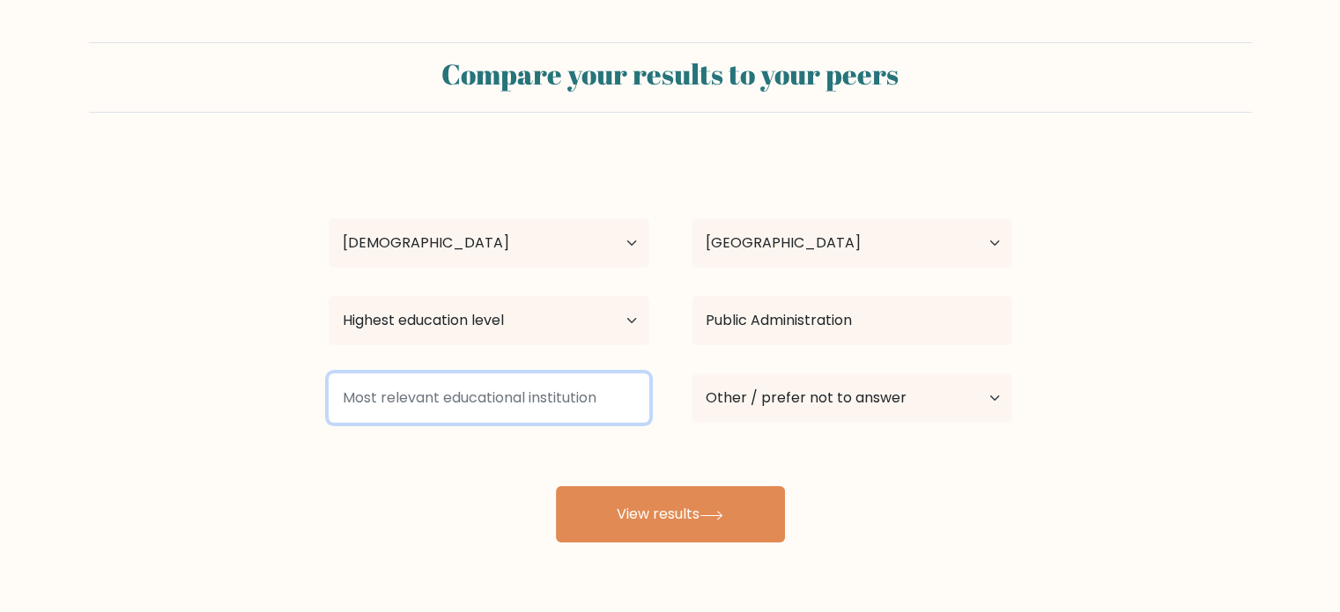
click at [550, 402] on input at bounding box center [489, 398] width 321 height 49
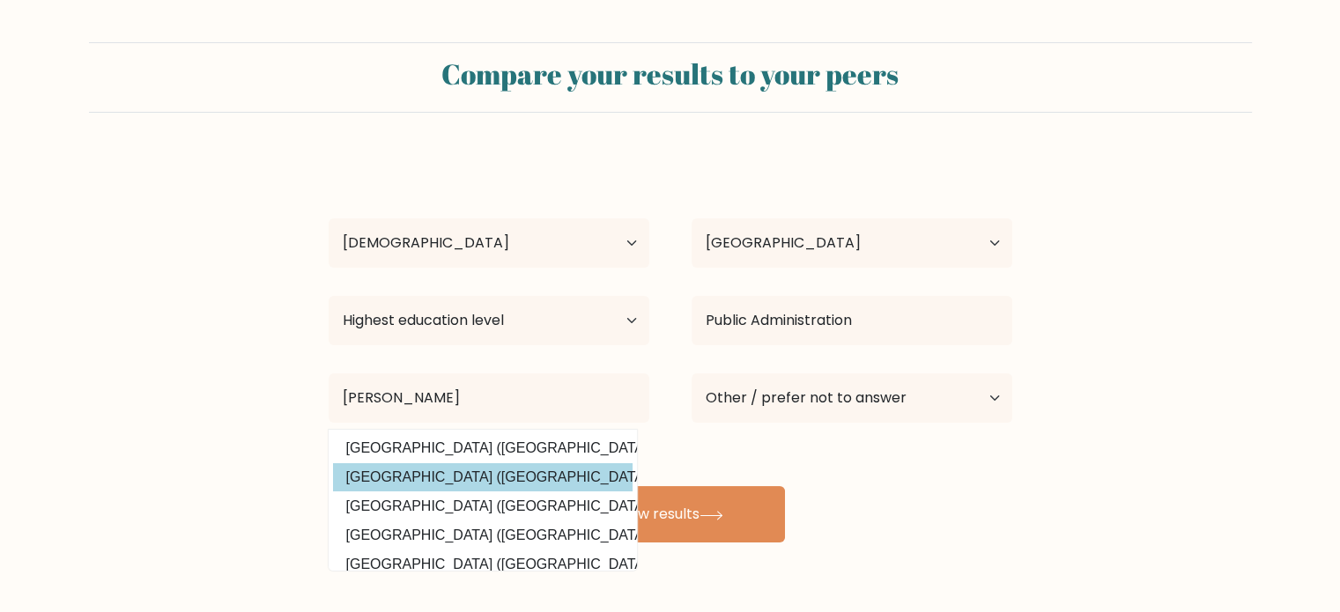
drag, startPoint x: 550, startPoint y: 470, endPoint x: 567, endPoint y: 495, distance: 31.0
click at [550, 469] on option "Mindanao State University (Philippines)" at bounding box center [483, 477] width 300 height 28
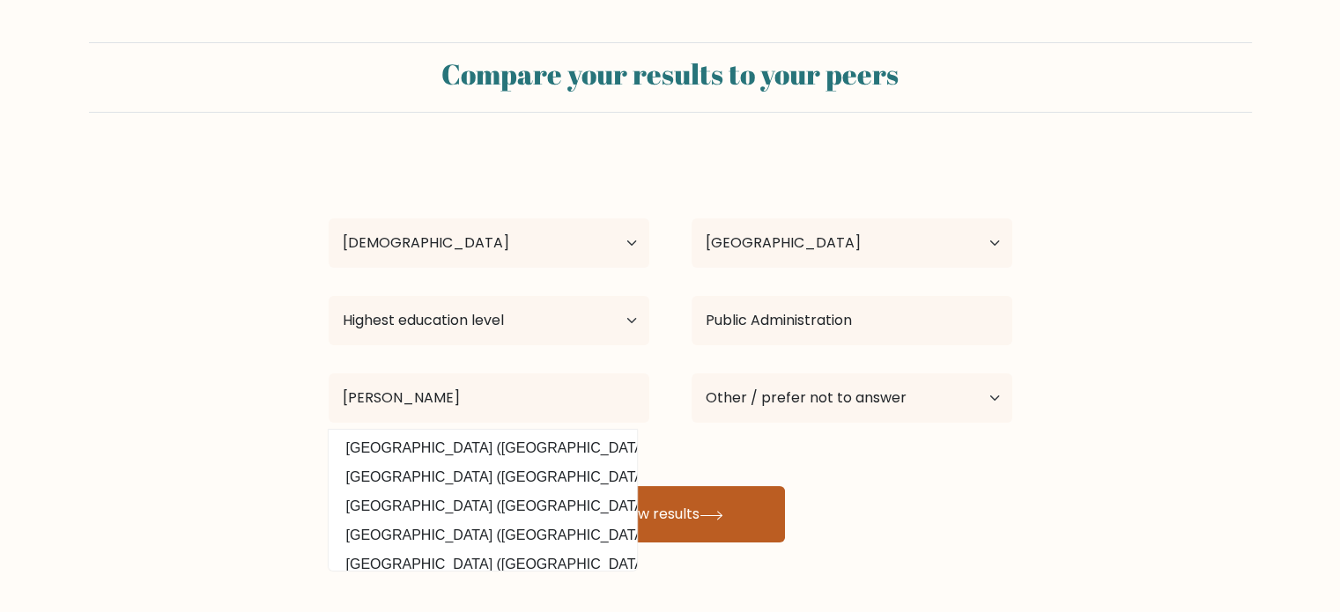
type input "[GEOGRAPHIC_DATA]"
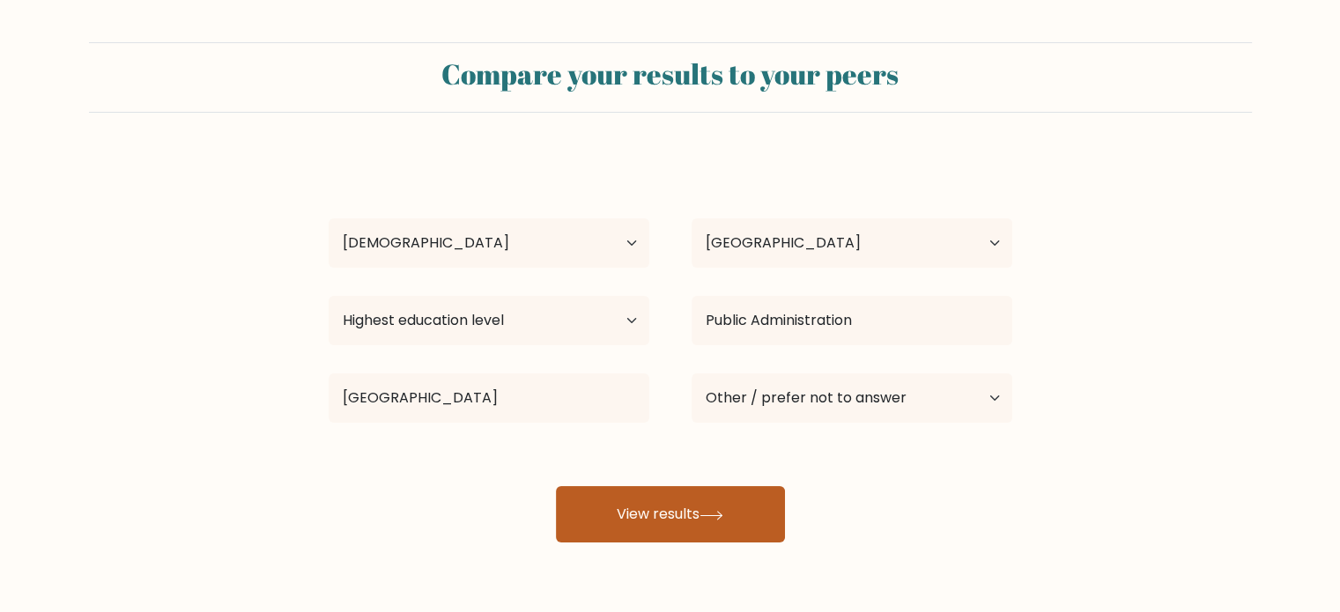
click at [680, 524] on button "View results" at bounding box center [670, 514] width 229 height 56
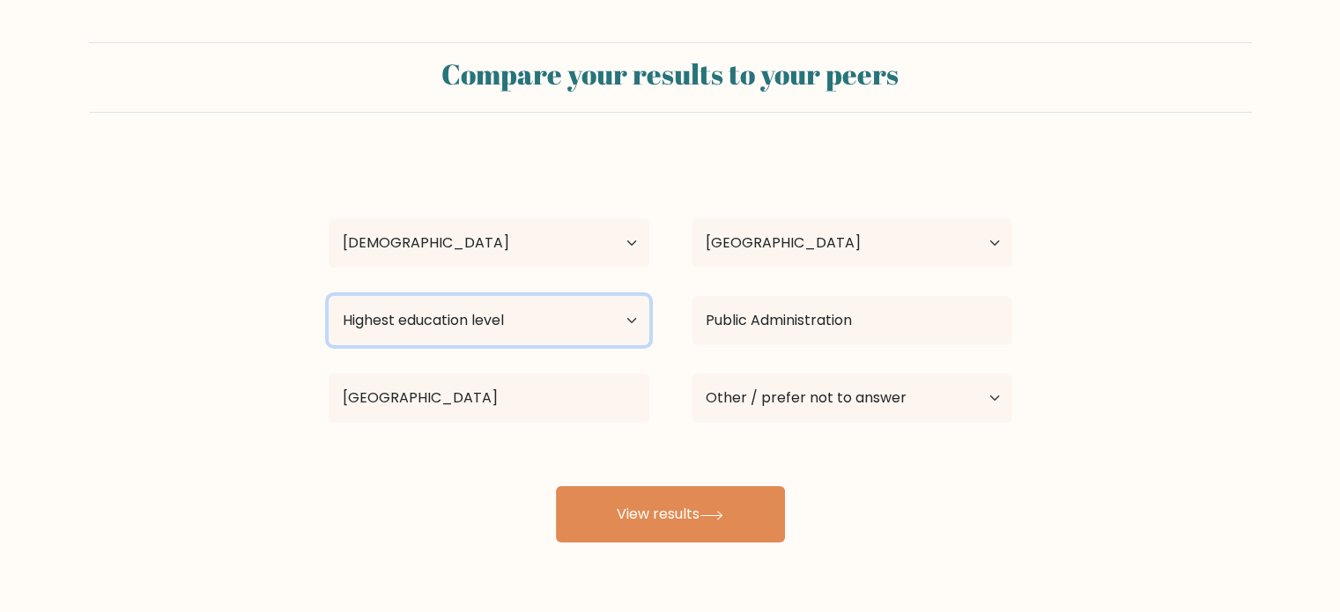
click at [585, 324] on select "Highest education level No schooling Primary Lower Secondary Upper Secondary Oc…" at bounding box center [489, 320] width 321 height 49
select select "upper_secondary"
click at [329, 296] on select "Highest education level No schooling Primary Lower Secondary Upper Secondary Oc…" at bounding box center [489, 320] width 321 height 49
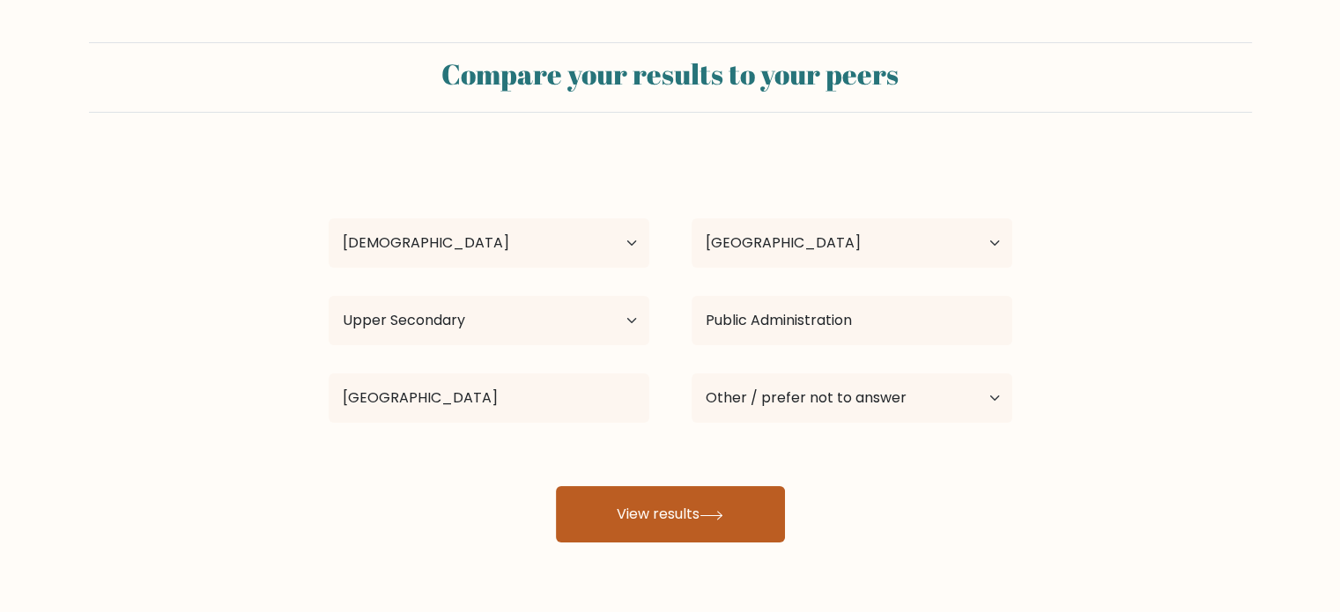
click at [644, 510] on button "View results" at bounding box center [670, 514] width 229 height 56
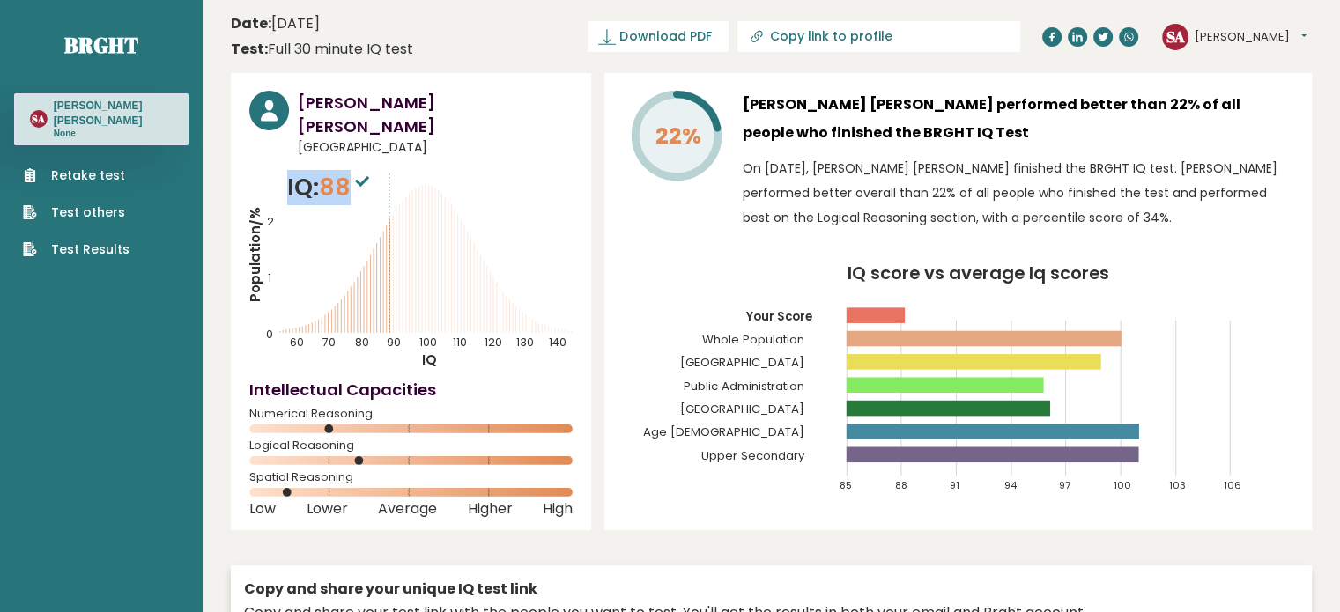
drag, startPoint x: 287, startPoint y: 165, endPoint x: 356, endPoint y: 168, distance: 68.8
click at [356, 170] on p "IQ: 88" at bounding box center [330, 187] width 86 height 35
copy p "IQ: 88"
click at [711, 35] on span "Download PDF" at bounding box center [665, 36] width 92 height 19
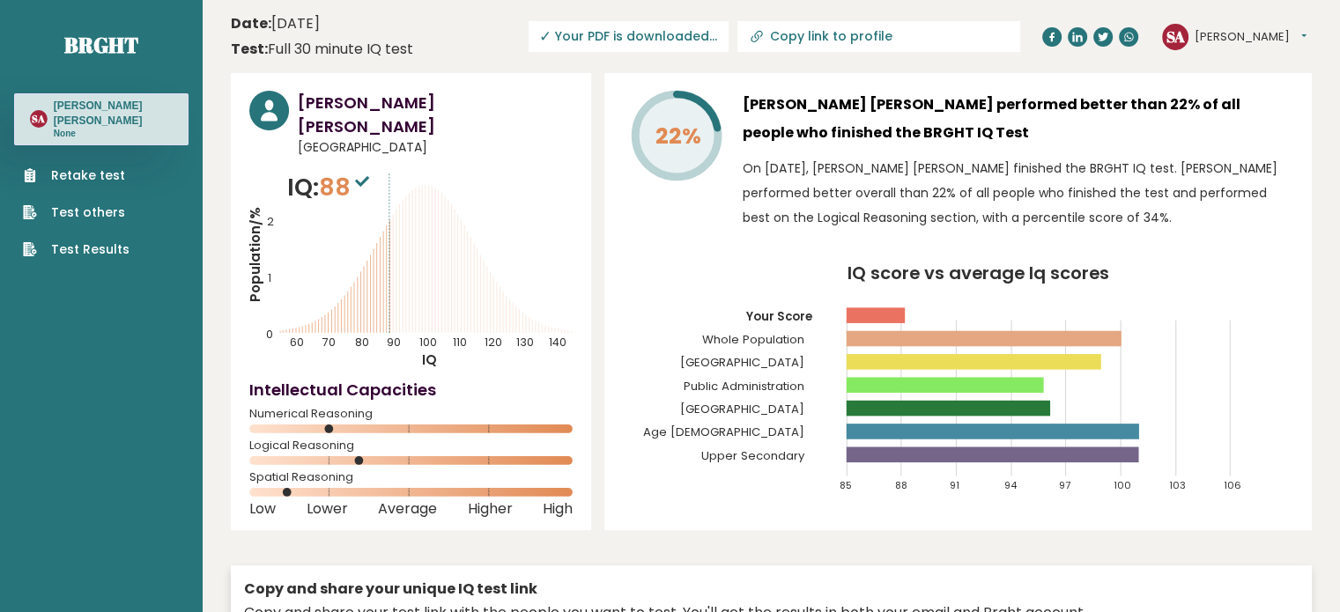
click at [916, 36] on input "Copy link to profile" at bounding box center [889, 36] width 240 height 14
type input "[URL][DOMAIN_NAME][PERSON_NAME][PERSON_NAME]"
click at [673, 289] on icon "IQ score vs average Iq scores 85 88 91 94 97 100 103 106 Your Score Whole Popul…" at bounding box center [958, 386] width 670 height 243
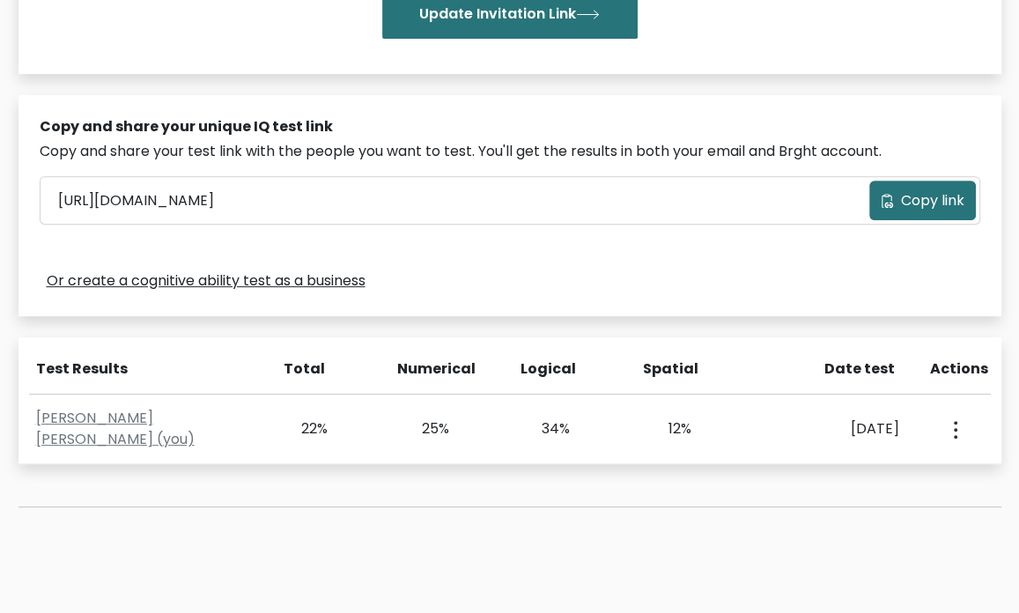
scroll to position [588, 0]
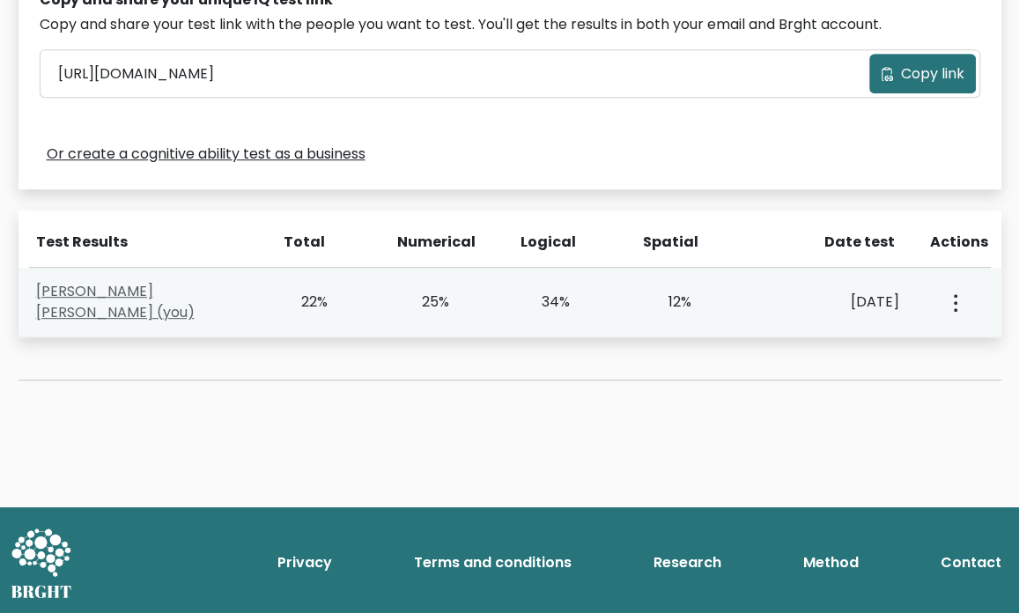
click at [100, 302] on link "[PERSON_NAME] [PERSON_NAME] (you)" at bounding box center [115, 301] width 159 height 41
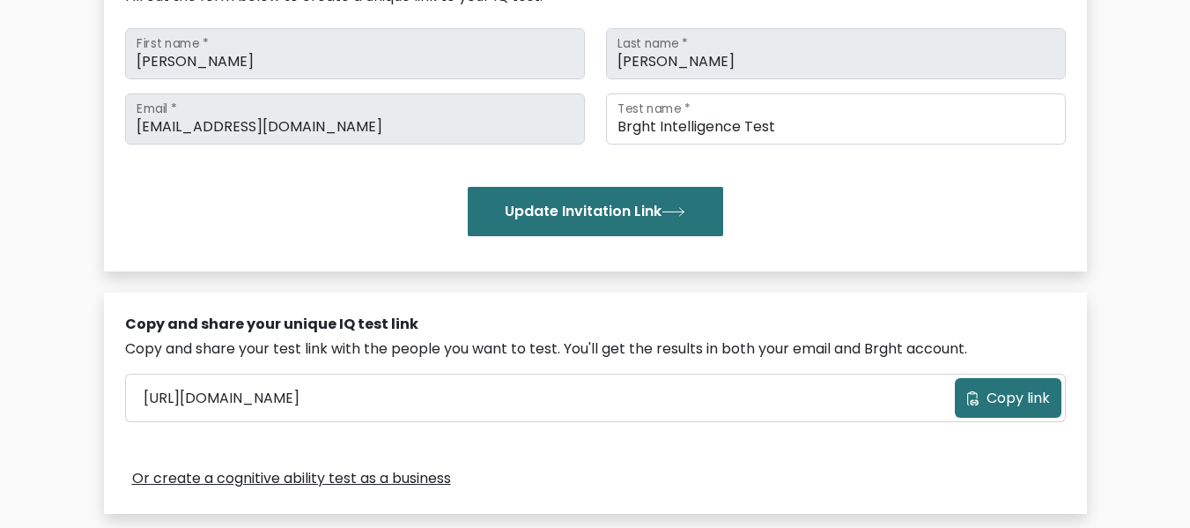
scroll to position [529, 0]
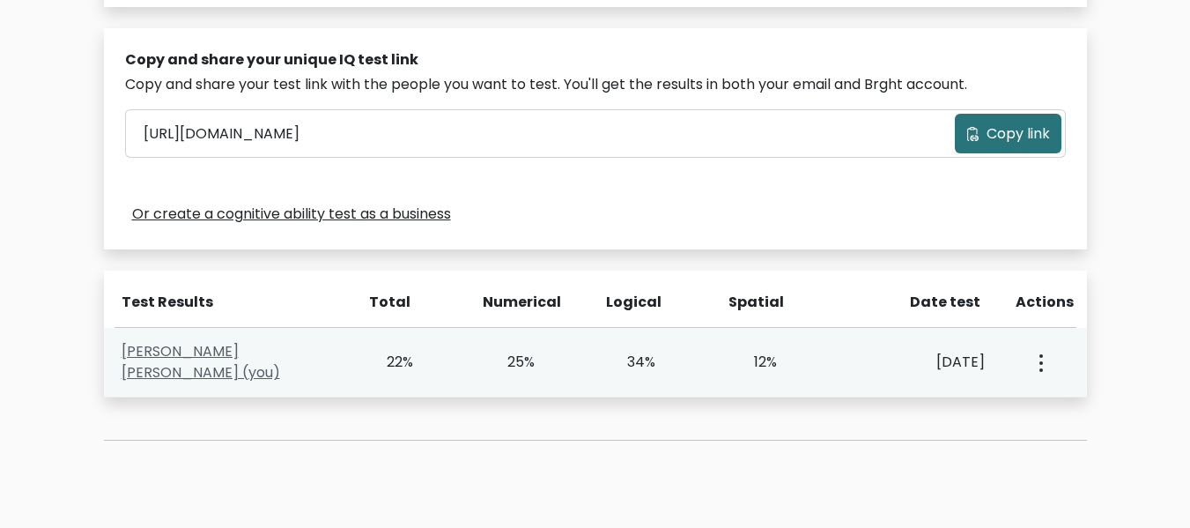
click at [259, 365] on link "Sitty Shaiba Aron (you)" at bounding box center [201, 361] width 159 height 41
